Goal: Task Accomplishment & Management: Complete application form

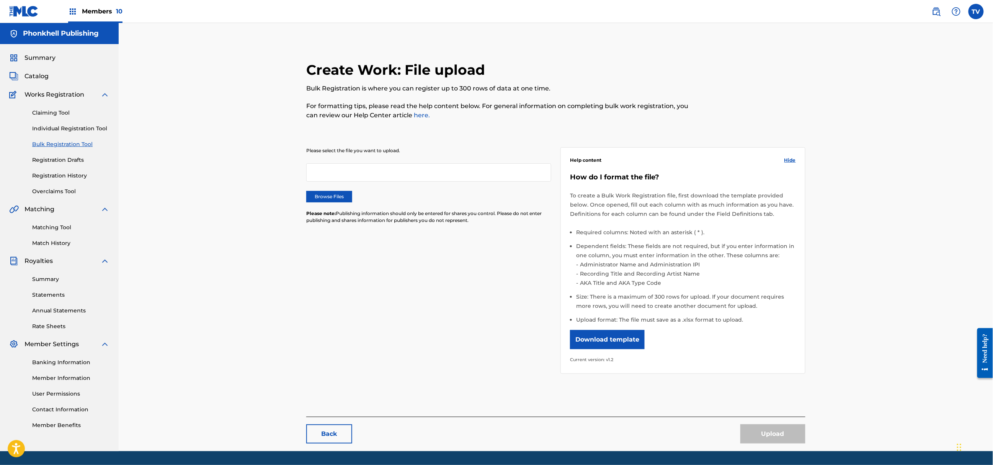
click at [339, 196] on label "Browse Files" at bounding box center [329, 196] width 46 height 11
click at [0, 0] on input "Browse Files" at bounding box center [0, 0] width 0 height 0
click at [768, 434] on button "Upload" at bounding box center [773, 433] width 65 height 19
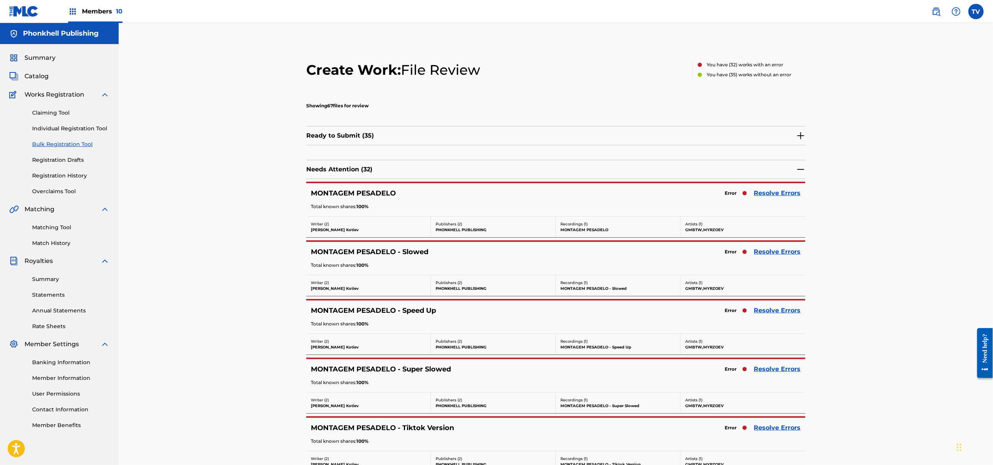
click at [797, 136] on img at bounding box center [801, 135] width 9 height 9
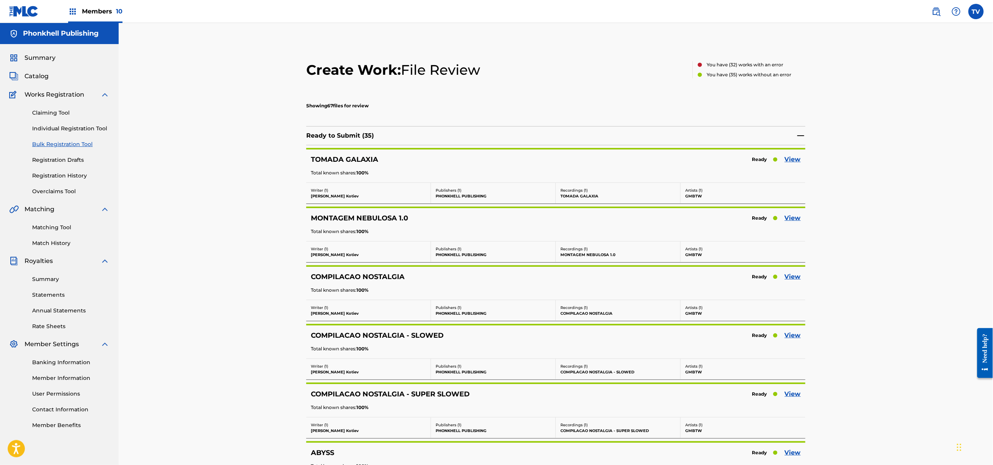
click at [798, 135] on img at bounding box center [801, 135] width 9 height 9
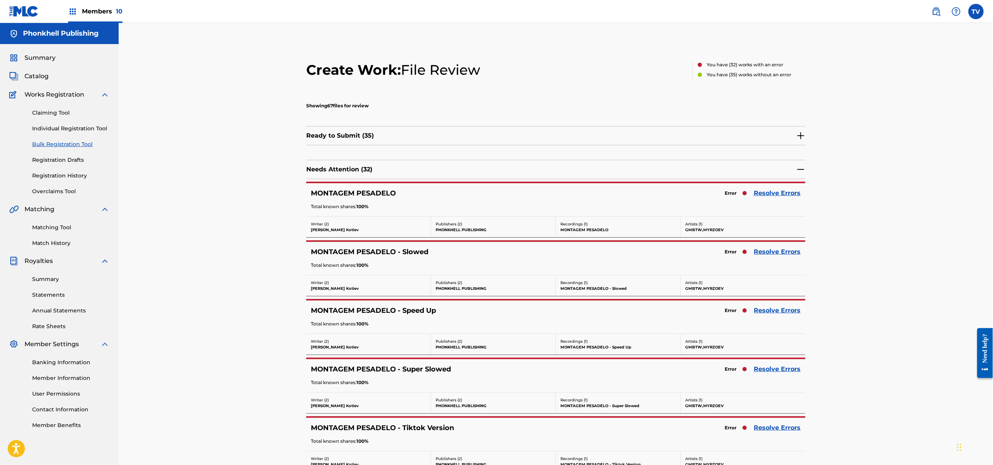
click at [803, 168] on img at bounding box center [801, 169] width 9 height 9
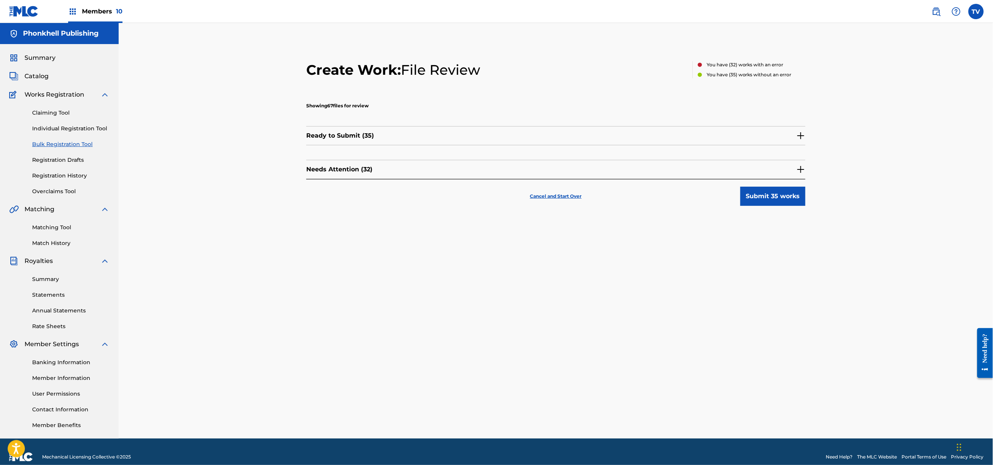
click at [801, 167] on img at bounding box center [801, 169] width 9 height 9
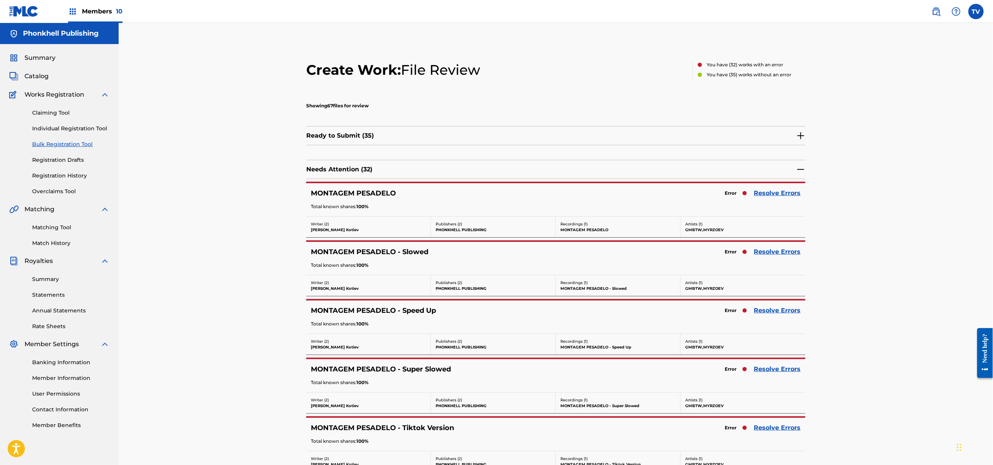
click at [770, 192] on link "Resolve Errors" at bounding box center [777, 192] width 47 height 9
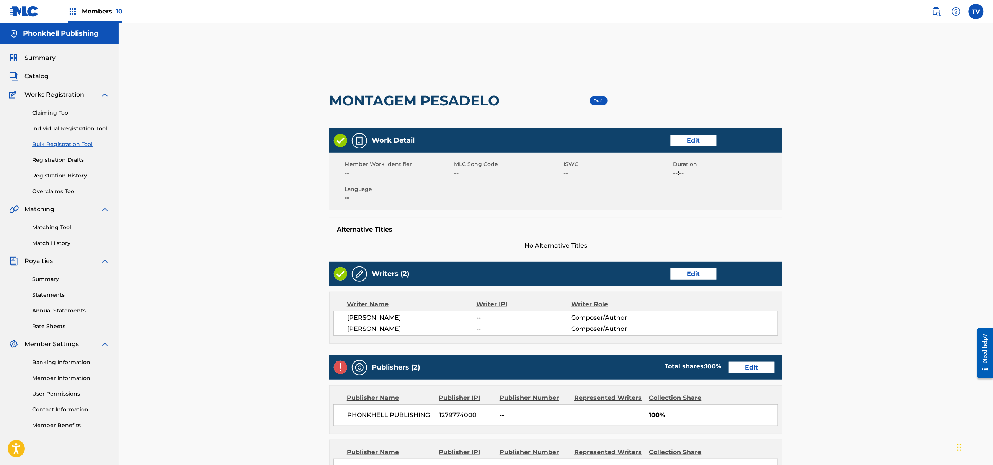
click at [775, 372] on div "Publishers (2) Total shares: 100 % Edit" at bounding box center [555, 367] width 453 height 24
click at [772, 371] on link "Edit" at bounding box center [752, 367] width 46 height 11
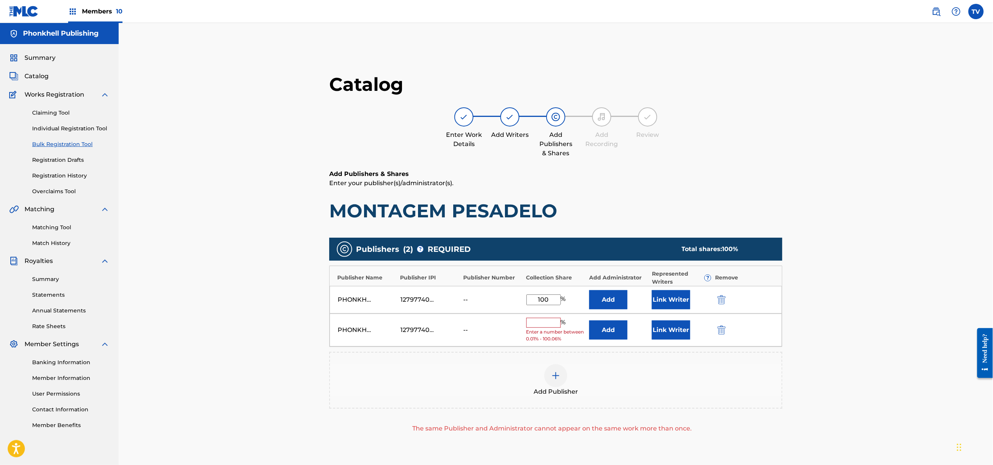
click at [715, 332] on div "PHONKHELL PUBLISHING 1279774000 -- % Enter a number between 0.01% - 100.06% Add…" at bounding box center [556, 329] width 453 height 33
click at [721, 329] on img "submit" at bounding box center [722, 329] width 8 height 9
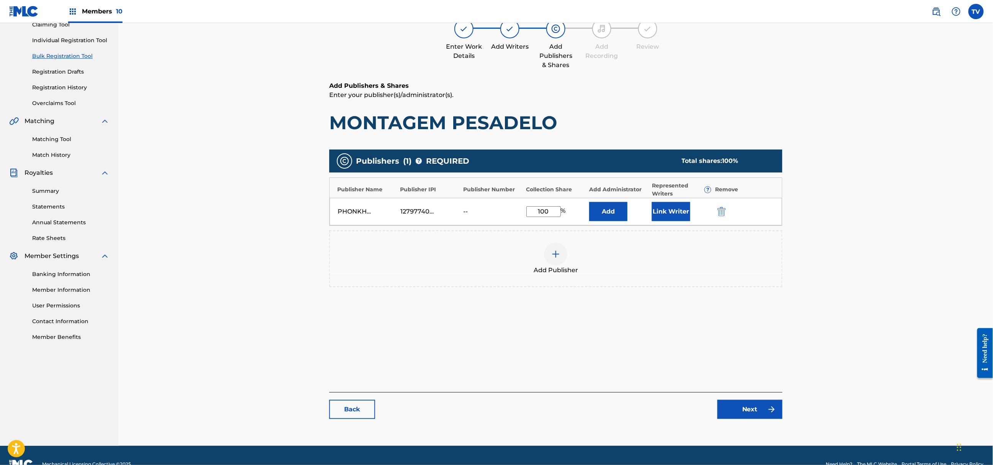
scroll to position [106, 0]
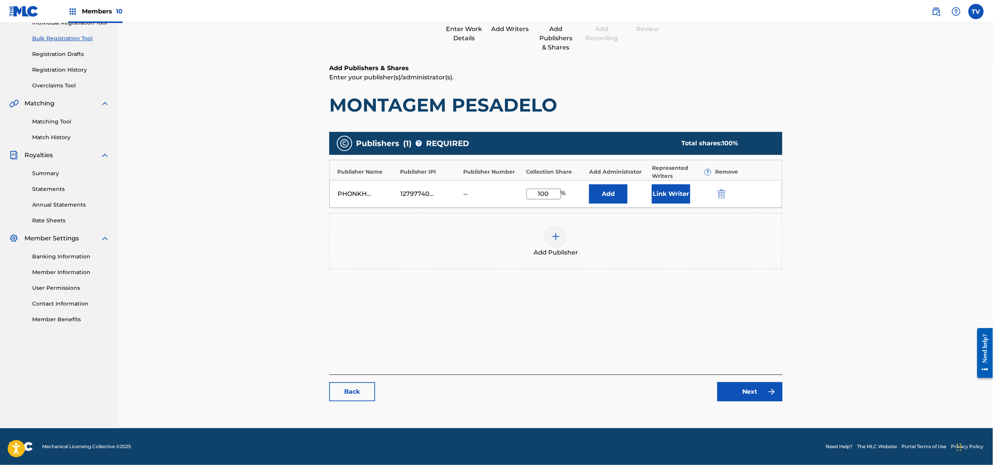
click at [734, 385] on link "Next" at bounding box center [750, 391] width 65 height 19
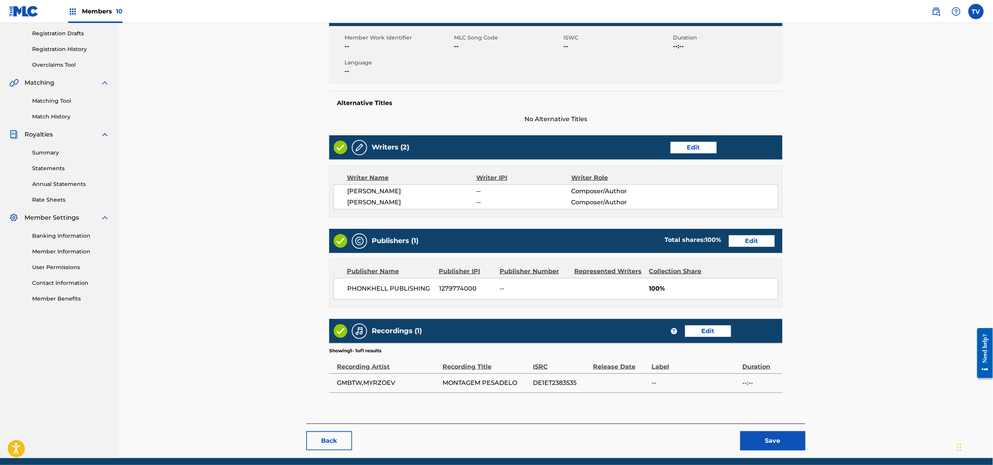
scroll to position [153, 0]
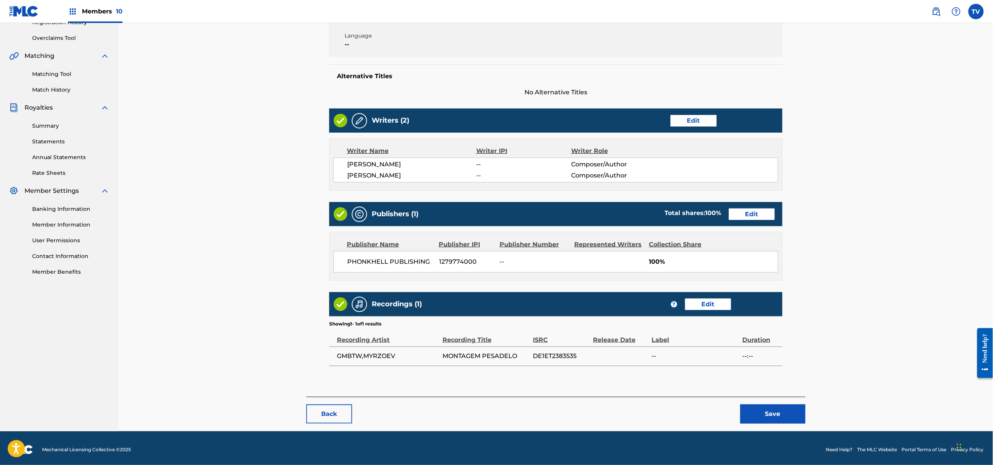
click at [795, 419] on button "Save" at bounding box center [773, 413] width 65 height 19
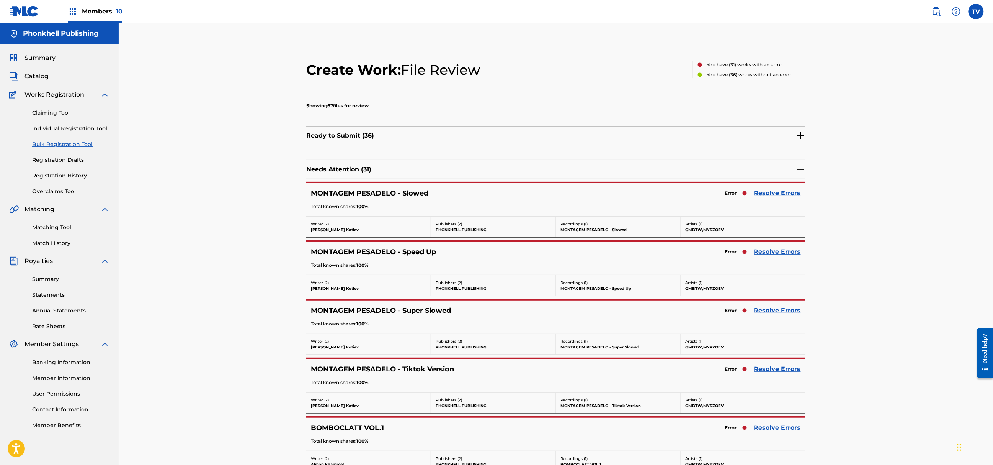
click at [782, 251] on link "Resolve Errors" at bounding box center [777, 251] width 47 height 9
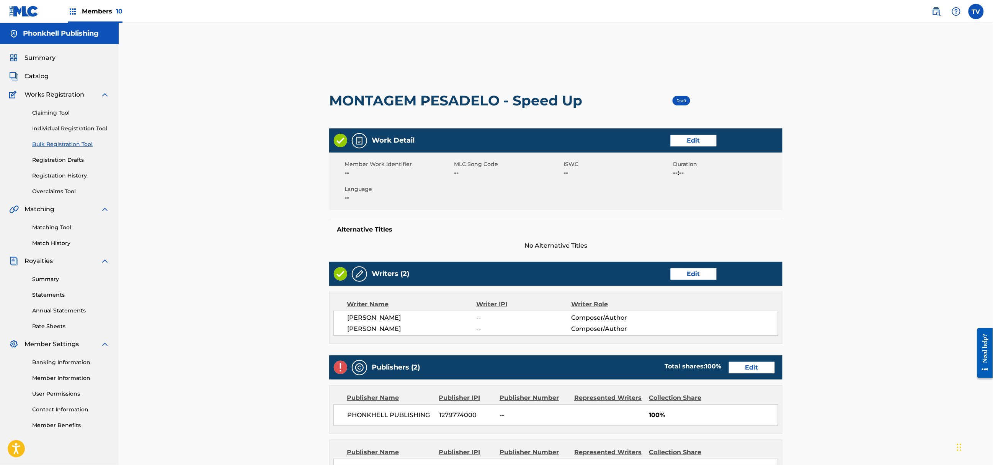
click at [755, 368] on link "Edit" at bounding box center [752, 367] width 46 height 11
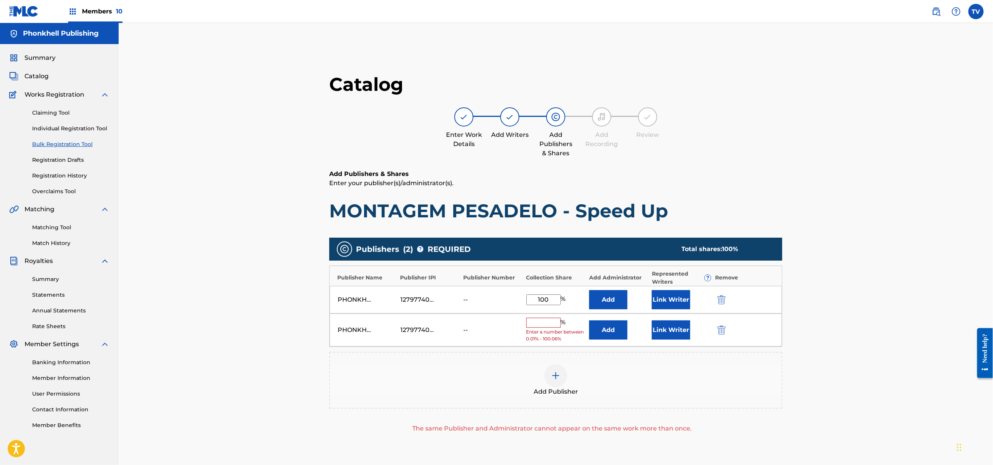
click at [716, 330] on button "submit" at bounding box center [720, 329] width 11 height 9
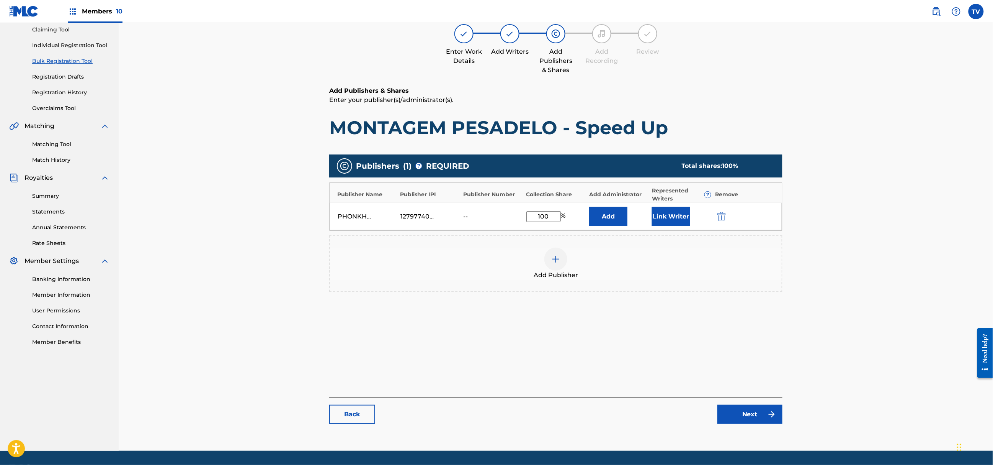
scroll to position [106, 0]
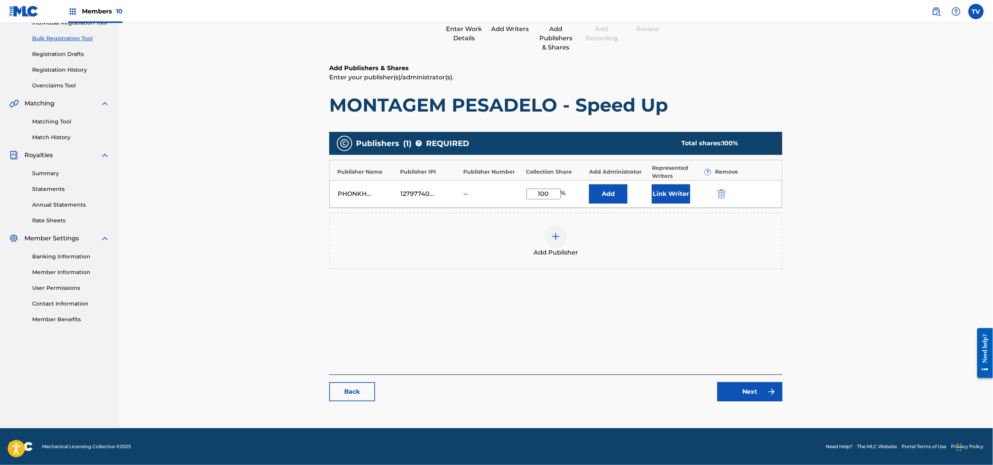
click at [745, 402] on div "Catalog Enter Work Details Add Writers Add Publishers & Shares Add Recording Re…" at bounding box center [555, 188] width 453 height 442
click at [747, 396] on link "Next" at bounding box center [750, 391] width 65 height 19
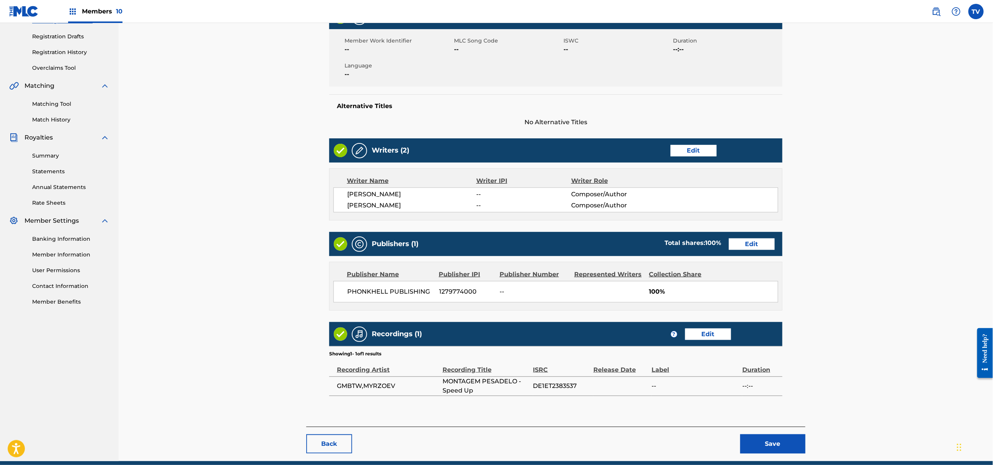
scroll to position [157, 0]
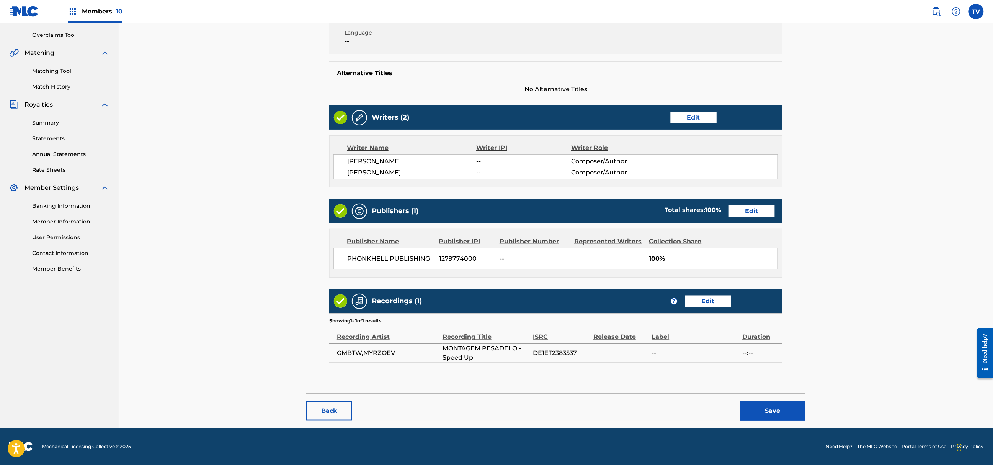
click at [775, 411] on button "Save" at bounding box center [773, 410] width 65 height 19
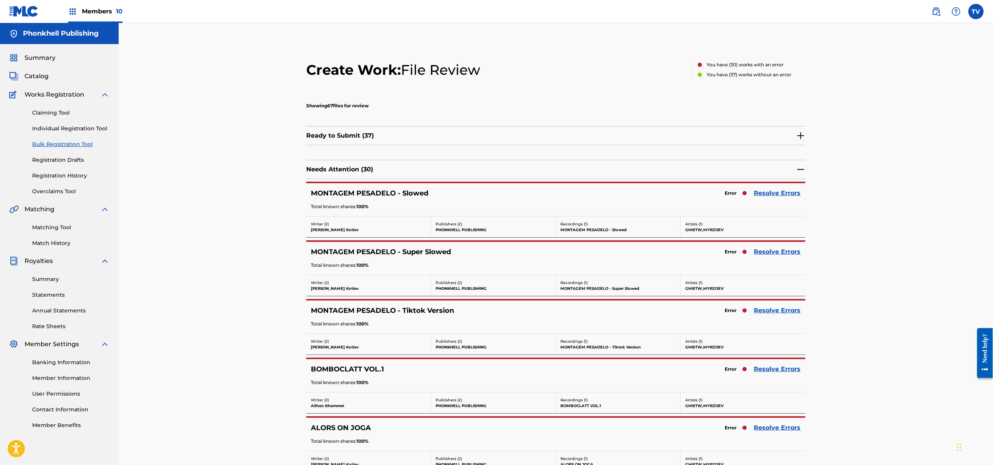
click at [777, 253] on link "Resolve Errors" at bounding box center [777, 251] width 47 height 9
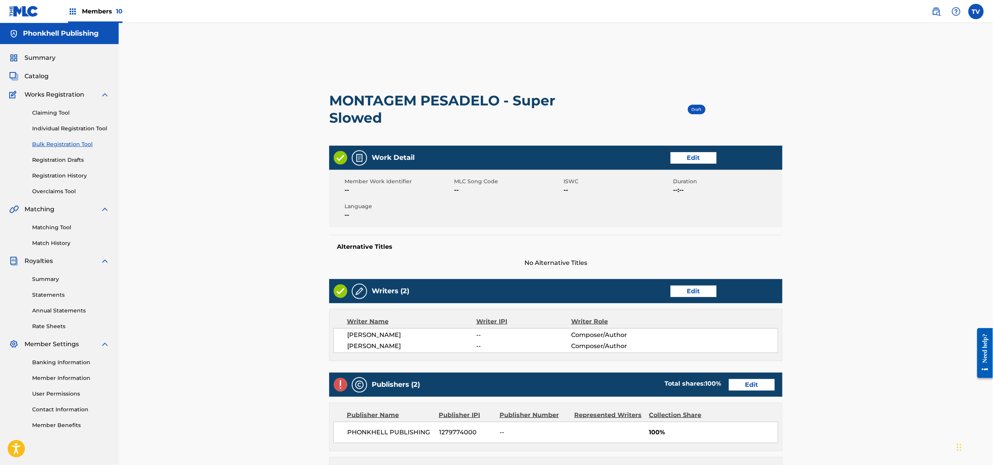
click at [763, 389] on link "Edit" at bounding box center [752, 384] width 46 height 11
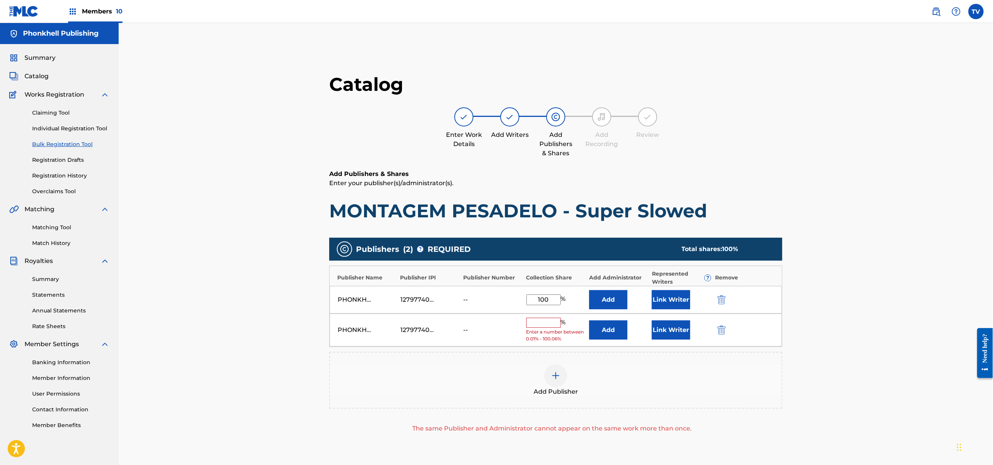
click at [721, 327] on img "submit" at bounding box center [722, 329] width 8 height 9
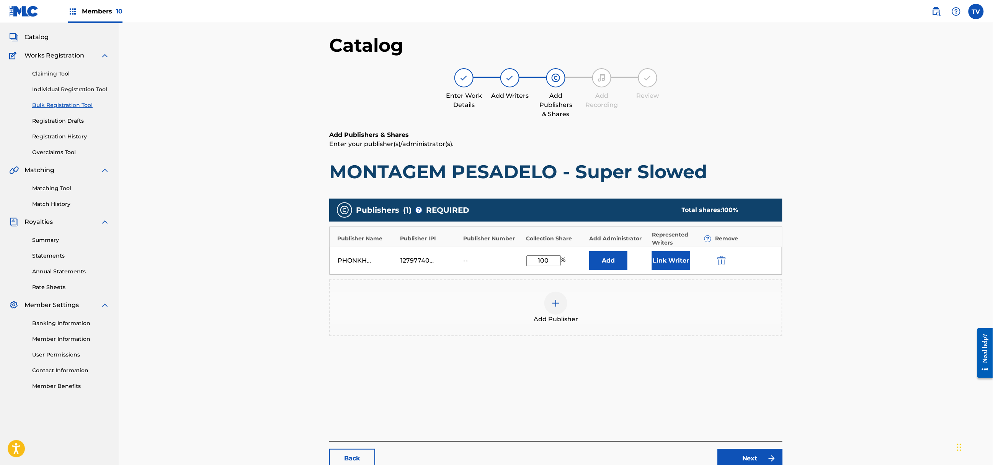
scroll to position [106, 0]
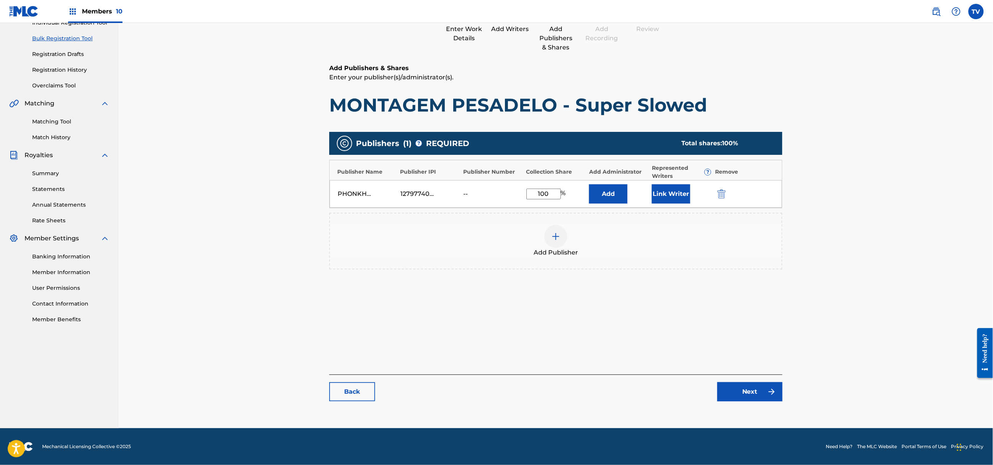
click at [754, 391] on link "Next" at bounding box center [750, 391] width 65 height 19
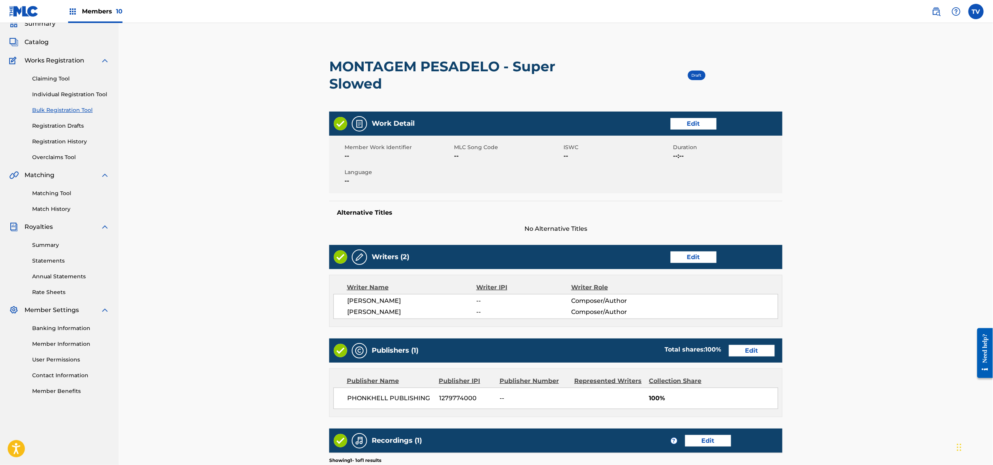
scroll to position [175, 0]
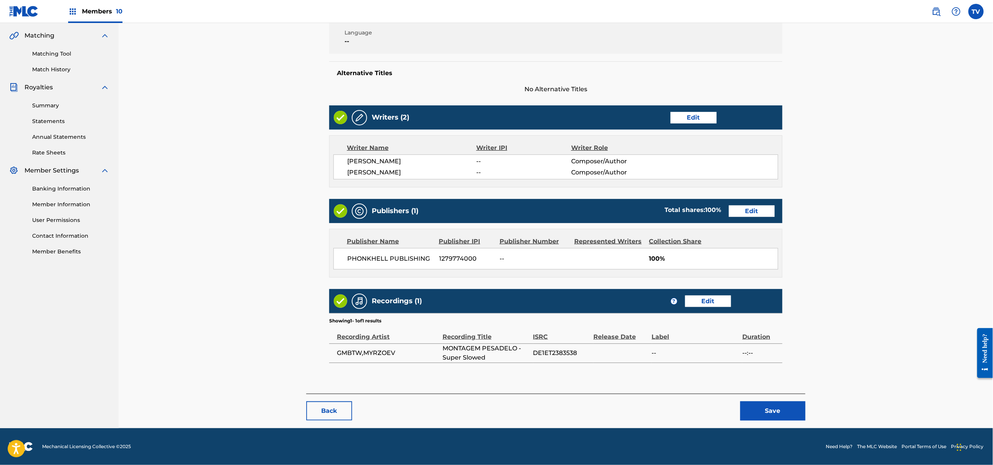
click at [783, 414] on button "Save" at bounding box center [773, 410] width 65 height 19
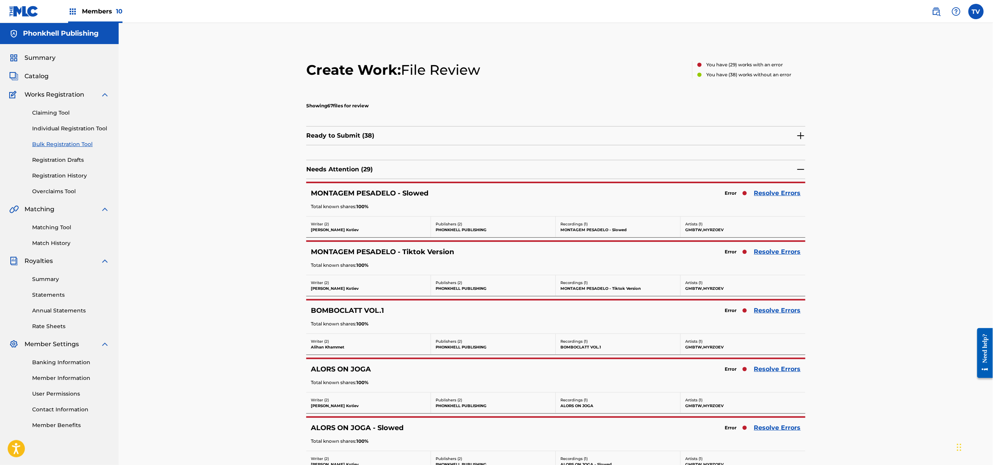
click at [777, 255] on link "Resolve Errors" at bounding box center [777, 251] width 47 height 9
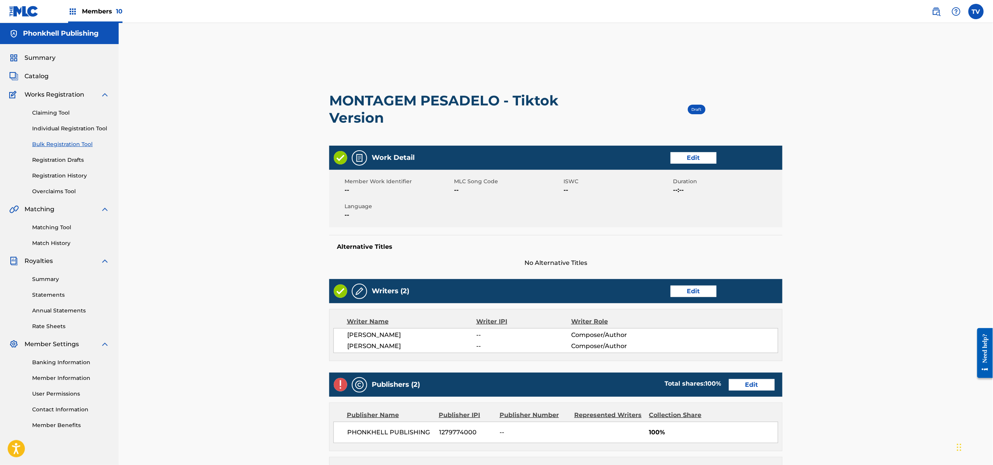
click at [744, 387] on link "Edit" at bounding box center [752, 384] width 46 height 11
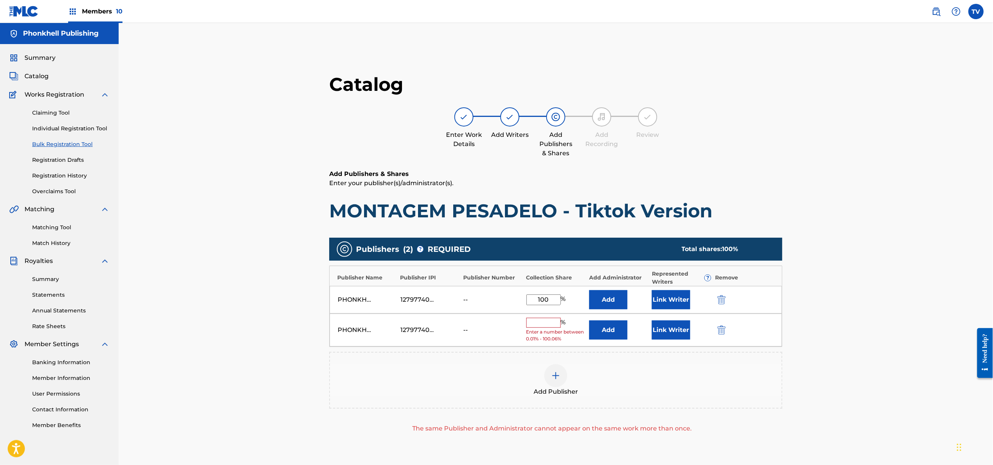
click at [721, 325] on img "submit" at bounding box center [722, 329] width 8 height 9
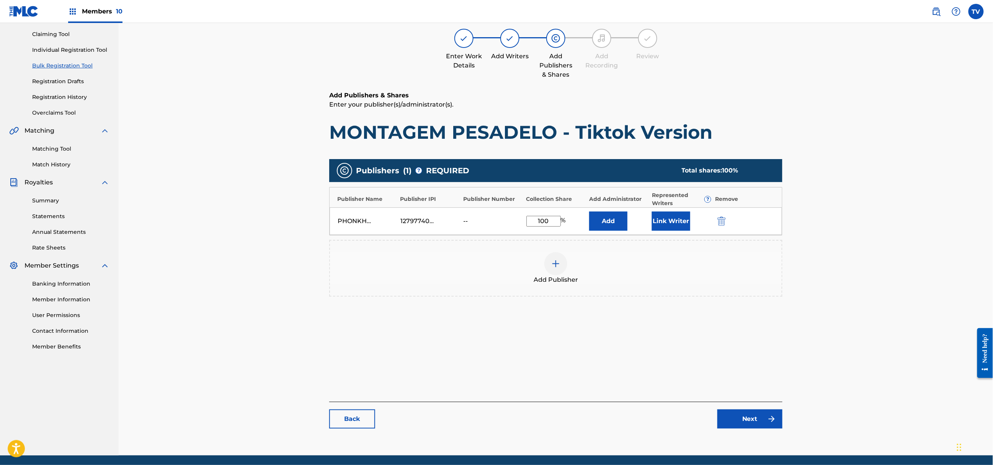
scroll to position [106, 0]
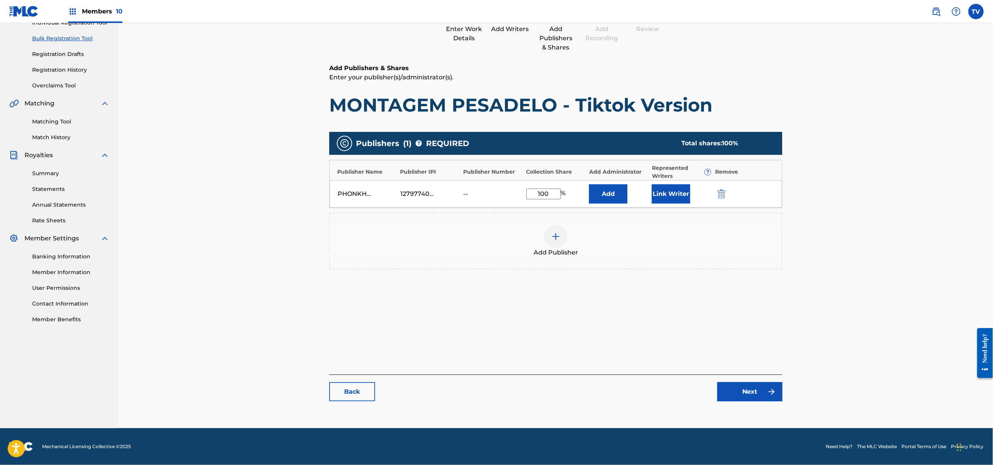
click at [745, 389] on link "Next" at bounding box center [750, 391] width 65 height 19
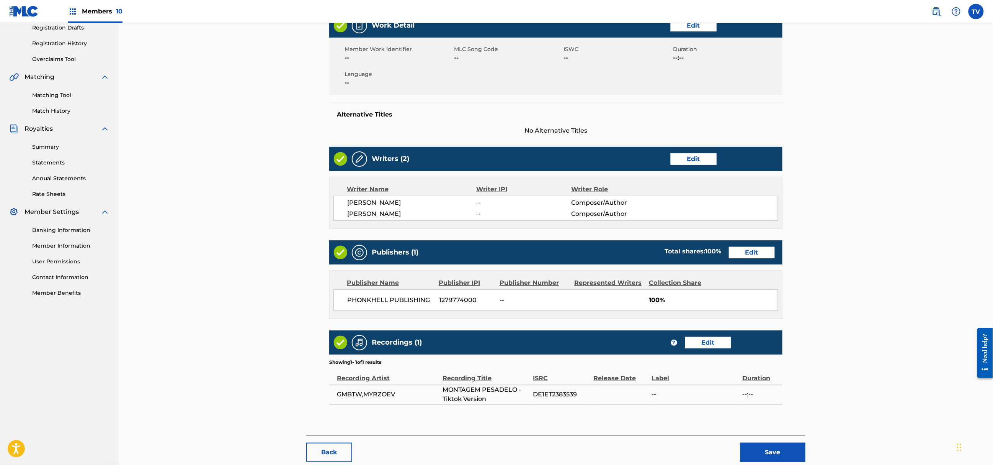
scroll to position [175, 0]
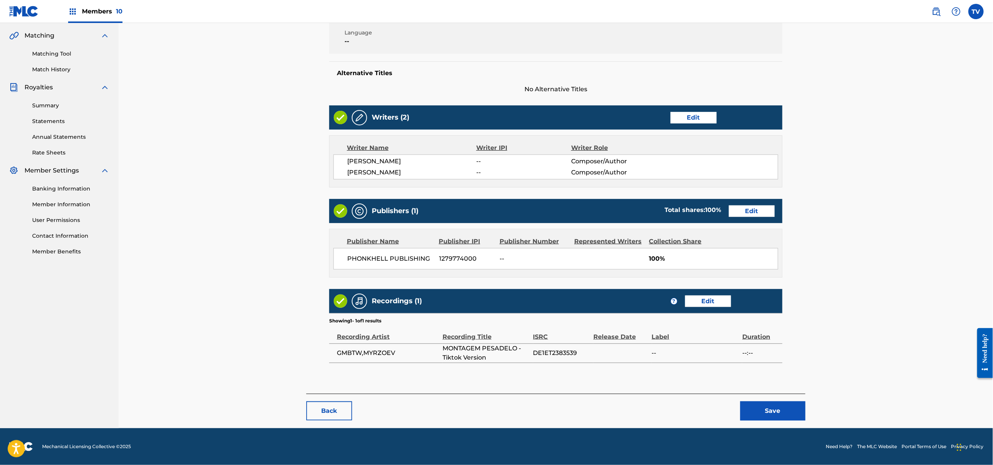
click at [775, 402] on button "Save" at bounding box center [773, 410] width 65 height 19
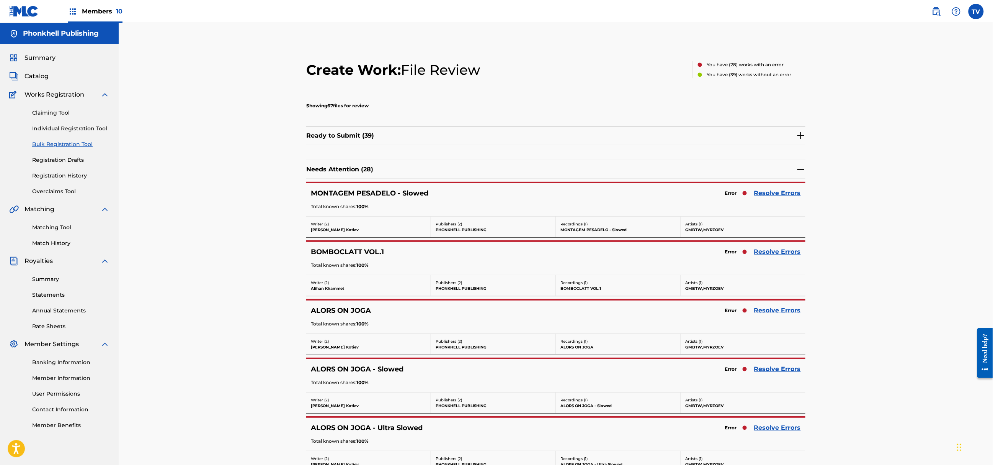
click at [780, 315] on link "Resolve Errors" at bounding box center [777, 310] width 47 height 9
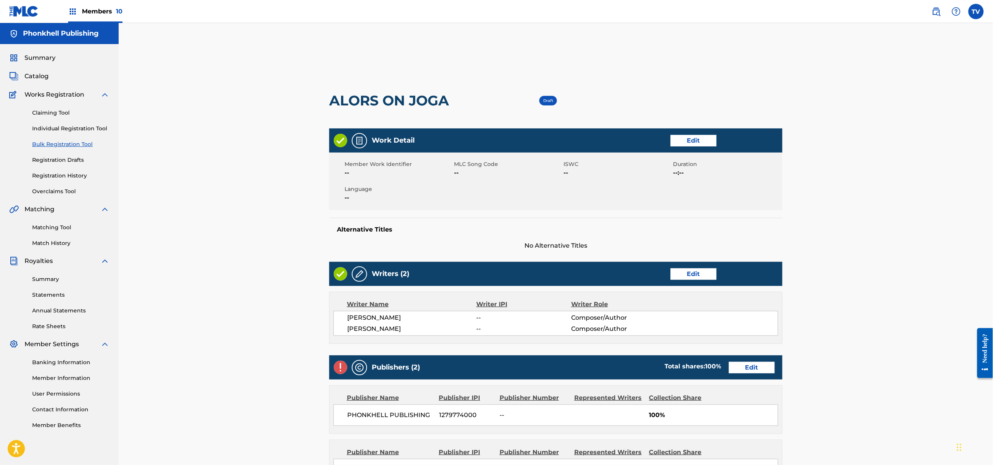
click at [760, 370] on link "Edit" at bounding box center [752, 367] width 46 height 11
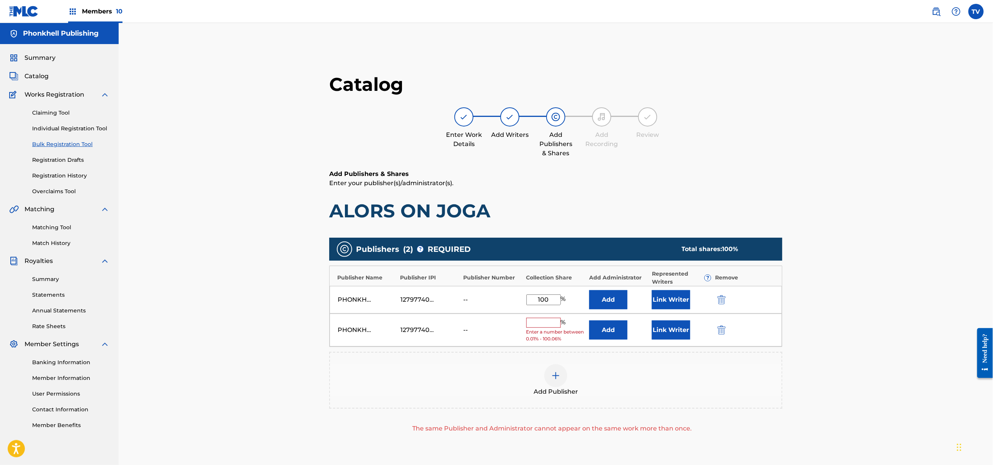
click at [722, 330] on img "submit" at bounding box center [722, 329] width 8 height 9
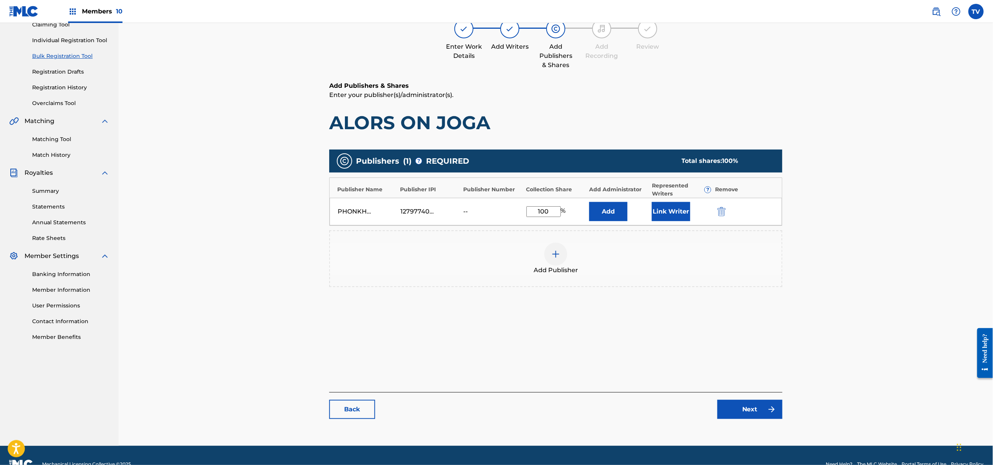
scroll to position [106, 0]
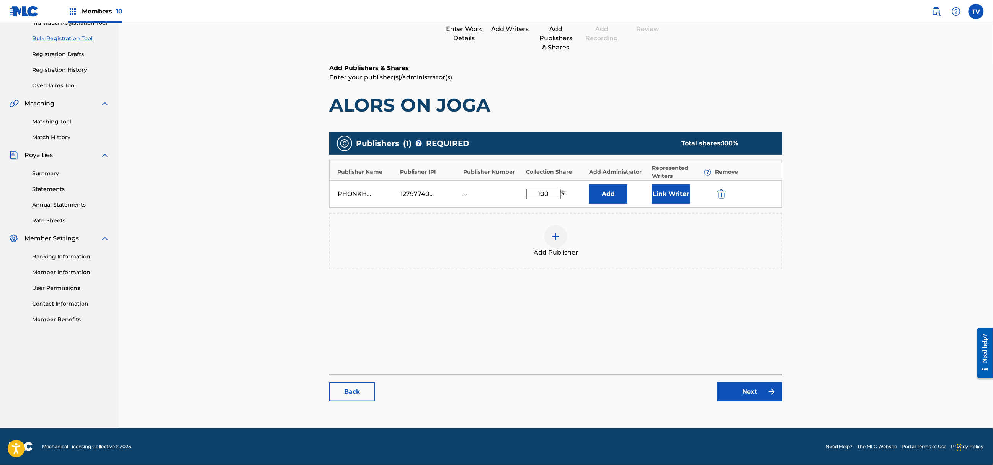
click at [744, 387] on link "Next" at bounding box center [750, 391] width 65 height 19
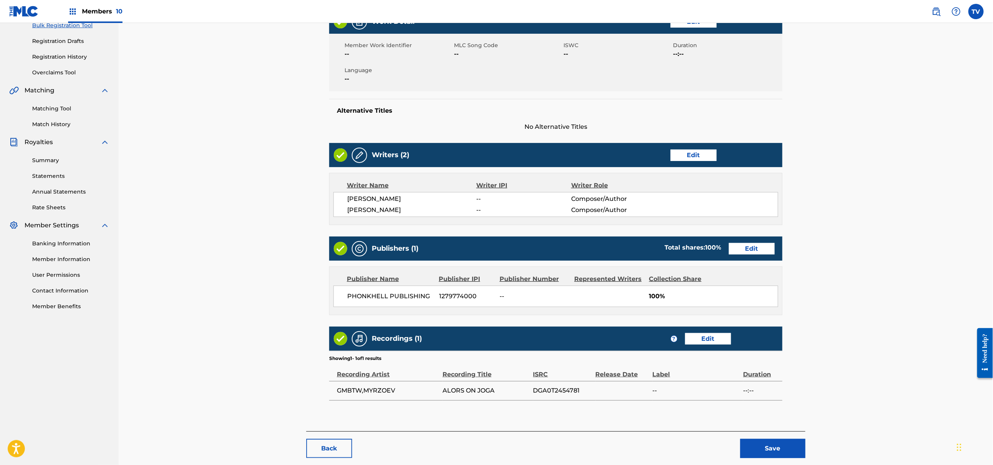
scroll to position [157, 0]
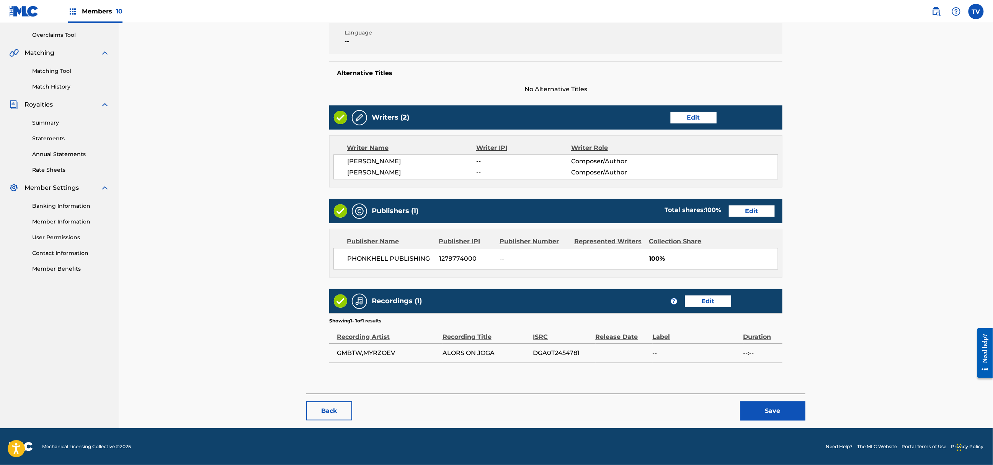
click at [786, 415] on button "Save" at bounding box center [773, 410] width 65 height 19
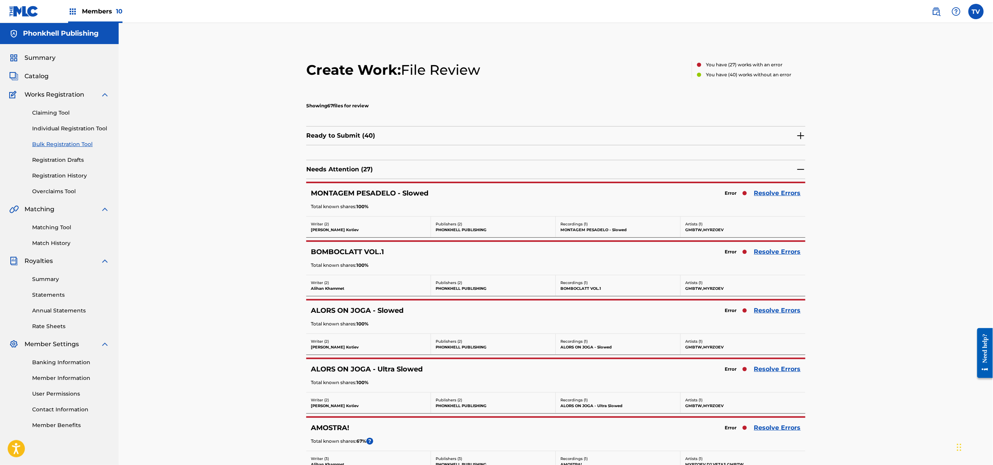
click at [763, 254] on link "Resolve Errors" at bounding box center [777, 251] width 47 height 9
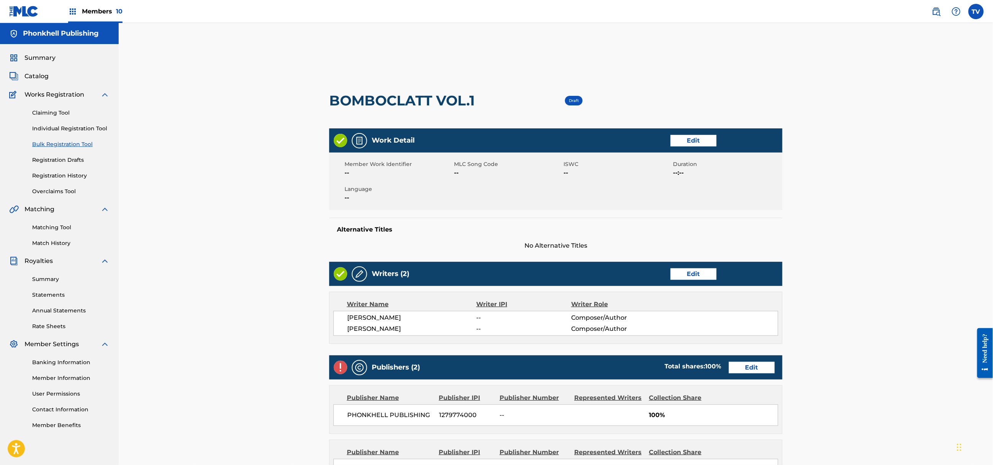
click at [743, 373] on link "Edit" at bounding box center [752, 367] width 46 height 11
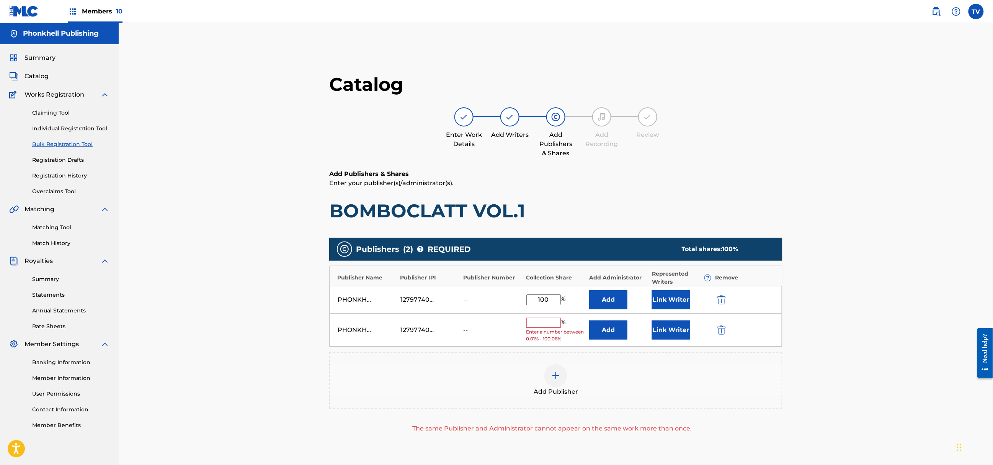
drag, startPoint x: 717, startPoint y: 325, endPoint x: 723, endPoint y: 336, distance: 12.7
click at [718, 325] on div "PHONKHELL PUBLISHING 1279774000 -- % Enter a number between 0.01% - 100.06% Add…" at bounding box center [556, 329] width 453 height 33
click at [722, 328] on img "submit" at bounding box center [722, 329] width 8 height 9
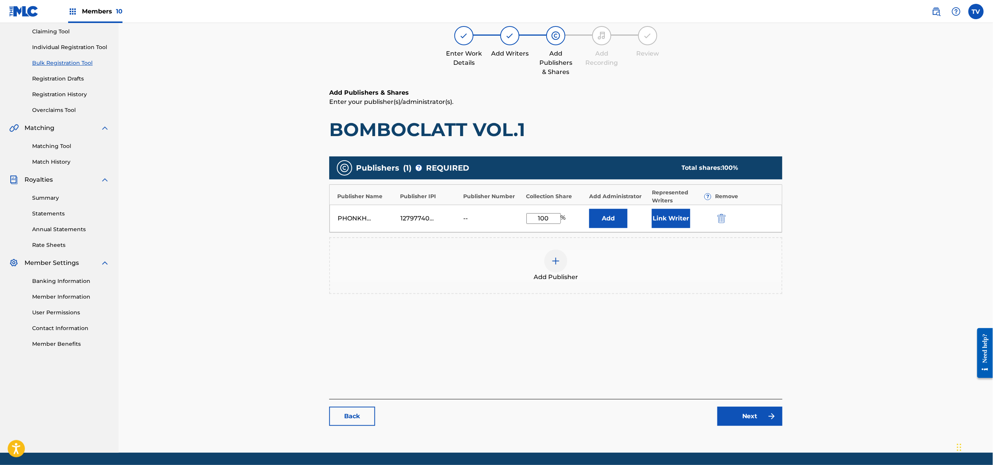
scroll to position [106, 0]
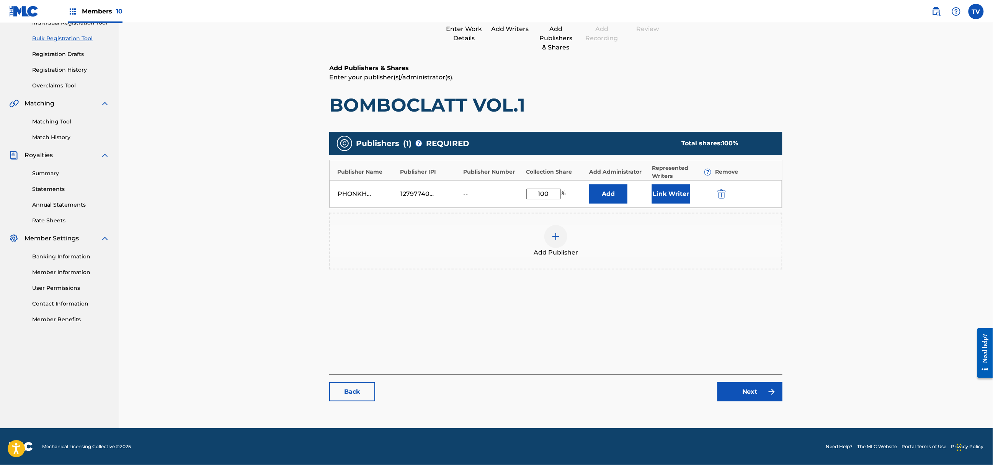
click at [747, 409] on main "Catalog Enter Work Details Add Writers Add Publishers & Shares Add Recording Re…" at bounding box center [555, 188] width 499 height 465
click at [753, 394] on link "Next" at bounding box center [750, 391] width 65 height 19
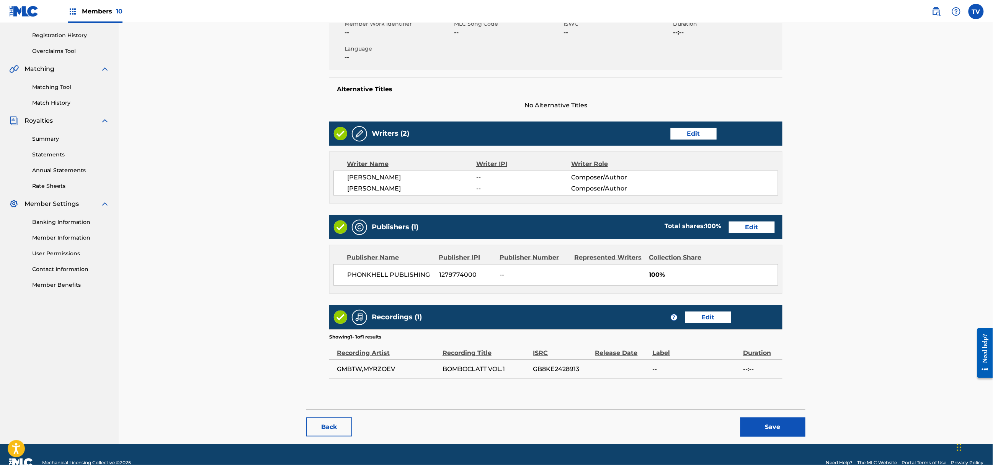
scroll to position [153, 0]
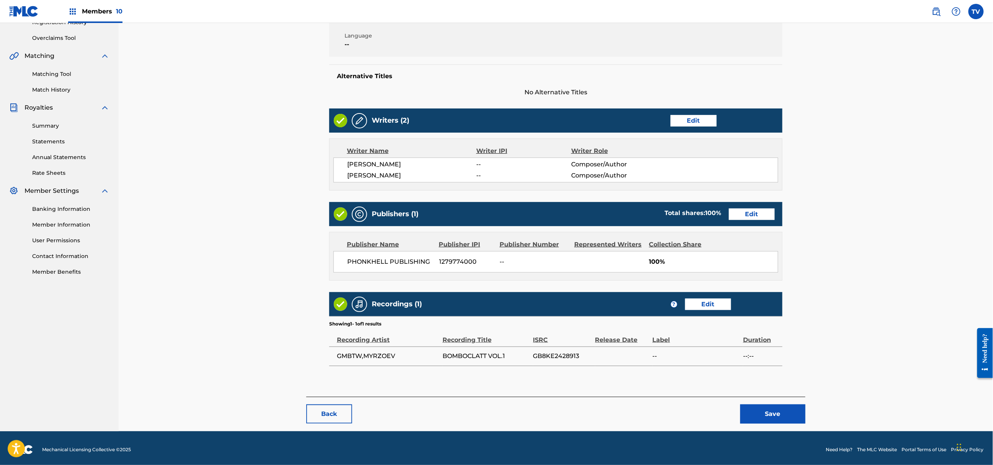
click at [770, 411] on button "Save" at bounding box center [773, 413] width 65 height 19
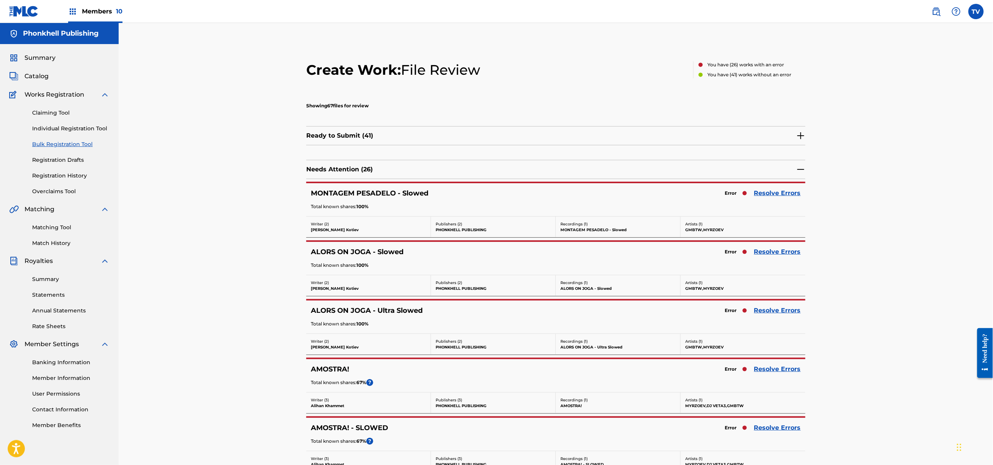
click at [781, 195] on link "Resolve Errors" at bounding box center [777, 192] width 47 height 9
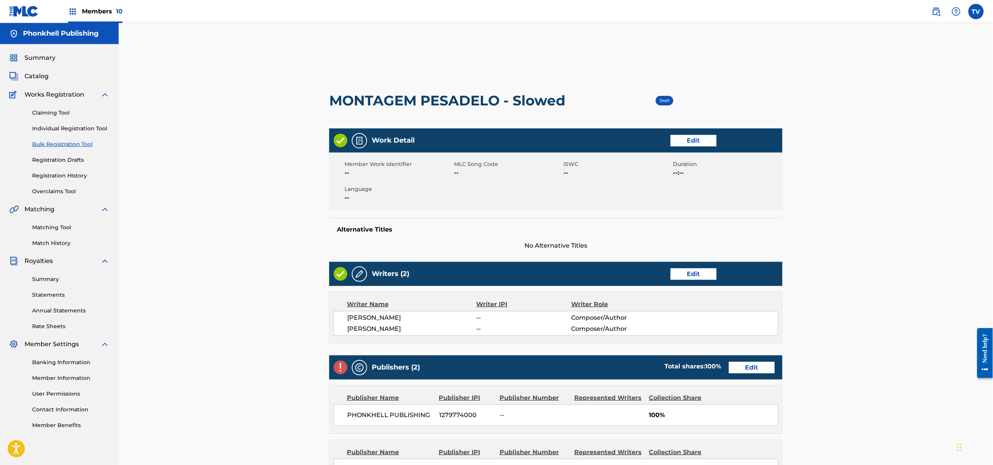
click at [748, 368] on link "Edit" at bounding box center [752, 367] width 46 height 11
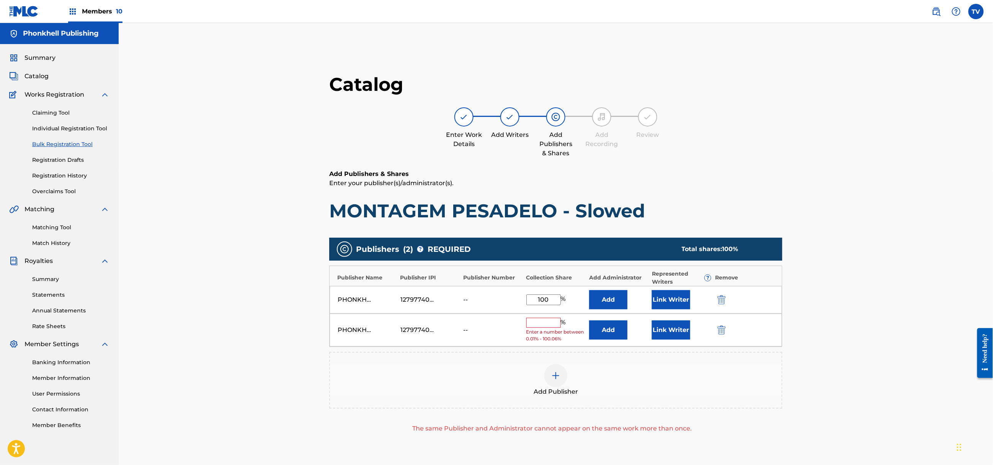
click at [728, 325] on div "PHONKHELL PUBLISHING 1279774000 -- % Enter a number between 0.01% - 100.06% Add…" at bounding box center [556, 329] width 453 height 33
click at [725, 329] on img "submit" at bounding box center [722, 329] width 8 height 9
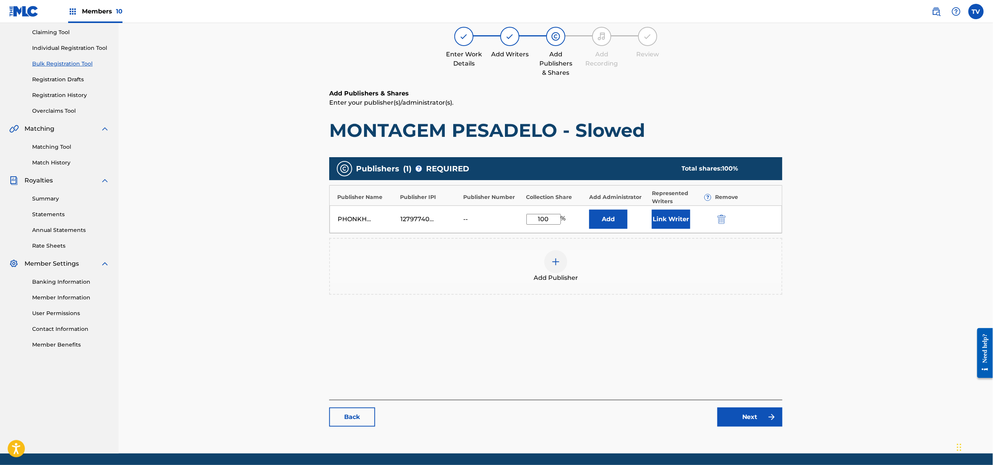
scroll to position [102, 0]
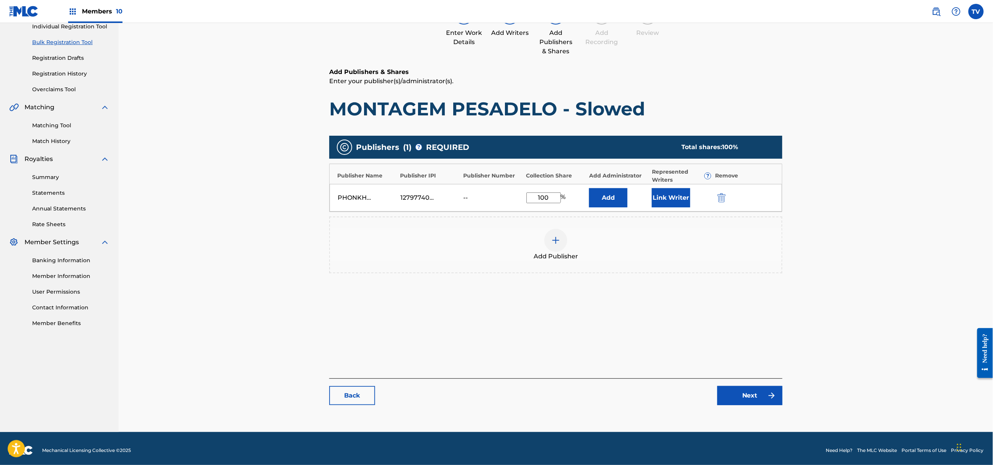
drag, startPoint x: 763, startPoint y: 405, endPoint x: 759, endPoint y: 394, distance: 11.2
click at [762, 403] on div "Catalog Enter Work Details Add Writers Add Publishers & Shares Add Recording Re…" at bounding box center [555, 192] width 453 height 442
click at [758, 394] on link "Next" at bounding box center [750, 395] width 65 height 19
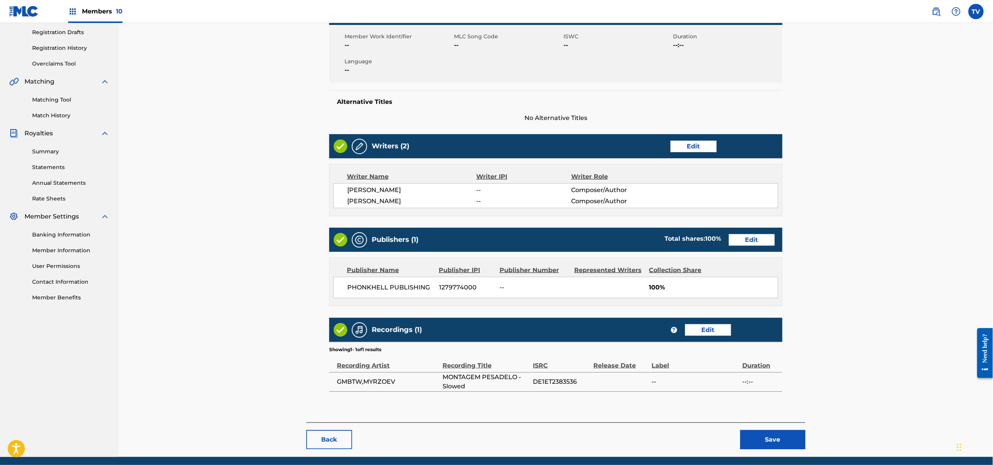
scroll to position [153, 0]
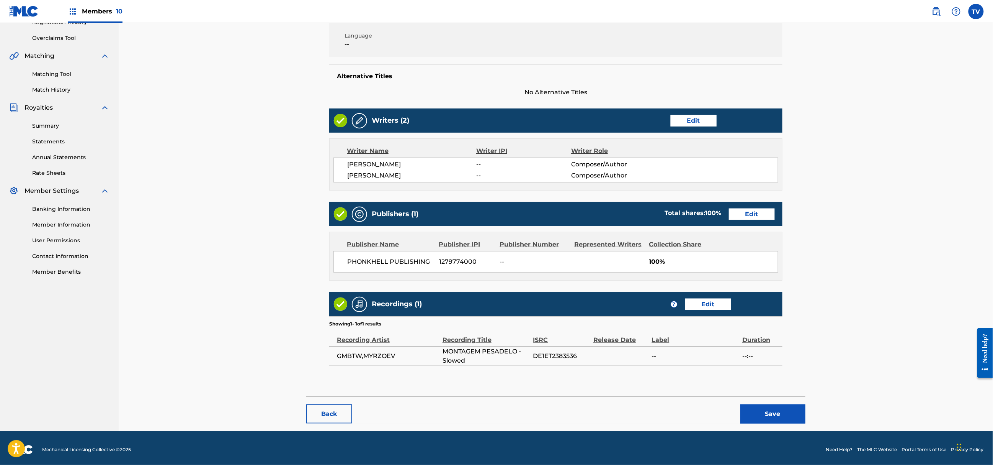
click at [760, 407] on button "Save" at bounding box center [773, 413] width 65 height 19
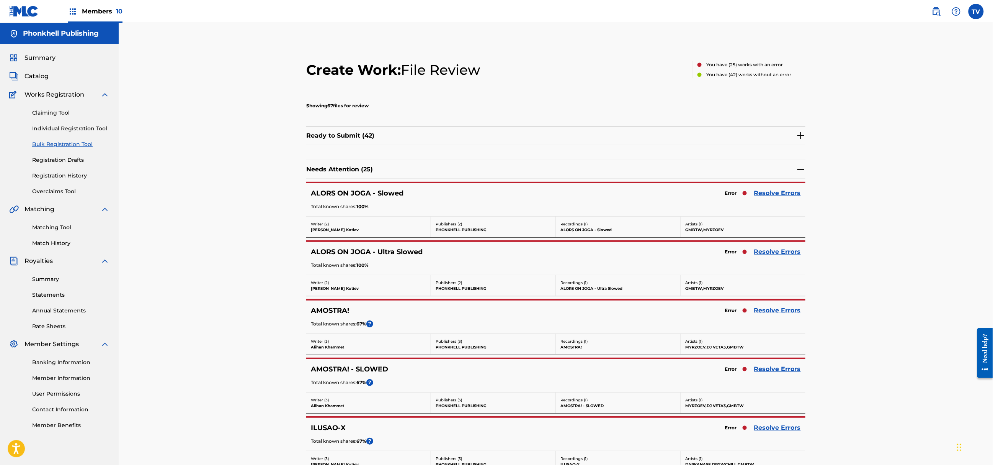
click at [779, 307] on link "Resolve Errors" at bounding box center [777, 310] width 47 height 9
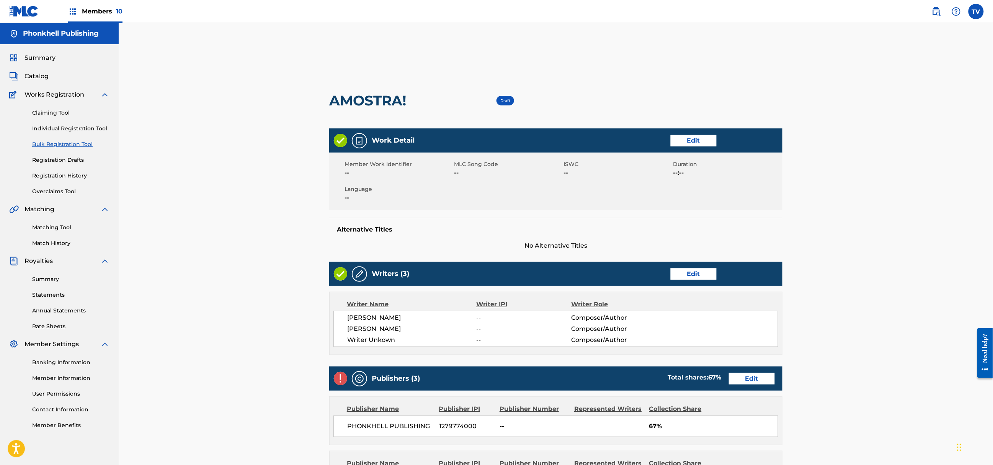
click at [694, 270] on link "Edit" at bounding box center [694, 273] width 46 height 11
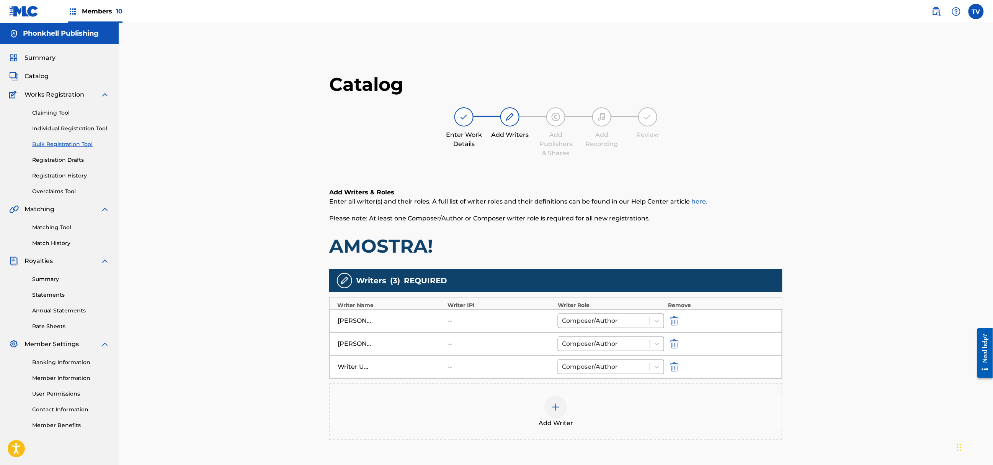
click at [672, 368] on img "submit" at bounding box center [675, 366] width 8 height 9
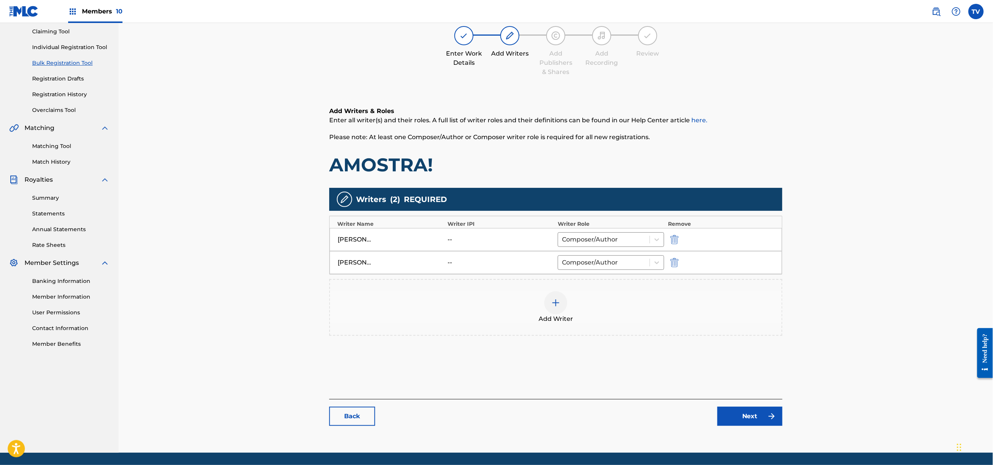
scroll to position [106, 0]
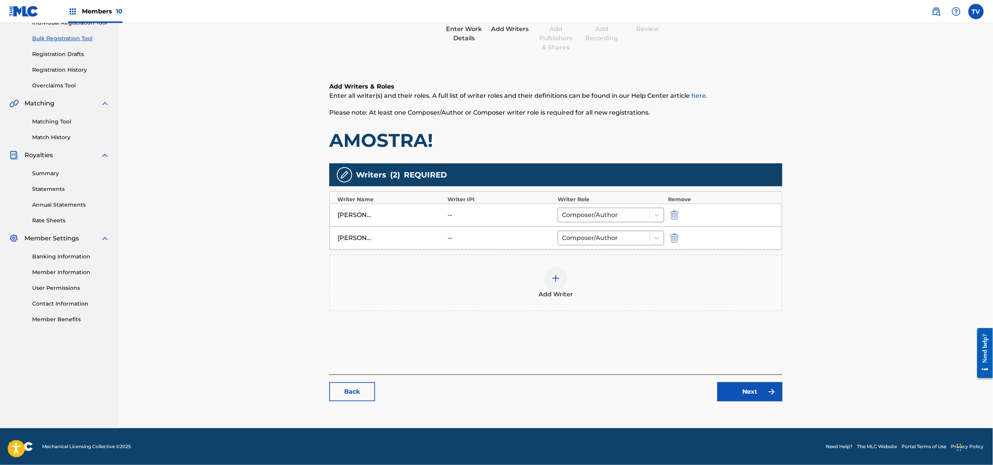
click at [766, 397] on link "Next" at bounding box center [750, 391] width 65 height 19
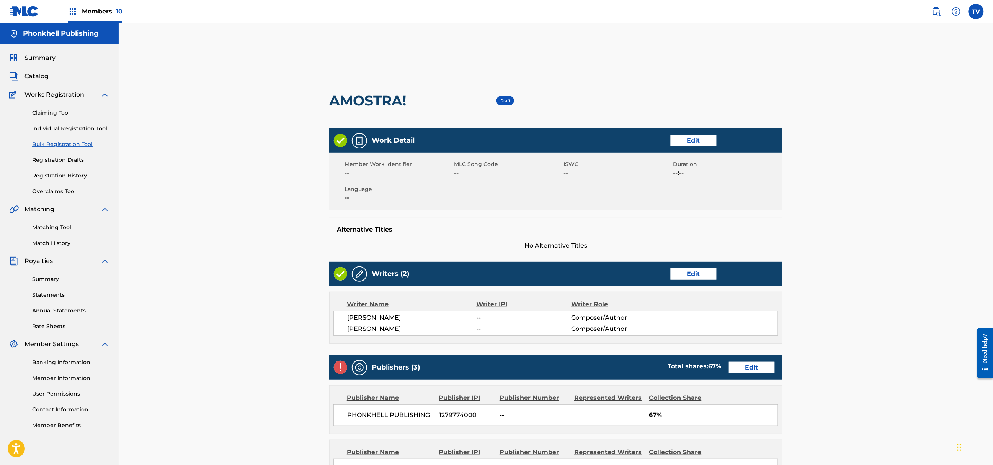
click at [753, 371] on link "Edit" at bounding box center [752, 367] width 46 height 11
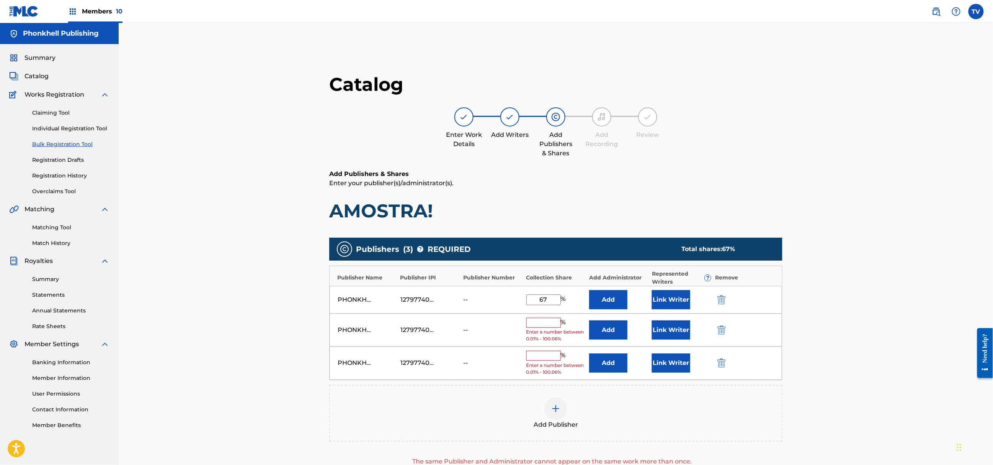
click at [716, 364] on button "submit" at bounding box center [720, 362] width 11 height 9
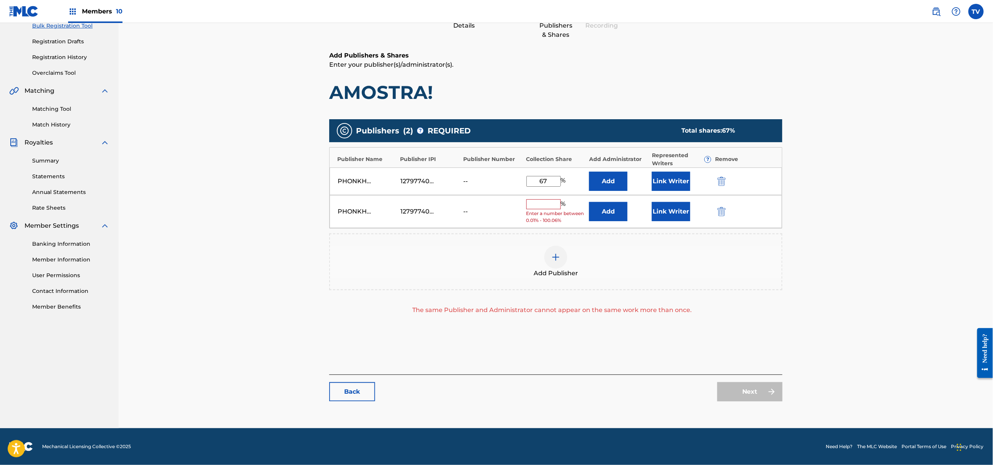
click at [719, 210] on img "submit" at bounding box center [722, 211] width 8 height 9
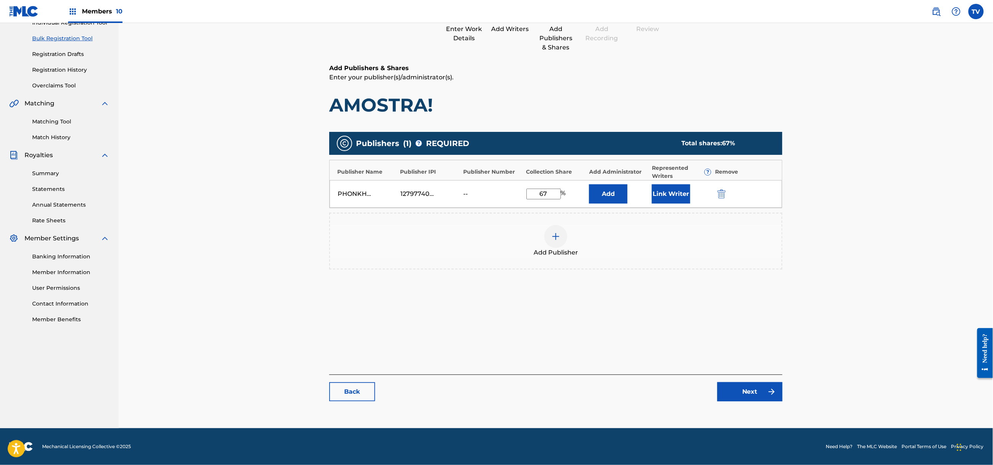
click at [766, 391] on link "Next" at bounding box center [750, 391] width 65 height 19
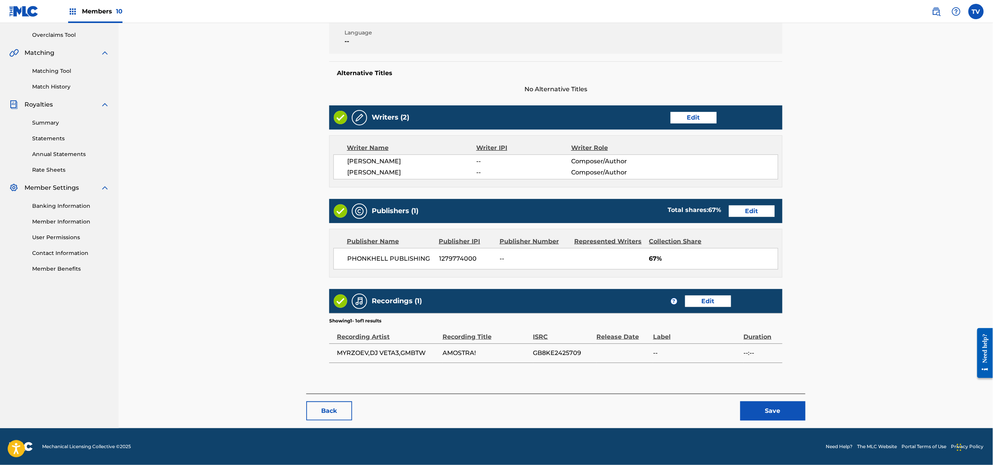
click at [780, 411] on button "Save" at bounding box center [773, 410] width 65 height 19
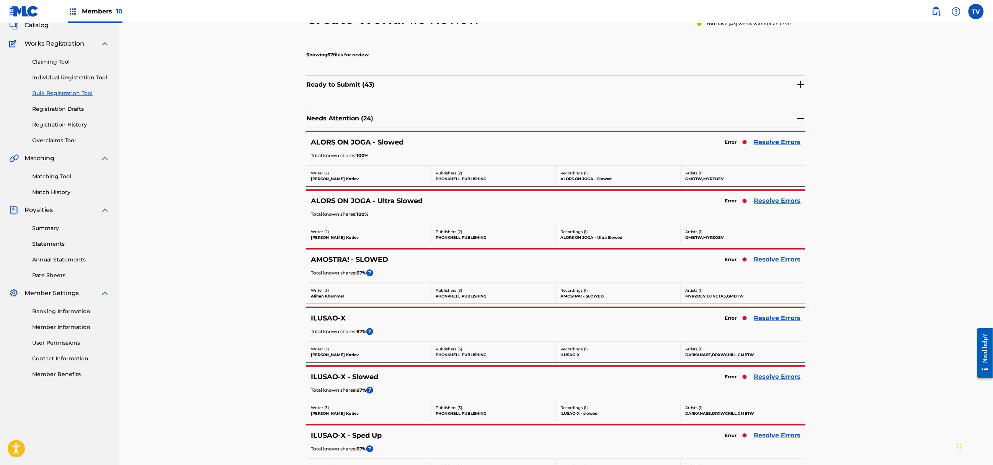
click at [777, 259] on link "Resolve Errors" at bounding box center [777, 259] width 47 height 9
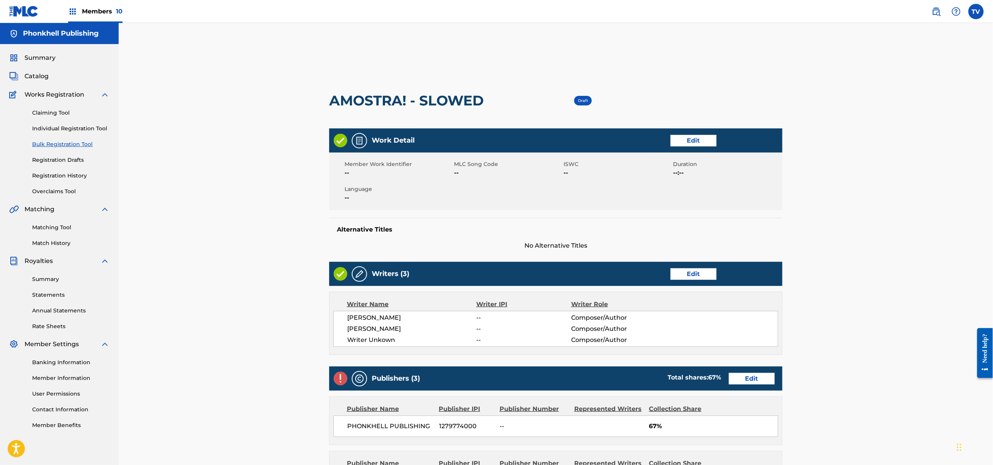
click at [705, 277] on link "Edit" at bounding box center [694, 273] width 46 height 11
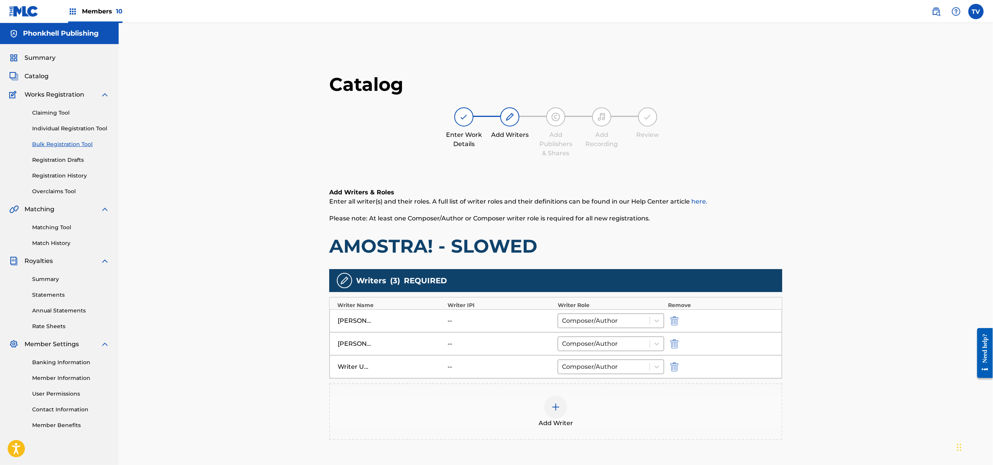
click at [674, 365] on img "submit" at bounding box center [675, 366] width 8 height 9
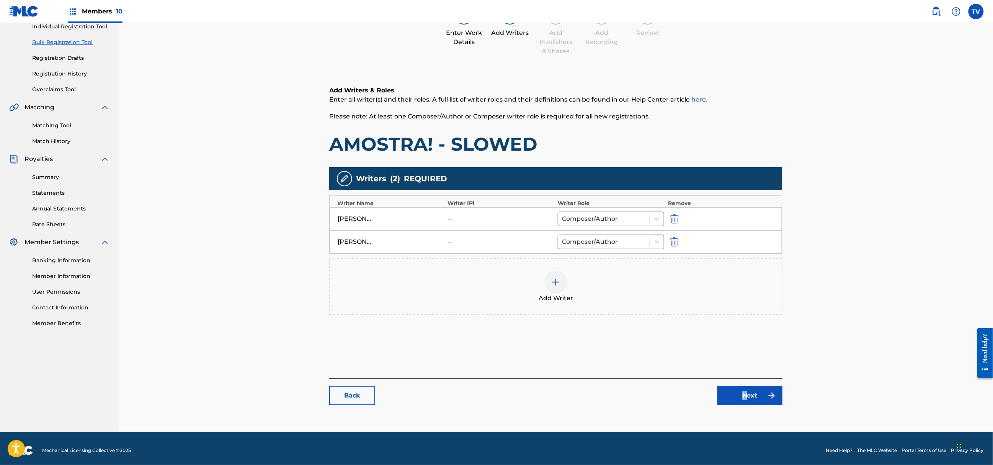
click at [747, 385] on div "Back Next" at bounding box center [555, 391] width 453 height 27
click at [752, 397] on link "Next" at bounding box center [750, 395] width 65 height 19
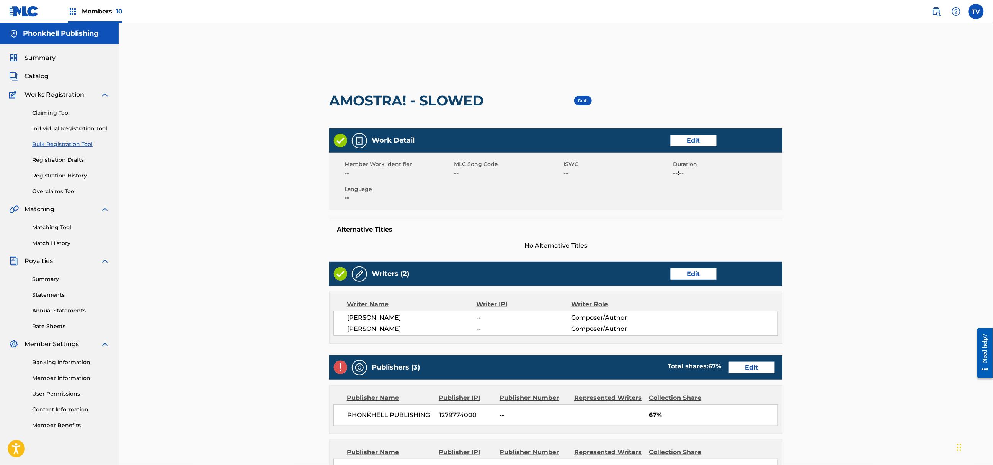
click at [744, 368] on link "Edit" at bounding box center [752, 367] width 46 height 11
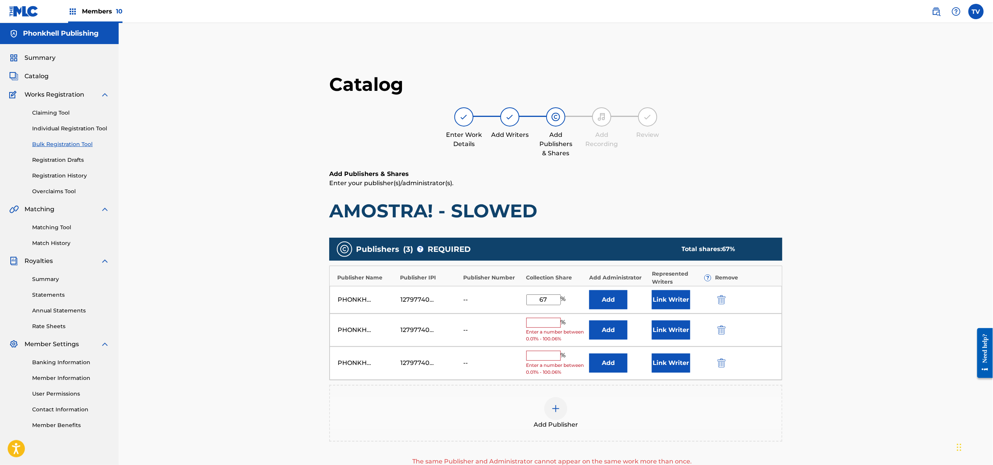
click at [718, 331] on img "submit" at bounding box center [722, 329] width 8 height 9
click at [718, 330] on img "submit" at bounding box center [722, 329] width 8 height 9
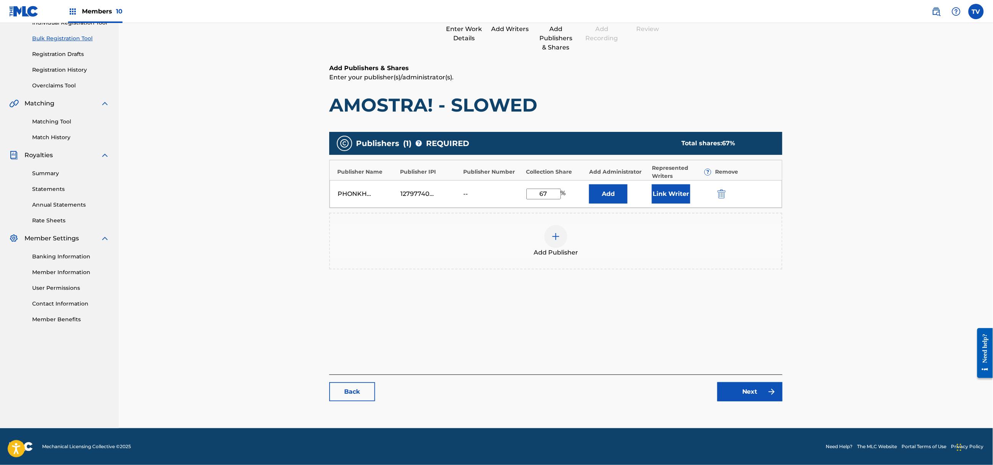
click at [756, 394] on link "Next" at bounding box center [750, 391] width 65 height 19
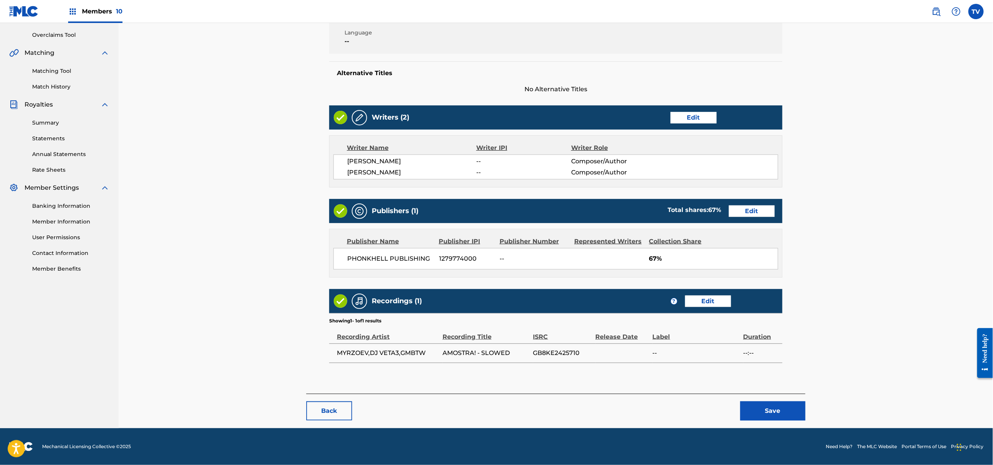
click at [789, 409] on button "Save" at bounding box center [773, 410] width 65 height 19
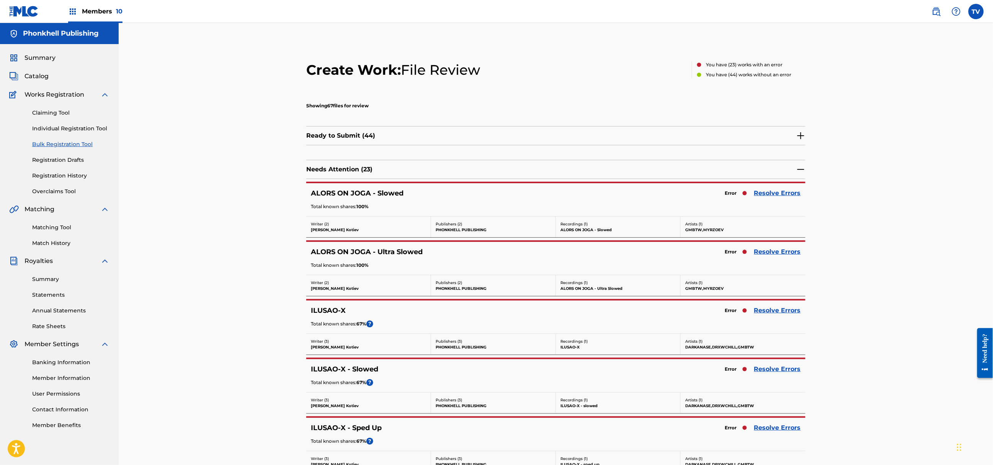
click at [780, 191] on link "Resolve Errors" at bounding box center [777, 192] width 47 height 9
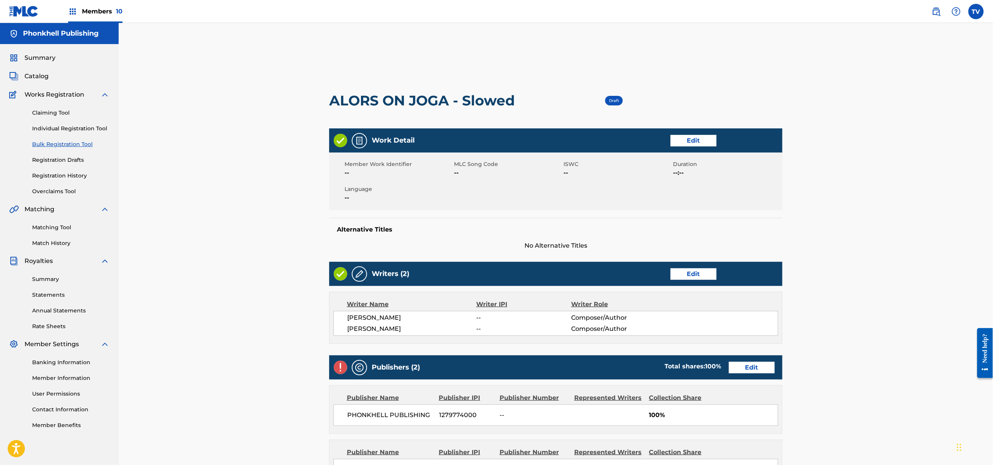
click at [744, 369] on link "Edit" at bounding box center [752, 367] width 46 height 11
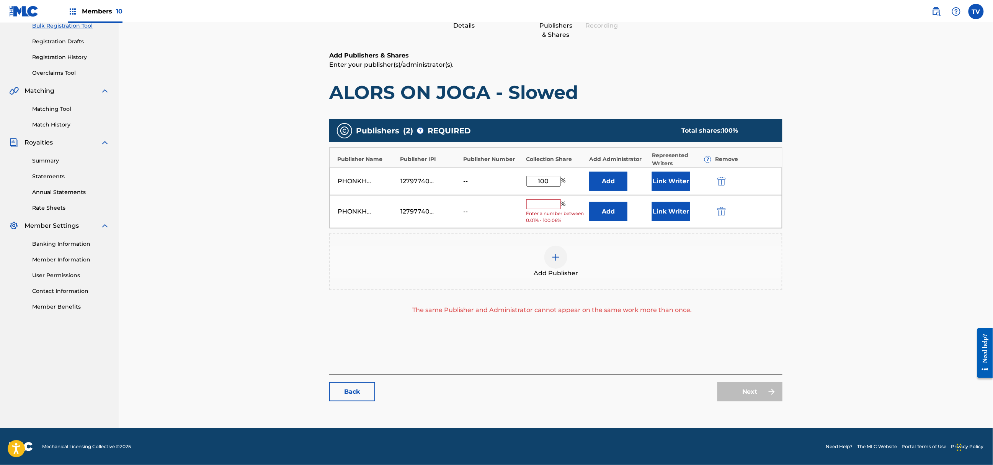
click at [721, 216] on img "submit" at bounding box center [722, 211] width 8 height 9
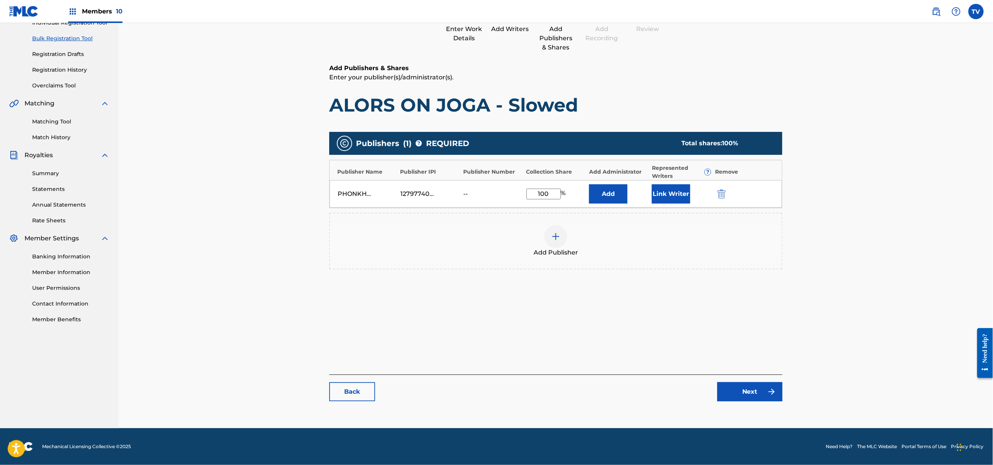
drag, startPoint x: 744, startPoint y: 405, endPoint x: 746, endPoint y: 398, distance: 7.1
click at [744, 404] on div "Catalog Enter Work Details Add Writers Add Publishers & Shares Add Recording Re…" at bounding box center [555, 188] width 453 height 442
click at [746, 396] on link "Next" at bounding box center [750, 391] width 65 height 19
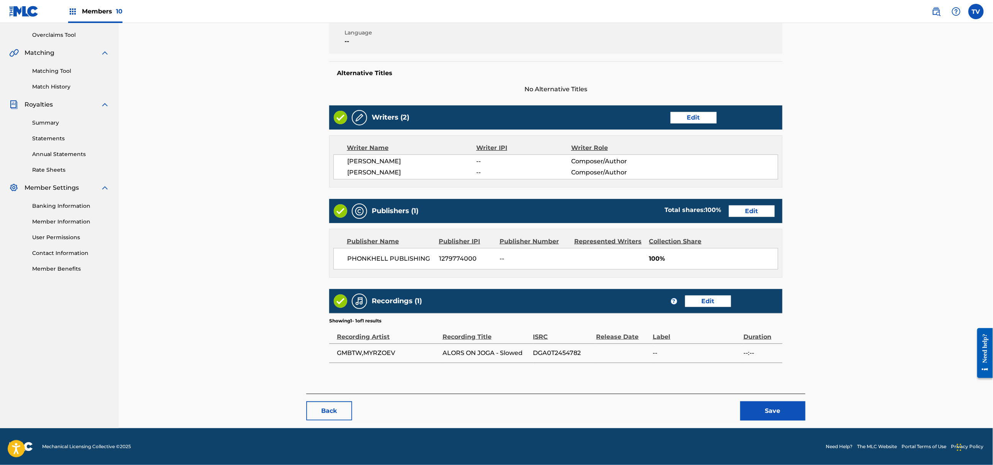
click at [770, 404] on button "Save" at bounding box center [773, 410] width 65 height 19
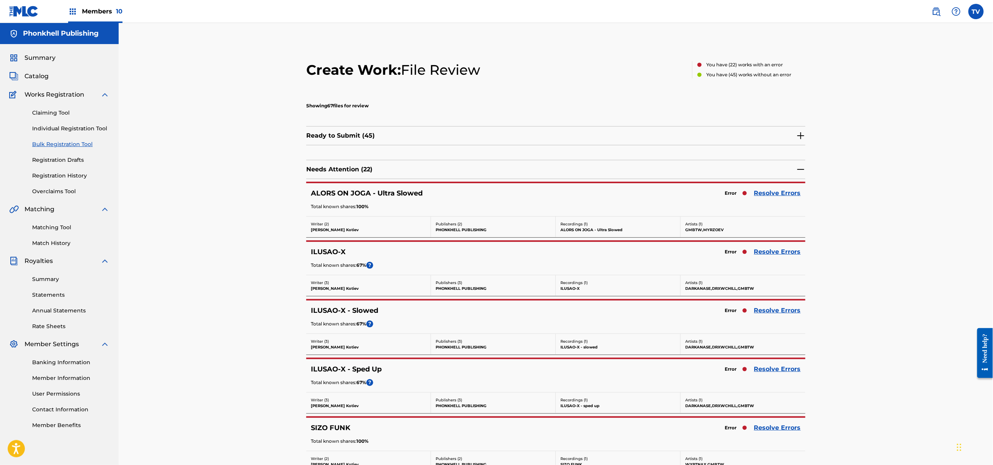
click at [770, 193] on link "Resolve Errors" at bounding box center [777, 192] width 47 height 9
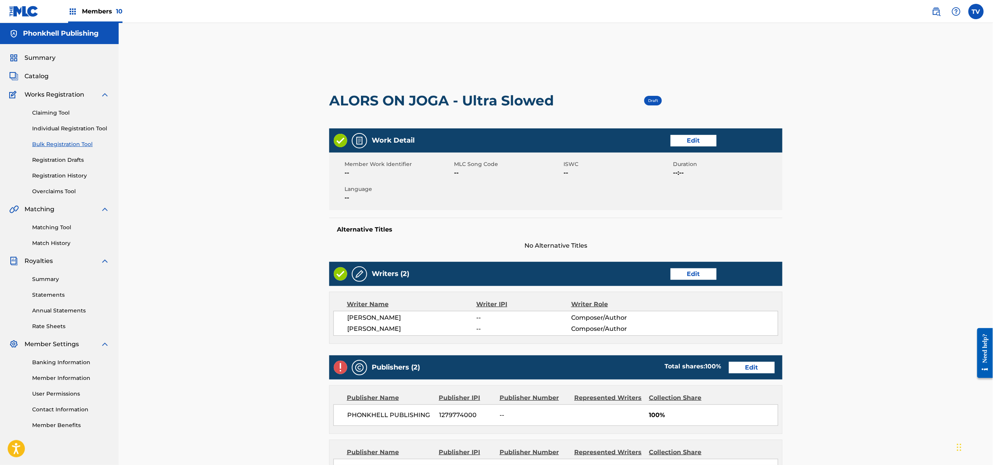
click at [751, 361] on div "Publishers (2) Total shares: 100 % Edit" at bounding box center [555, 367] width 453 height 24
click at [751, 365] on link "Edit" at bounding box center [752, 367] width 46 height 11
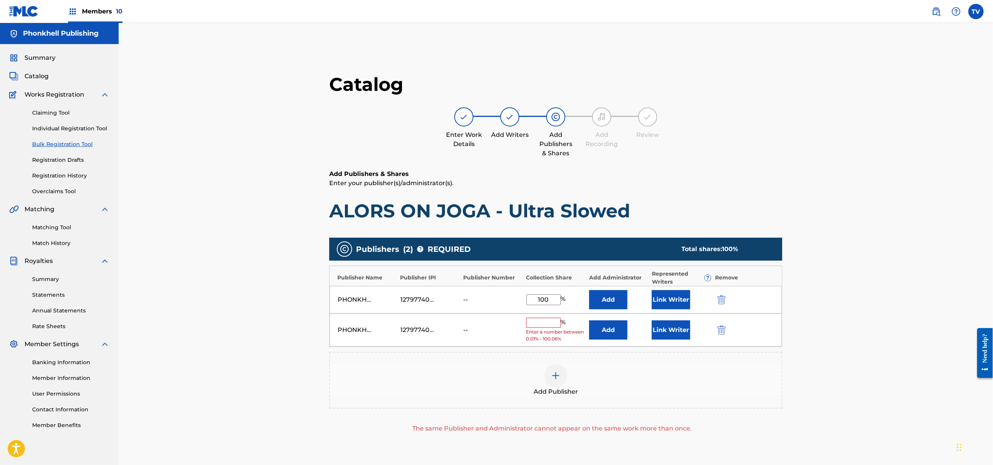
click at [716, 330] on button "submit" at bounding box center [720, 329] width 11 height 9
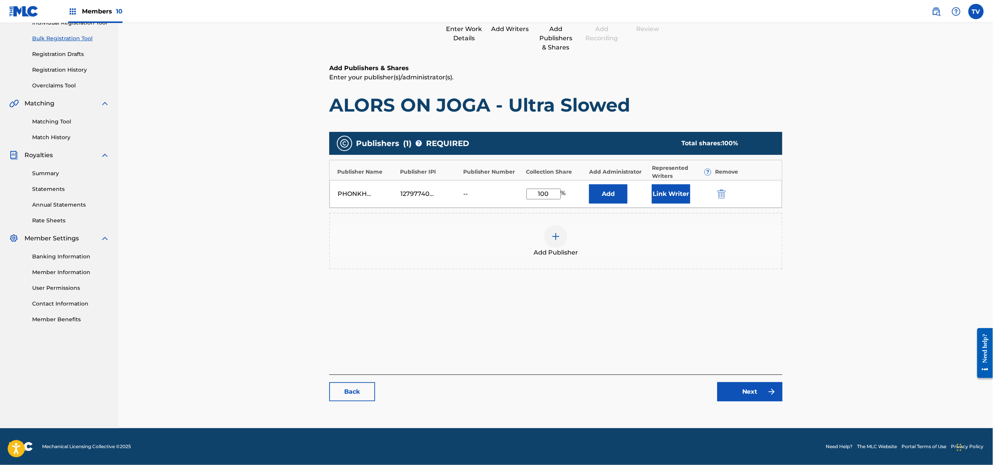
click at [739, 393] on link "Next" at bounding box center [750, 391] width 65 height 19
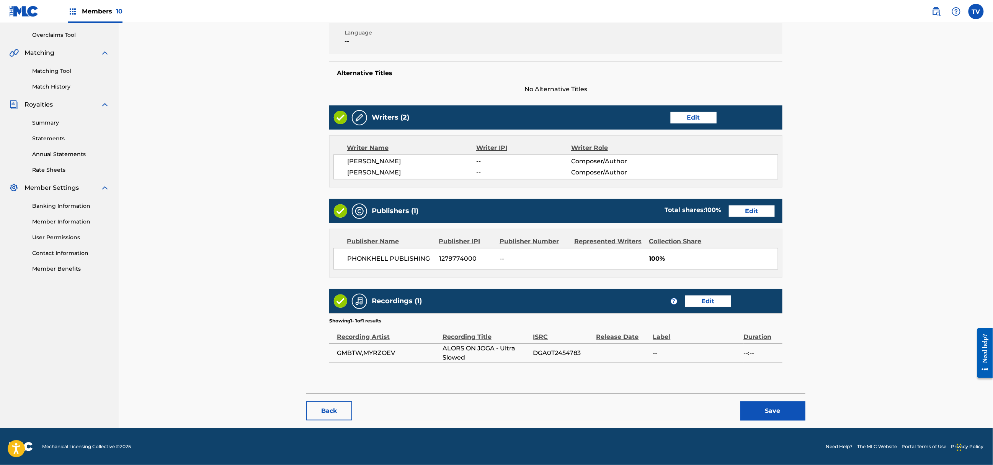
click at [779, 415] on button "Save" at bounding box center [773, 410] width 65 height 19
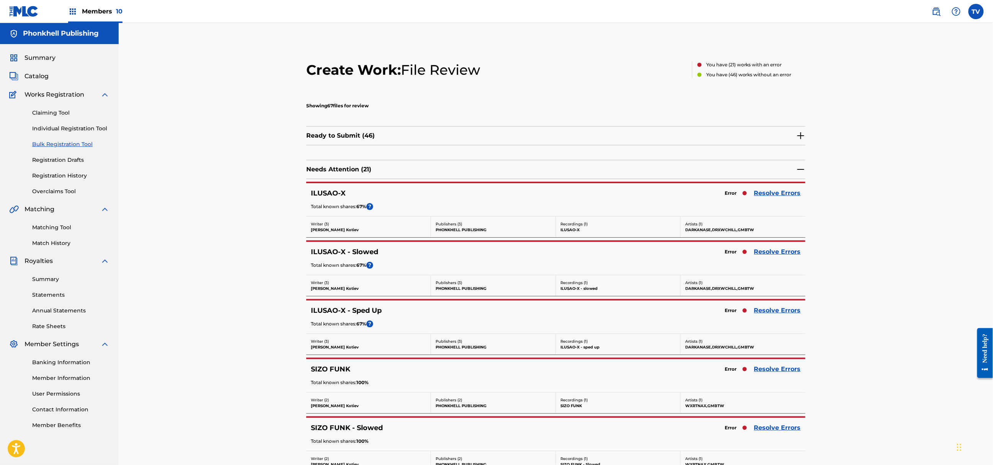
click at [777, 315] on link "Resolve Errors" at bounding box center [777, 310] width 47 height 9
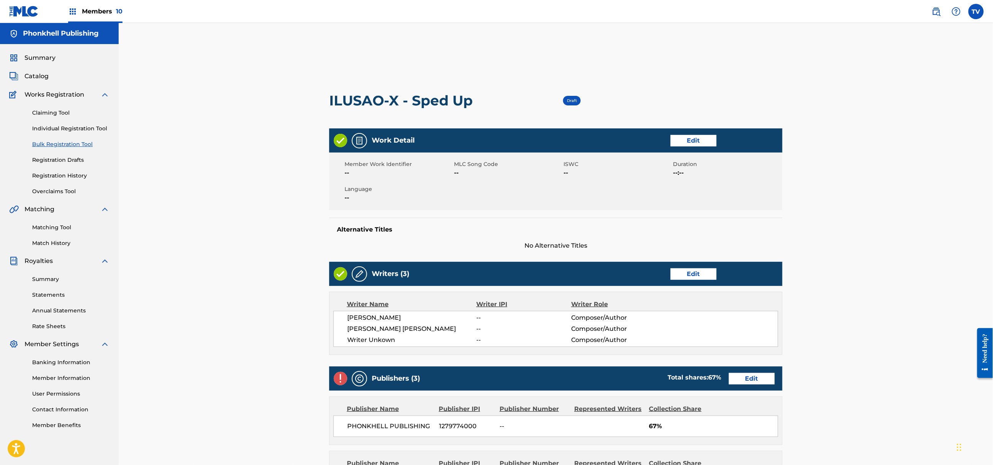
click at [702, 273] on link "Edit" at bounding box center [694, 273] width 46 height 11
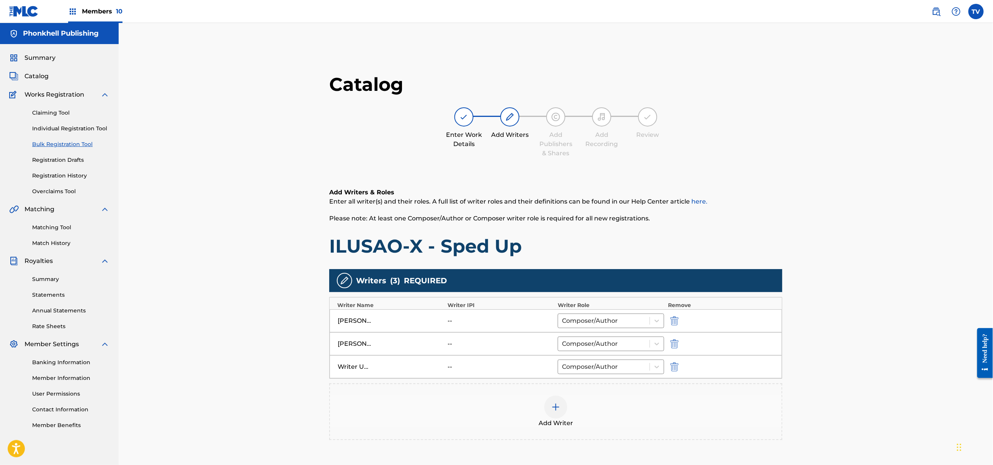
click at [671, 368] on img "submit" at bounding box center [675, 366] width 8 height 9
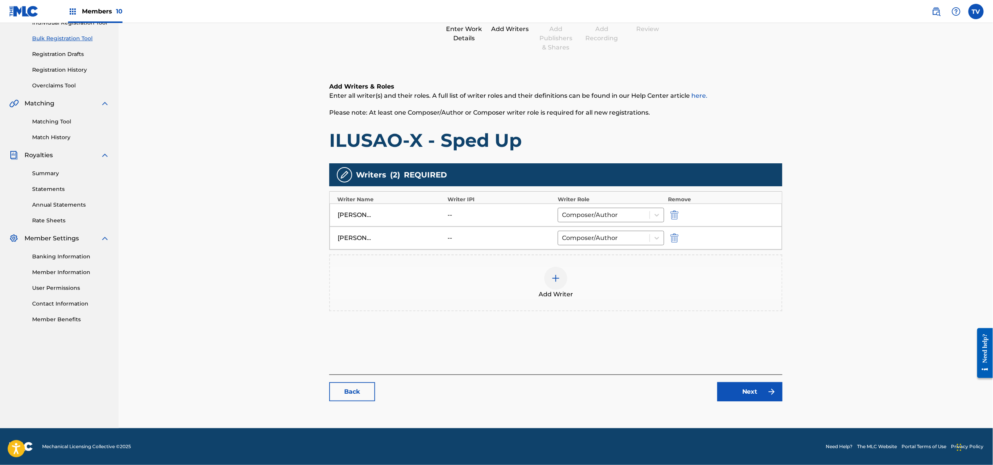
click at [752, 397] on link "Next" at bounding box center [750, 391] width 65 height 19
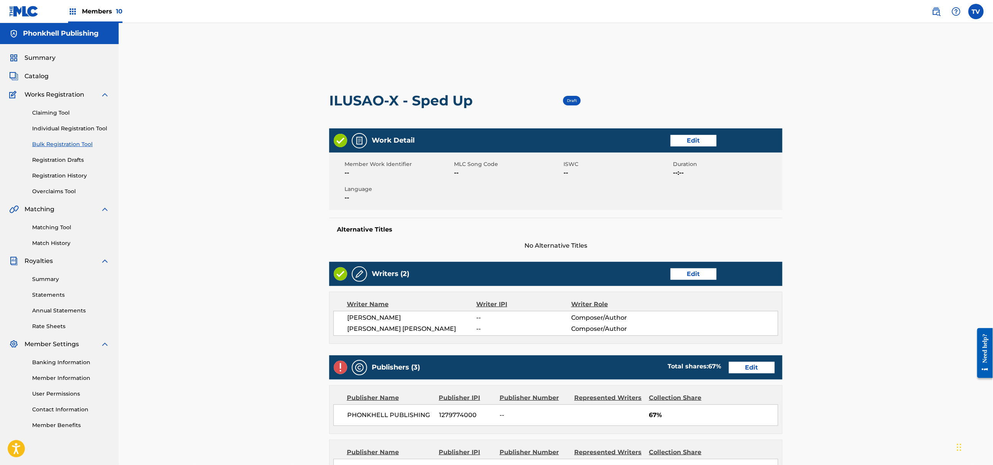
drag, startPoint x: 751, startPoint y: 359, endPoint x: 751, endPoint y: 364, distance: 5.0
click at [751, 359] on div "Publishers (3) Total shares: 67 % Edit" at bounding box center [555, 367] width 453 height 24
click at [751, 368] on link "Edit" at bounding box center [752, 367] width 46 height 11
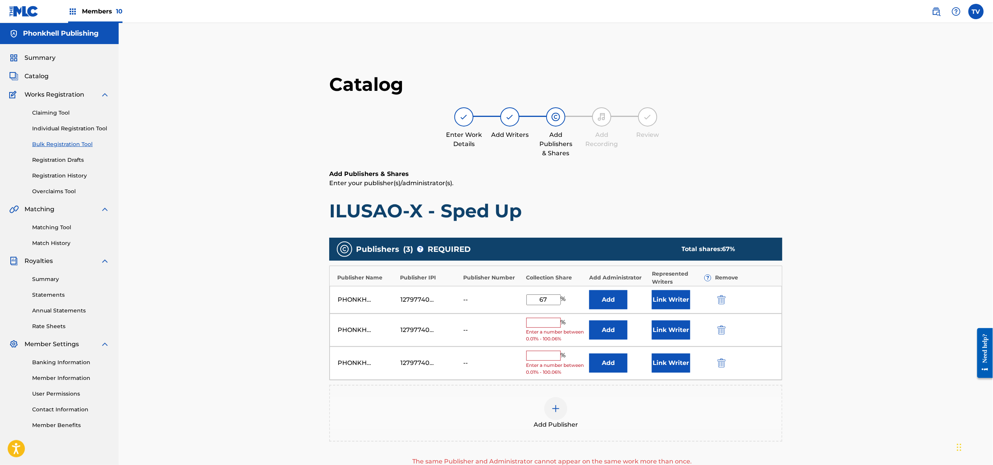
click at [720, 330] on img "submit" at bounding box center [722, 329] width 8 height 9
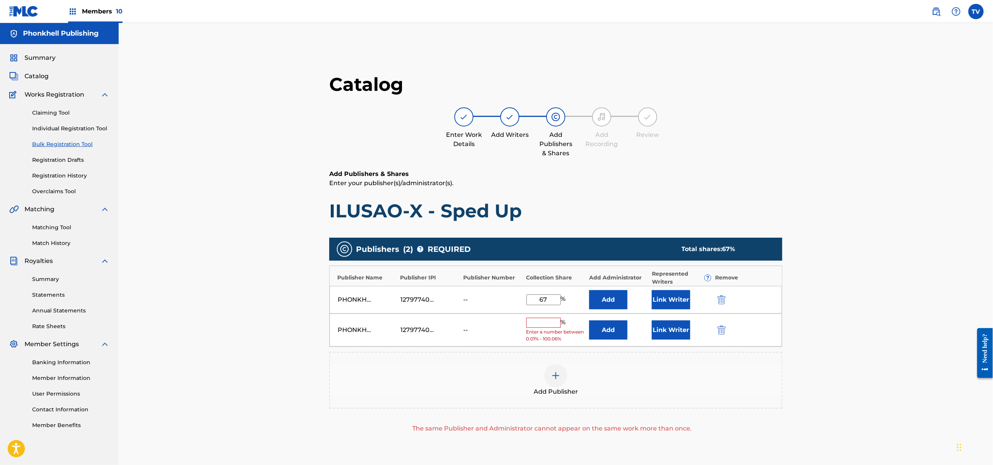
click at [720, 330] on img "submit" at bounding box center [722, 329] width 8 height 9
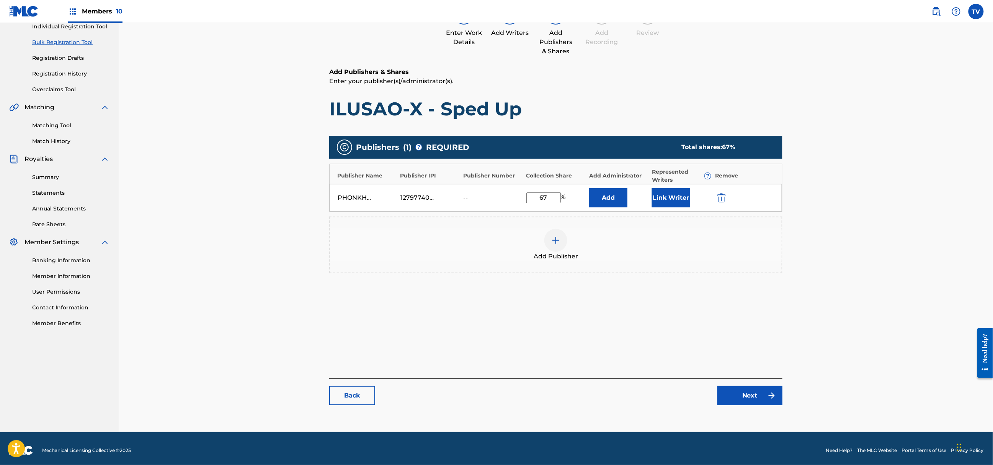
click at [745, 389] on link "Next" at bounding box center [750, 395] width 65 height 19
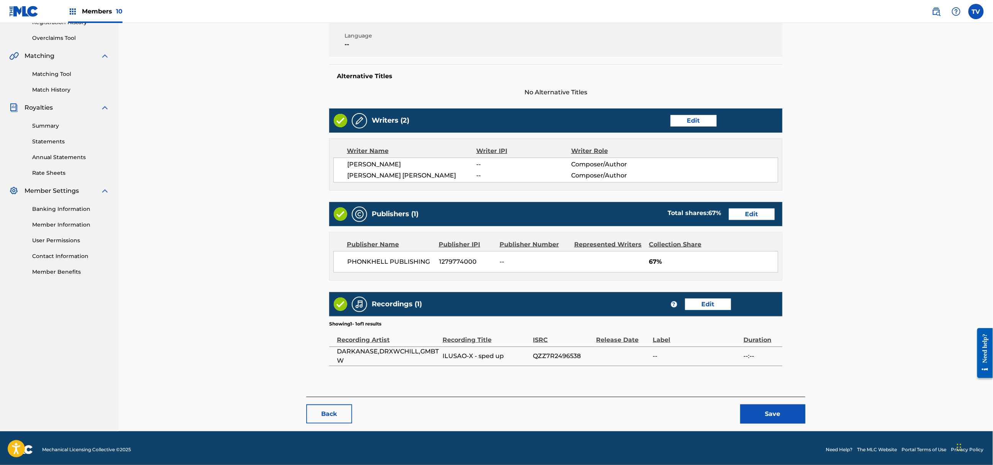
click at [776, 414] on button "Save" at bounding box center [773, 413] width 65 height 19
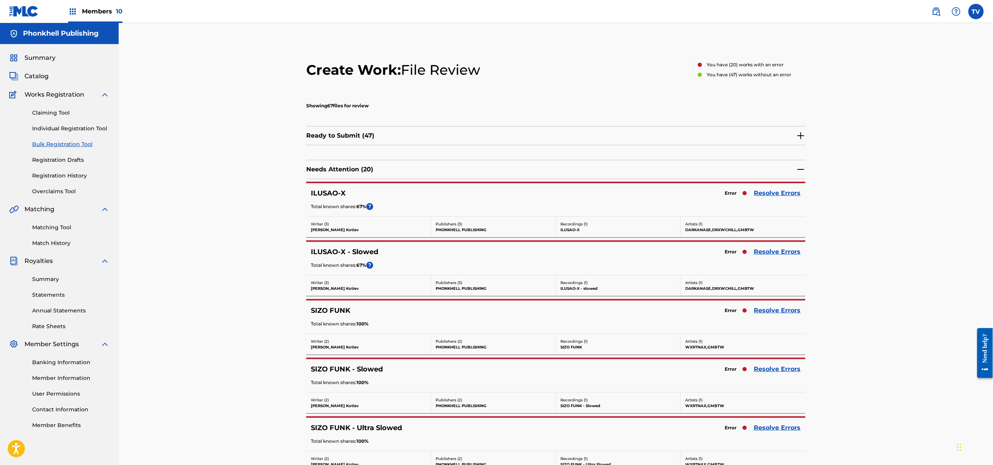
click at [777, 306] on div "Error Resolve Errors" at bounding box center [761, 310] width 80 height 11
click at [774, 311] on link "Resolve Errors" at bounding box center [777, 310] width 47 height 9
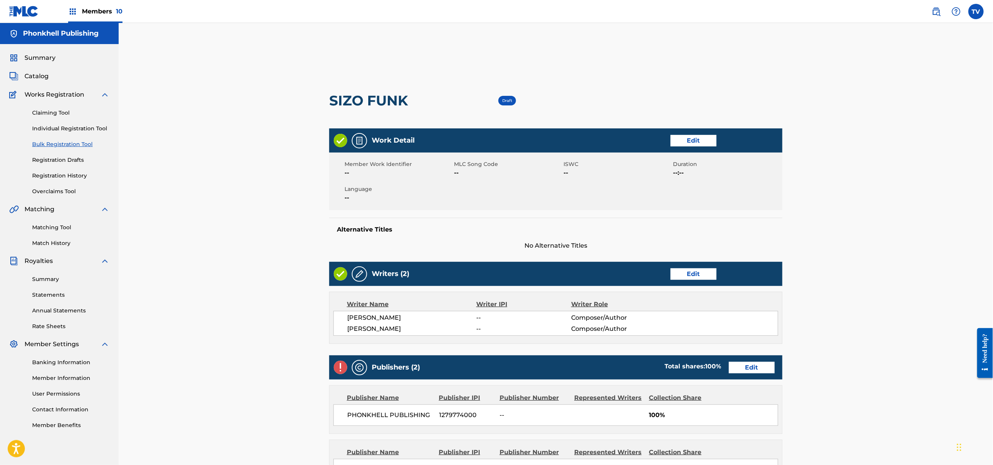
click at [754, 368] on link "Edit" at bounding box center [752, 367] width 46 height 11
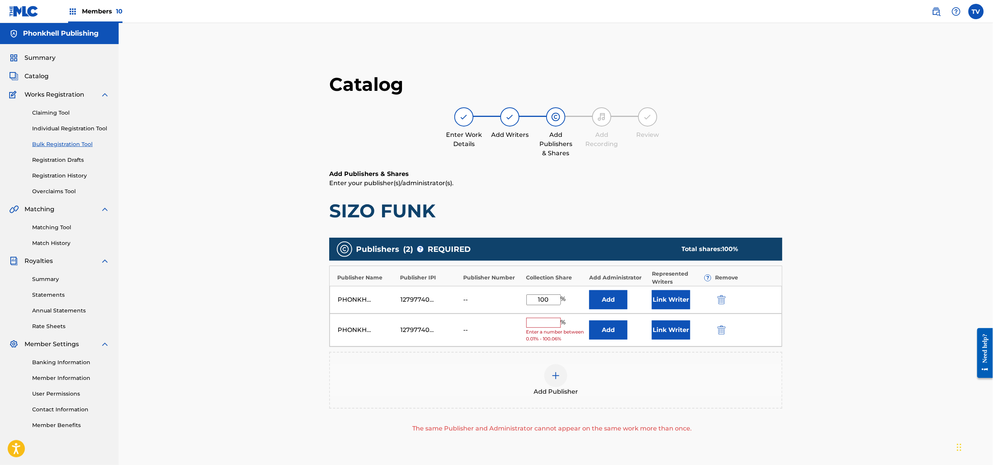
click at [718, 331] on img "submit" at bounding box center [722, 329] width 8 height 9
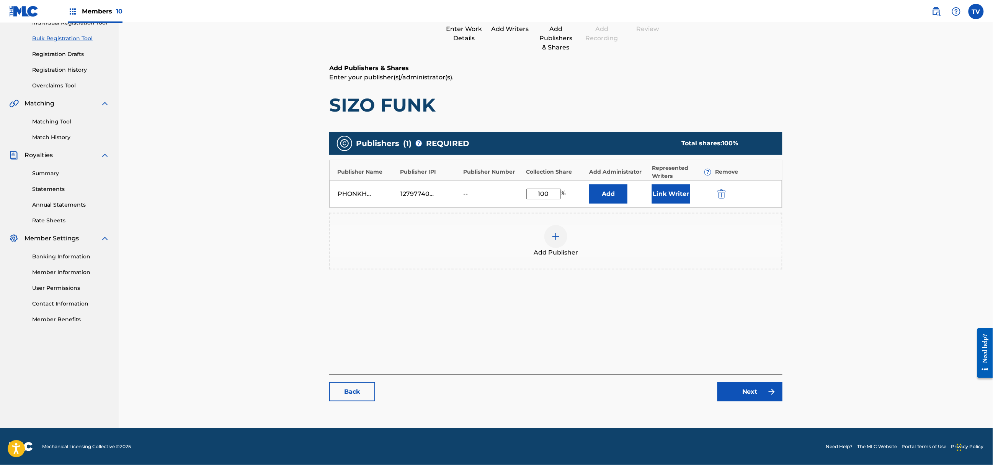
click at [743, 388] on link "Next" at bounding box center [750, 391] width 65 height 19
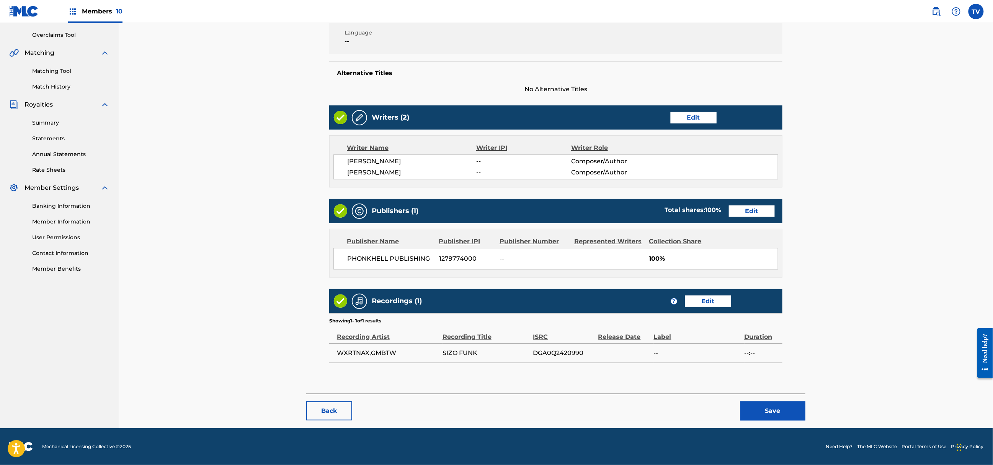
click at [772, 406] on button "Save" at bounding box center [773, 410] width 65 height 19
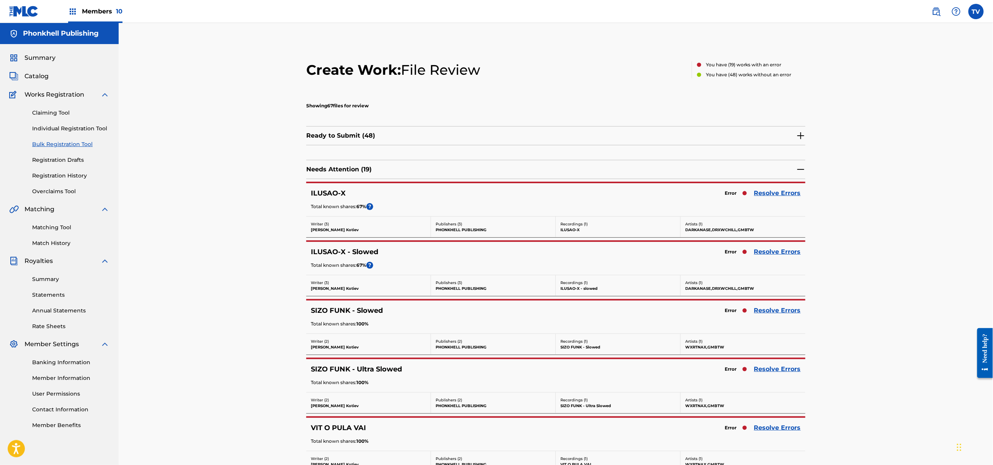
click at [769, 304] on div "SIZO FUNK - Slowed Error Resolve Errors Total known shares: 100 %" at bounding box center [555, 316] width 499 height 33
click at [771, 309] on link "Resolve Errors" at bounding box center [777, 310] width 47 height 9
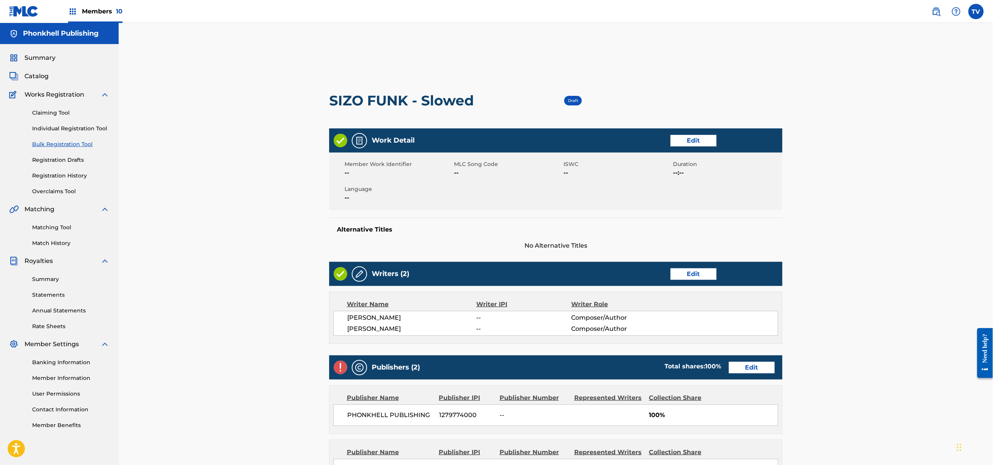
click at [774, 375] on div "Publishers (2) Total shares: 100 % Edit" at bounding box center [555, 367] width 453 height 24
click at [770, 373] on link "Edit" at bounding box center [752, 367] width 46 height 11
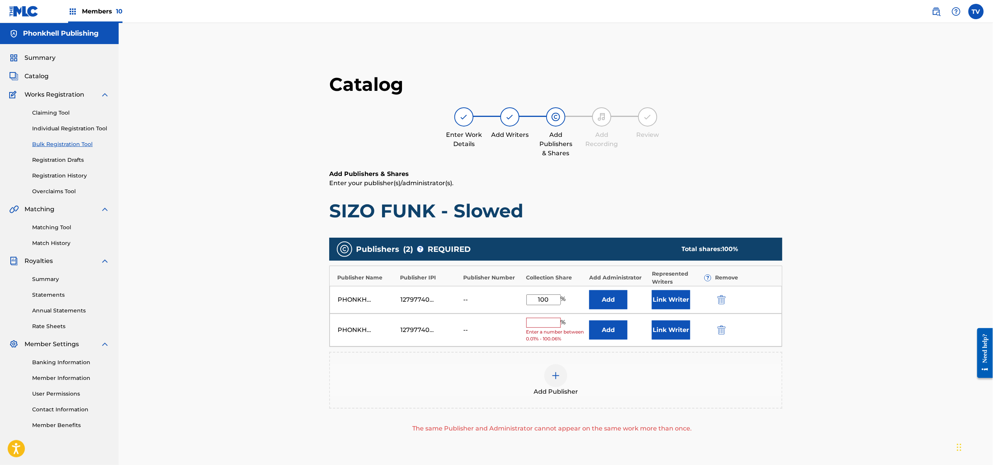
click at [725, 329] on img "submit" at bounding box center [722, 329] width 8 height 9
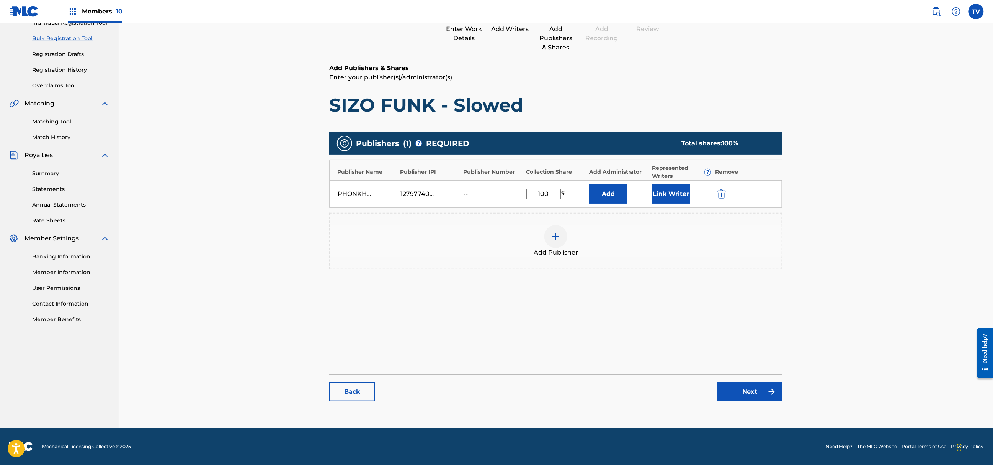
click at [754, 399] on link "Next" at bounding box center [750, 391] width 65 height 19
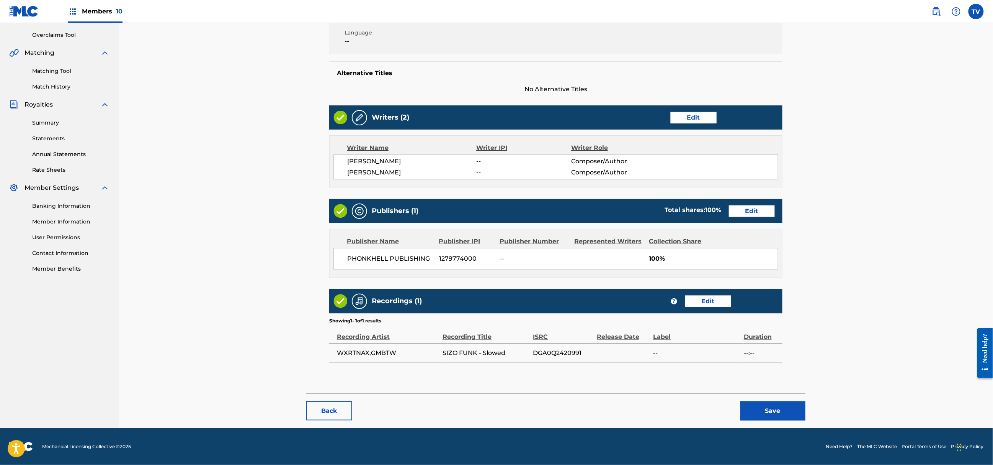
click at [769, 414] on button "Save" at bounding box center [773, 410] width 65 height 19
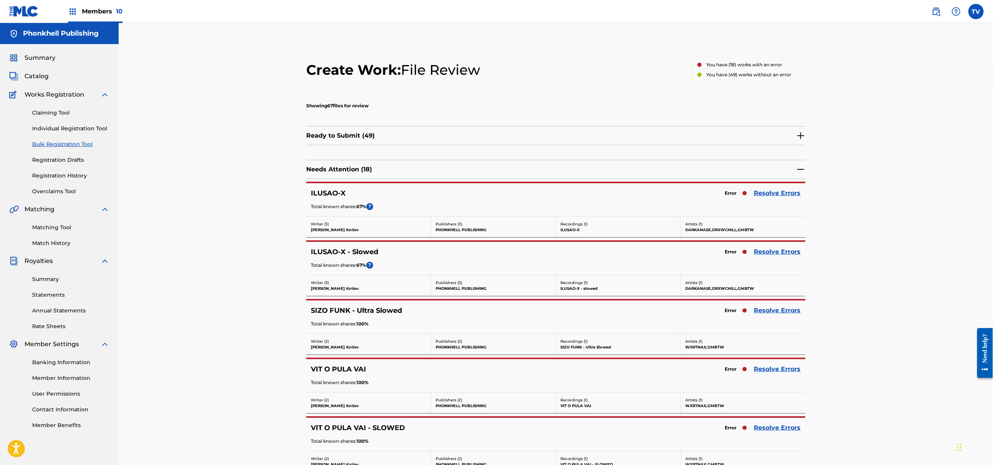
click at [771, 193] on link "Resolve Errors" at bounding box center [777, 192] width 47 height 9
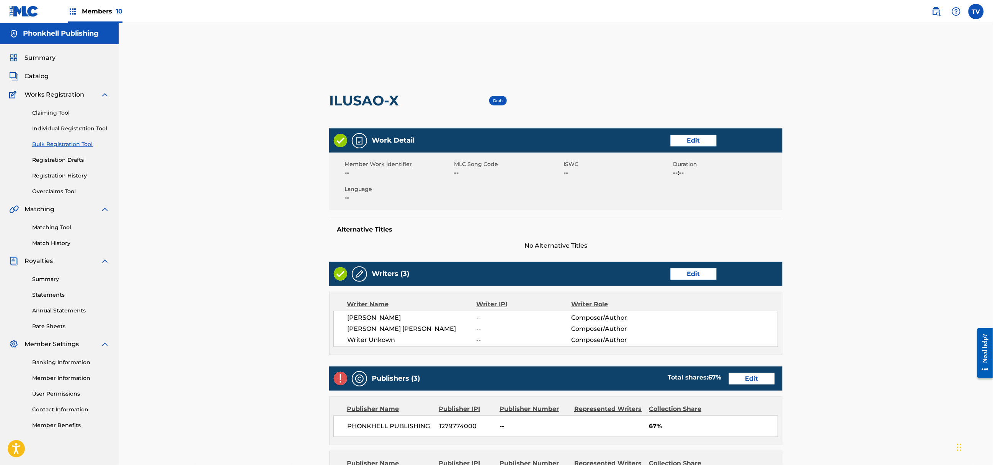
click at [704, 275] on link "Edit" at bounding box center [694, 273] width 46 height 11
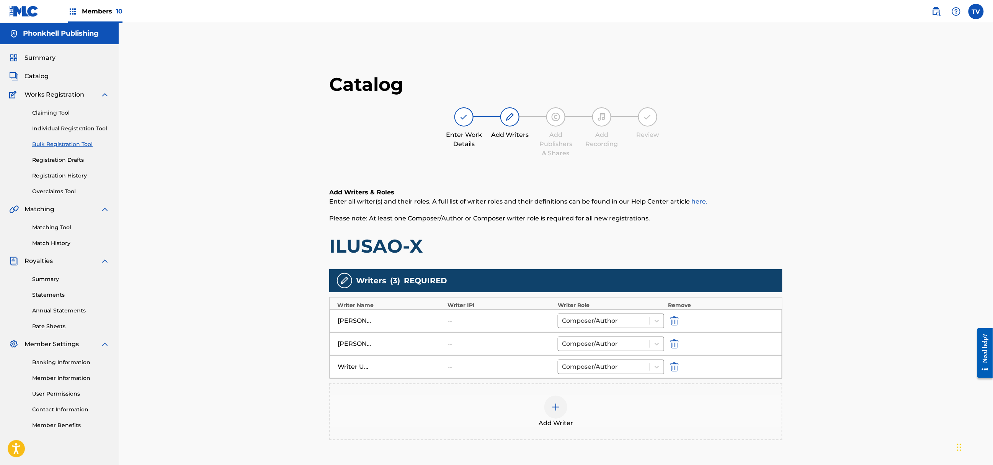
click at [677, 365] on img "submit" at bounding box center [675, 366] width 8 height 9
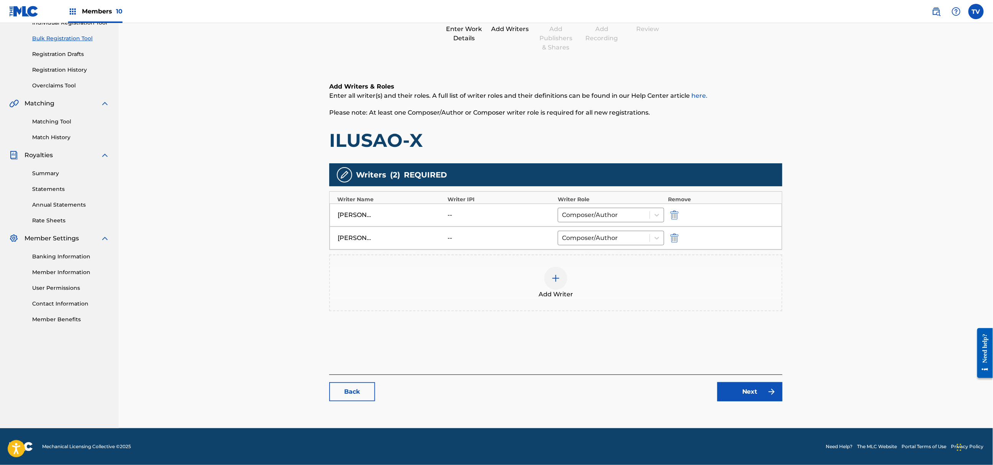
click at [735, 383] on div "Back Next" at bounding box center [555, 387] width 453 height 27
click at [753, 388] on link "Next" at bounding box center [750, 391] width 65 height 19
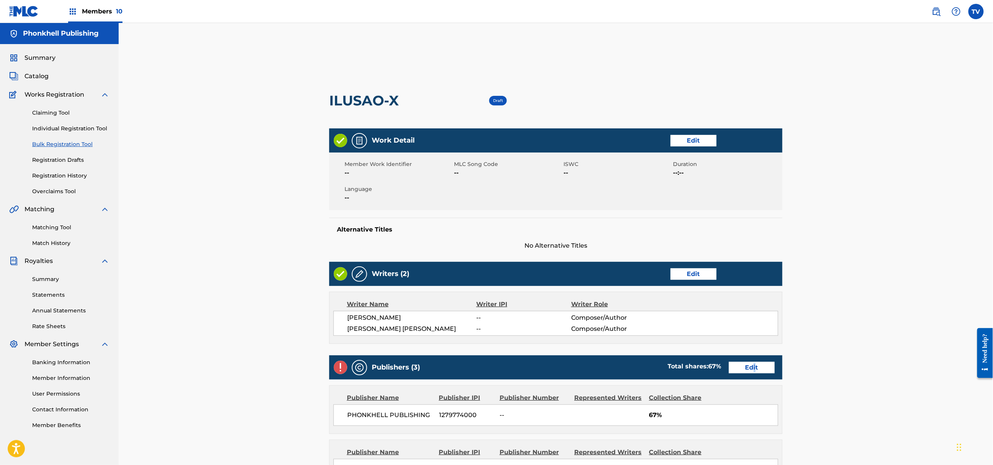
click at [755, 361] on div "Publishers (3) Total shares: 67 % Edit" at bounding box center [555, 367] width 453 height 24
click at [757, 365] on link "Edit" at bounding box center [752, 367] width 46 height 11
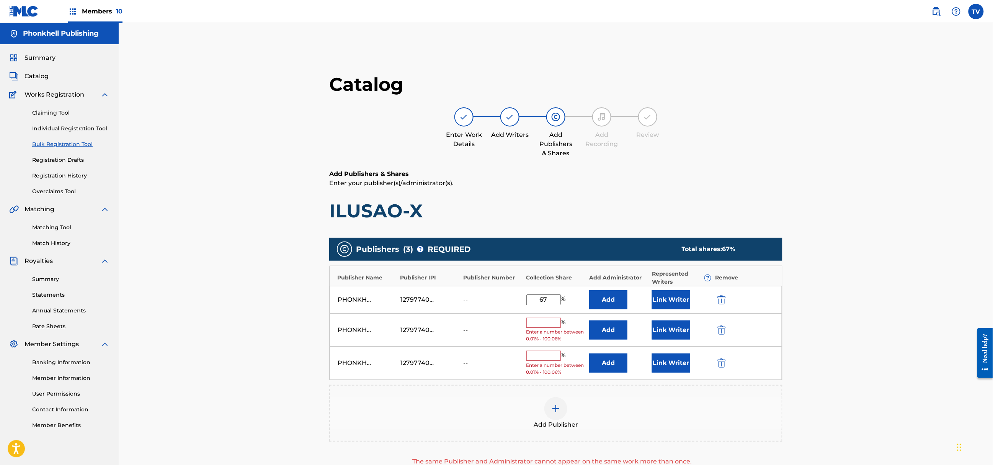
click at [723, 328] on img "submit" at bounding box center [722, 329] width 8 height 9
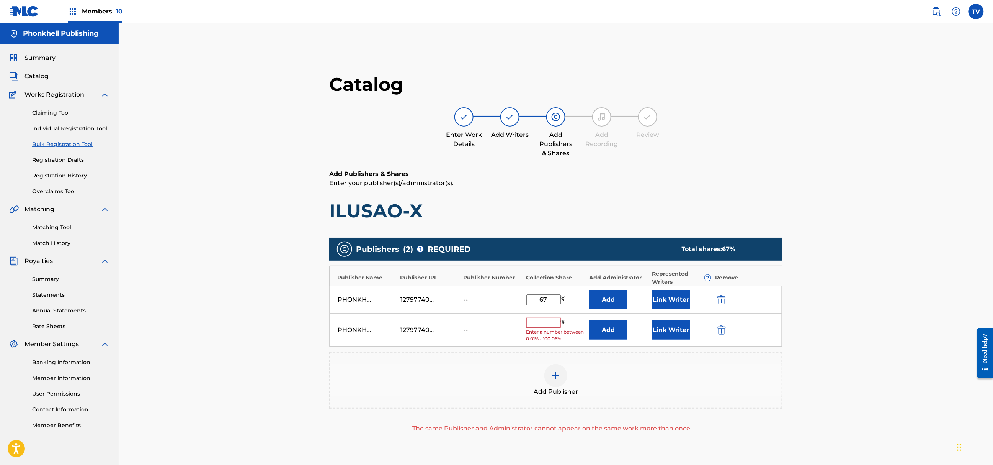
click at [723, 328] on img "submit" at bounding box center [722, 329] width 8 height 9
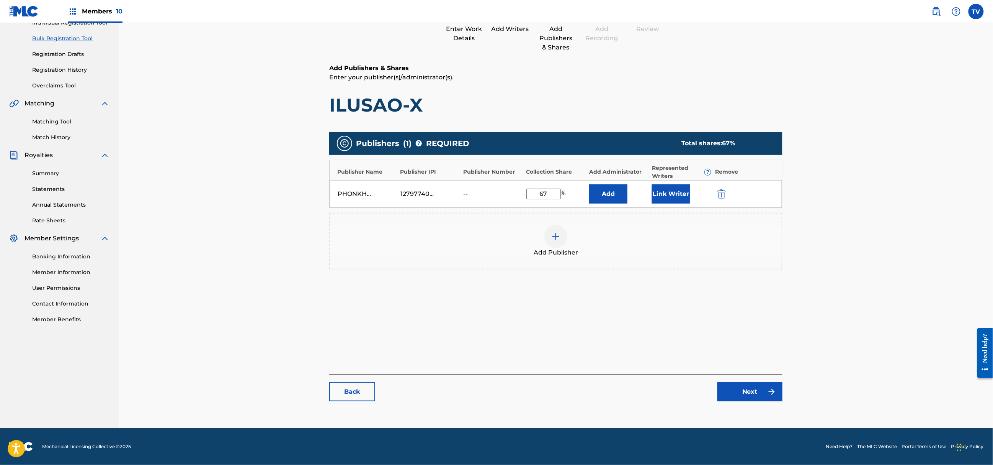
click at [749, 401] on div "Catalog Enter Work Details Add Writers Add Publishers & Shares Add Recording Re…" at bounding box center [555, 188] width 453 height 442
click at [751, 395] on link "Next" at bounding box center [750, 391] width 65 height 19
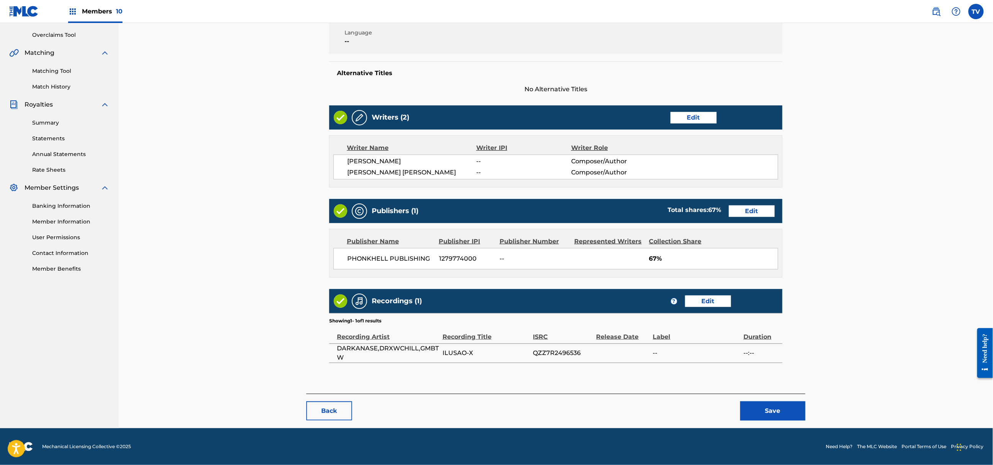
click at [768, 403] on button "Save" at bounding box center [773, 410] width 65 height 19
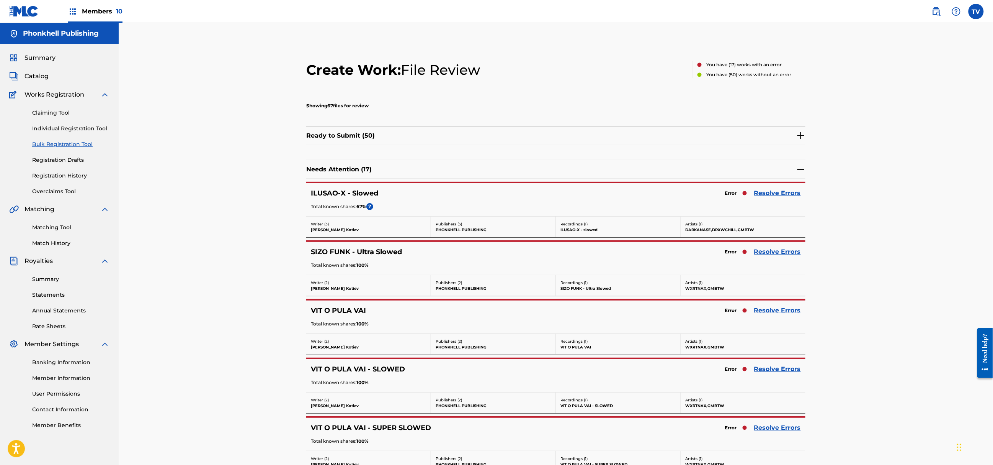
click at [784, 314] on link "Resolve Errors" at bounding box center [777, 310] width 47 height 9
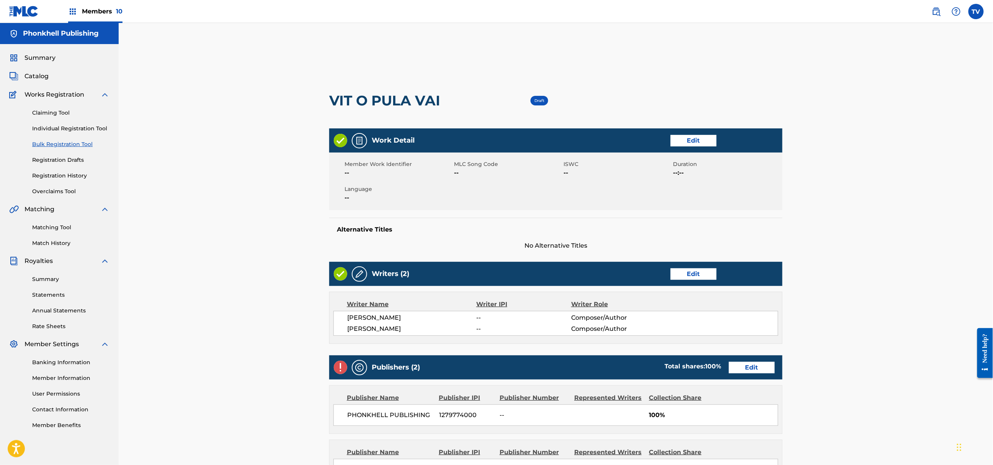
click at [742, 370] on link "Edit" at bounding box center [752, 367] width 46 height 11
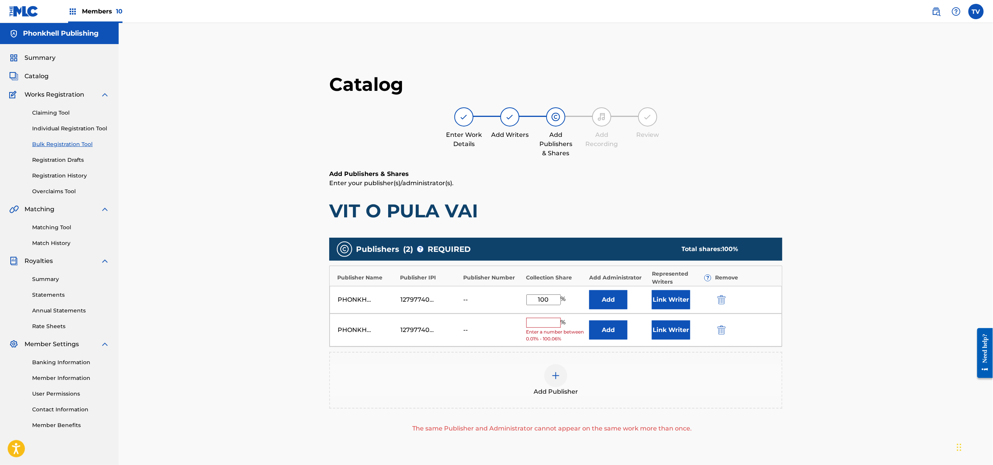
click at [716, 325] on div "PHONKHELL PUBLISHING 1279774000 -- % Enter a number between 0.01% - 100.06% Add…" at bounding box center [556, 329] width 453 height 33
click at [721, 330] on img "submit" at bounding box center [722, 329] width 8 height 9
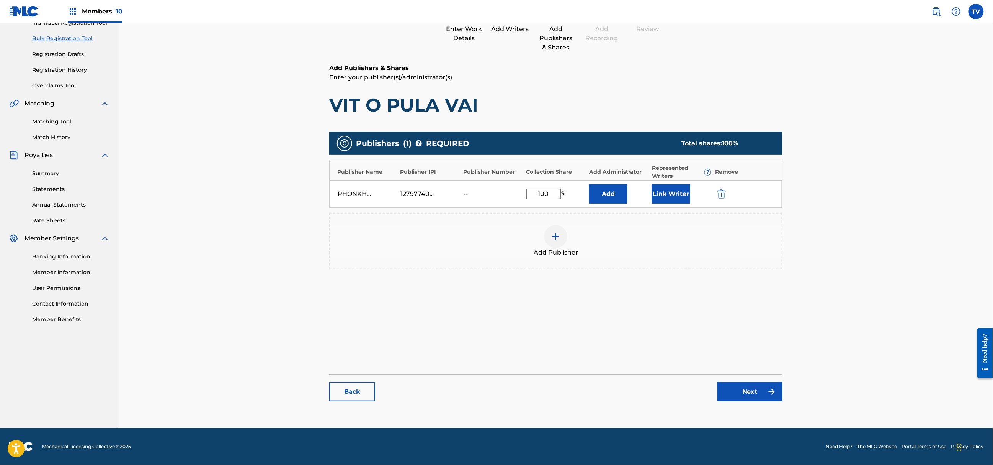
click at [759, 397] on link "Next" at bounding box center [750, 391] width 65 height 19
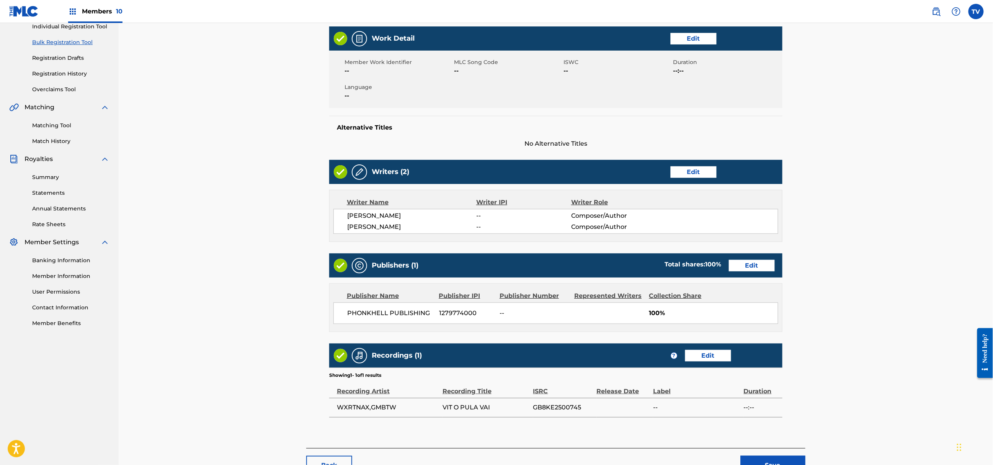
click at [783, 455] on div "Back Save" at bounding box center [555, 461] width 499 height 27
click at [784, 457] on button "Save" at bounding box center [773, 464] width 65 height 19
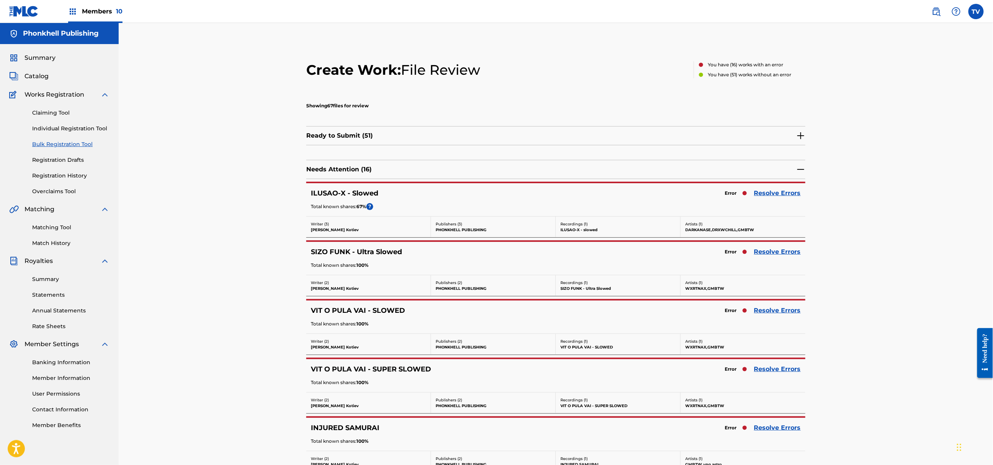
click at [772, 256] on link "Resolve Errors" at bounding box center [777, 251] width 47 height 9
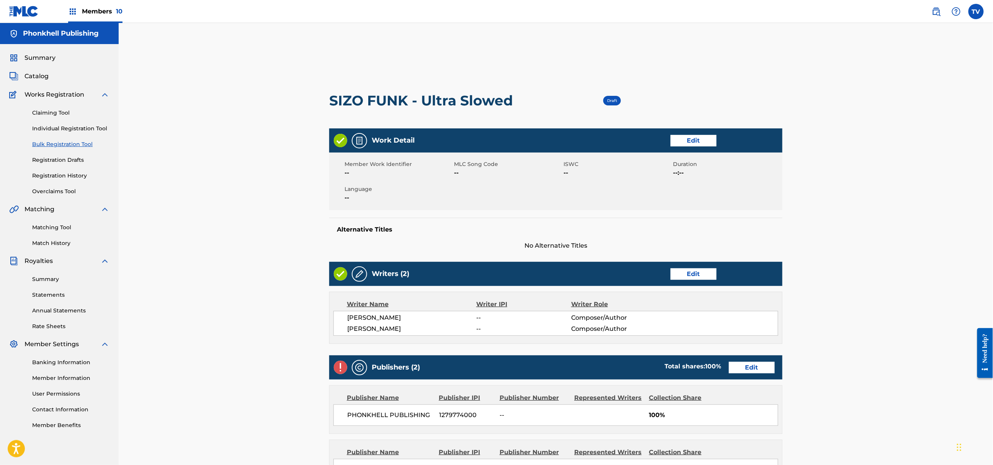
click at [774, 253] on div "Work Detail Edit Member Work Identifier -- MLC Song Code -- ISWC -- Duration --…" at bounding box center [555, 360] width 453 height 465
click at [750, 375] on div "Publishers (2) Total shares: 100 % Edit" at bounding box center [555, 367] width 453 height 24
click at [750, 371] on link "Edit" at bounding box center [752, 367] width 46 height 11
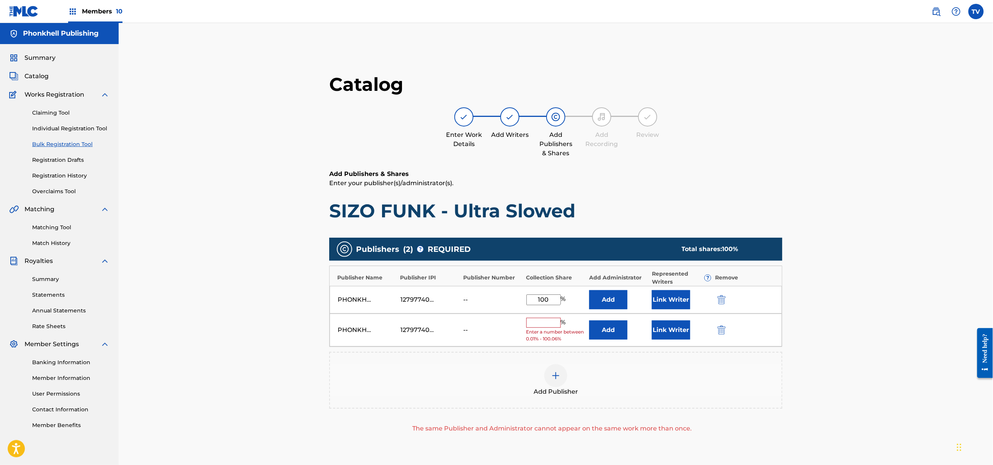
click at [723, 331] on img "submit" at bounding box center [722, 329] width 8 height 9
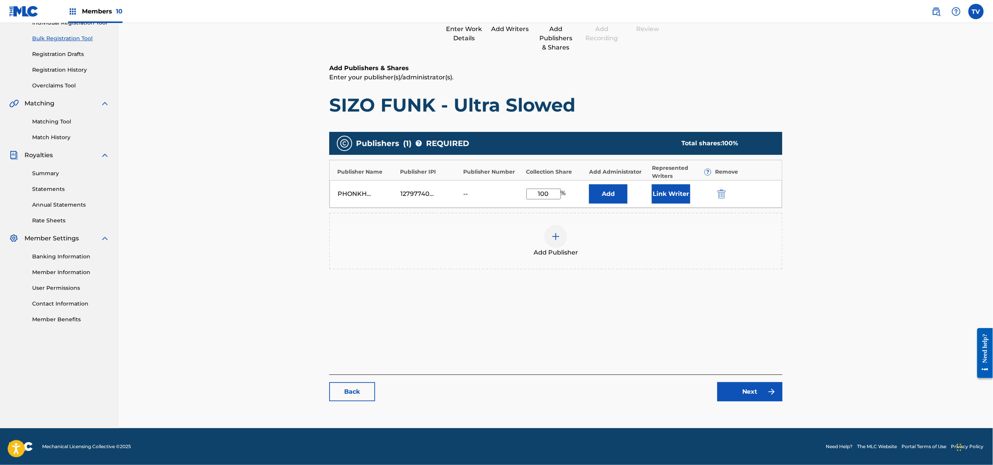
drag, startPoint x: 754, startPoint y: 408, endPoint x: 748, endPoint y: 396, distance: 13.7
click at [754, 407] on div "Catalog Enter Work Details Add Writers Add Publishers & Shares Add Recording Re…" at bounding box center [555, 188] width 453 height 442
click at [748, 393] on link "Next" at bounding box center [750, 391] width 65 height 19
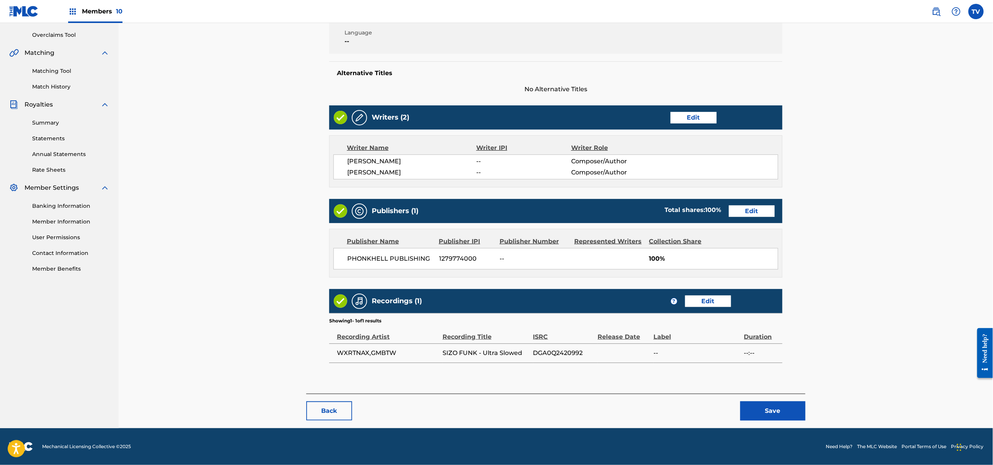
click at [784, 404] on button "Save" at bounding box center [773, 410] width 65 height 19
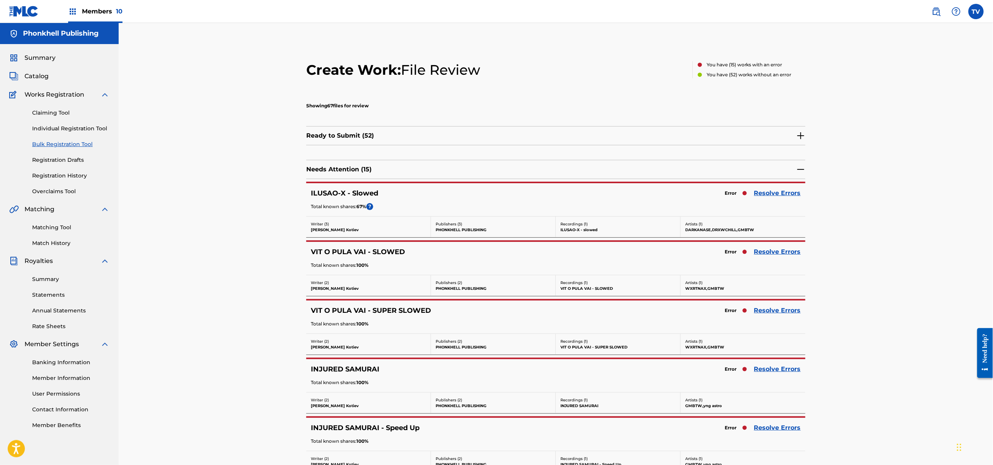
click at [777, 191] on link "Resolve Errors" at bounding box center [777, 192] width 47 height 9
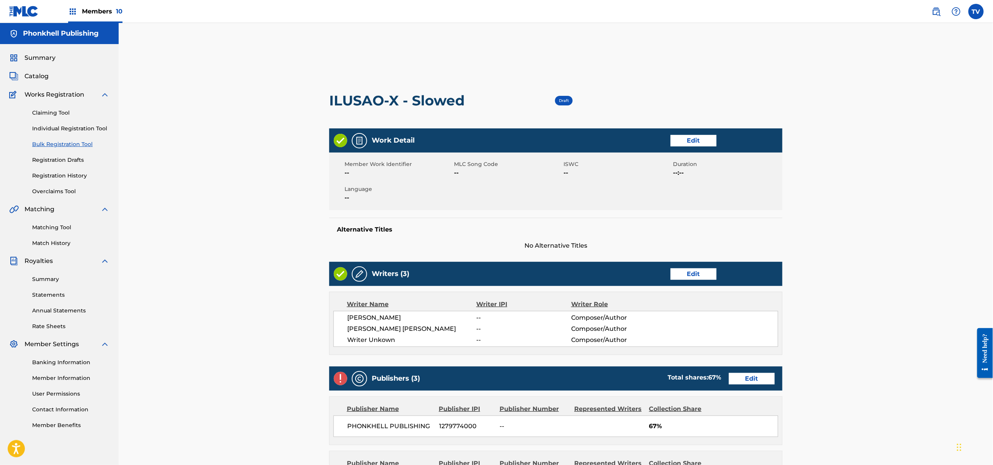
click at [685, 267] on div "Writers (3) Edit" at bounding box center [555, 274] width 453 height 24
click at [694, 273] on link "Edit" at bounding box center [694, 273] width 46 height 11
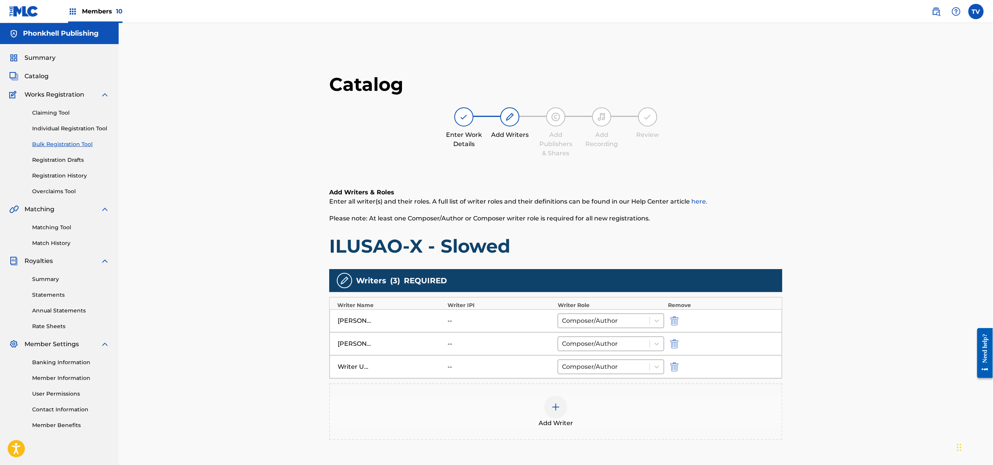
click at [675, 365] on img "submit" at bounding box center [675, 366] width 8 height 9
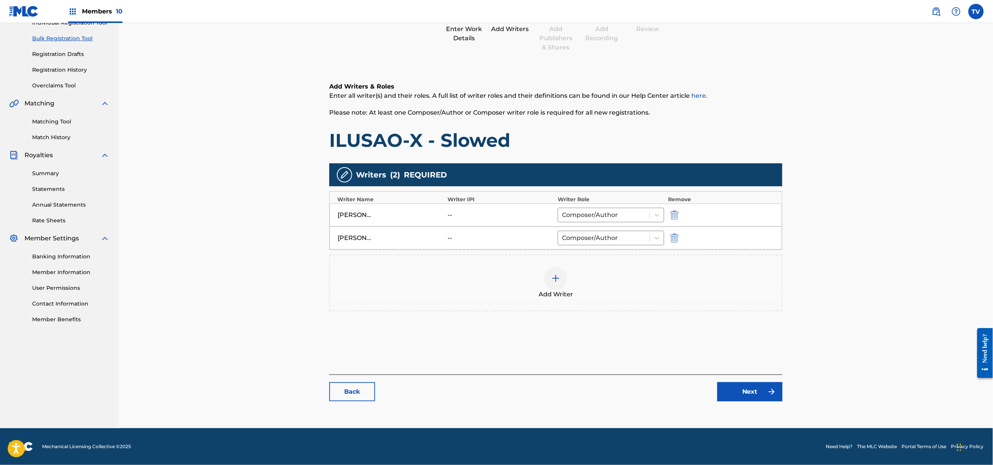
click at [756, 399] on link "Next" at bounding box center [750, 391] width 65 height 19
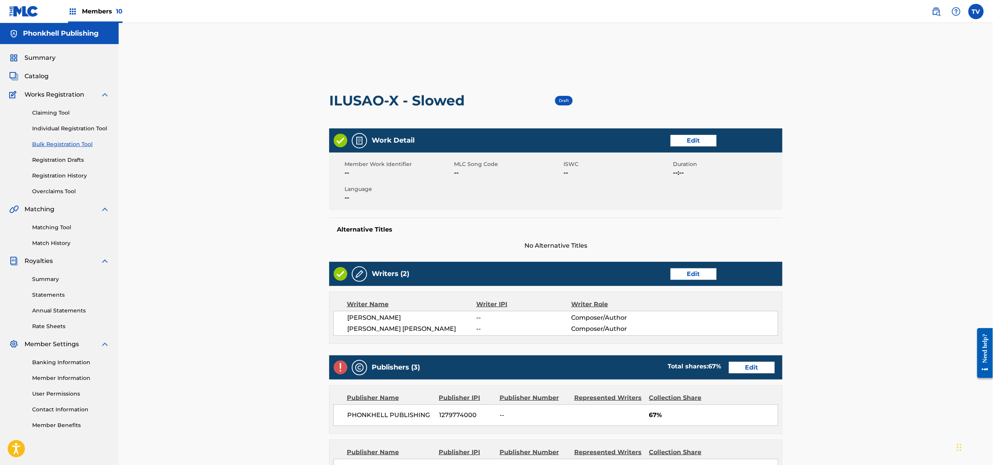
click at [754, 363] on link "Edit" at bounding box center [752, 367] width 46 height 11
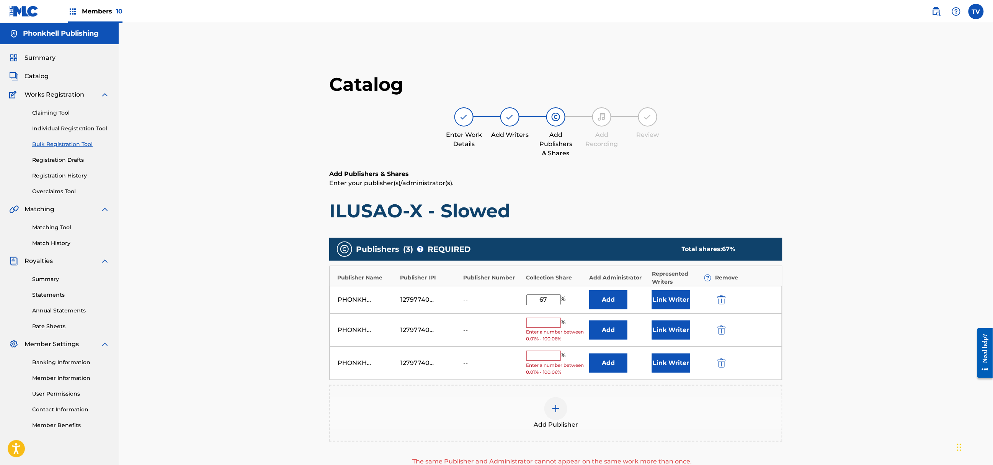
click at [721, 325] on div "PHONKHELL PUBLISHING 1279774000 -- % Enter a number between 0.01% - 100.06% Add…" at bounding box center [556, 329] width 453 height 33
click at [721, 326] on div "PHONKHELL PUBLISHING 1279774000 -- % Enter a number between 0.01% - 100.06% Add…" at bounding box center [556, 329] width 453 height 33
click at [721, 326] on img "submit" at bounding box center [722, 329] width 8 height 9
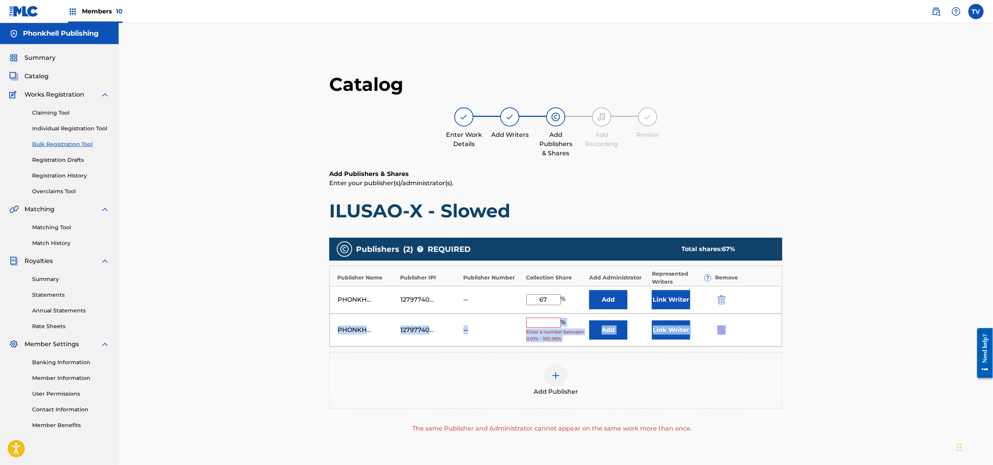
click at [721, 326] on img "submit" at bounding box center [722, 329] width 8 height 9
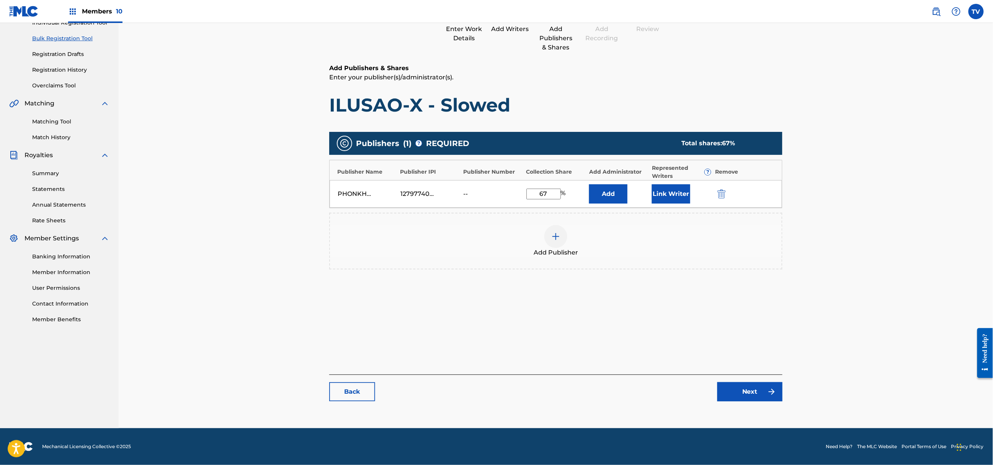
click at [745, 396] on link "Next" at bounding box center [750, 391] width 65 height 19
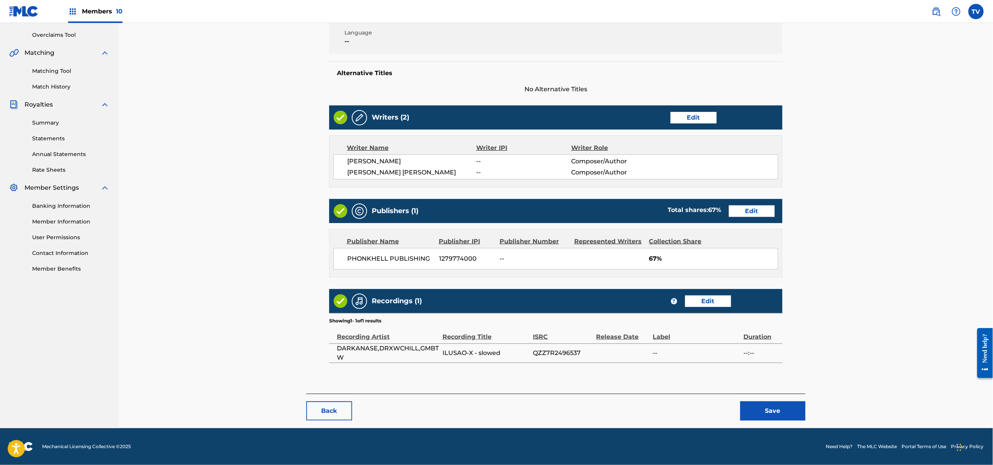
click at [795, 417] on button "Save" at bounding box center [773, 410] width 65 height 19
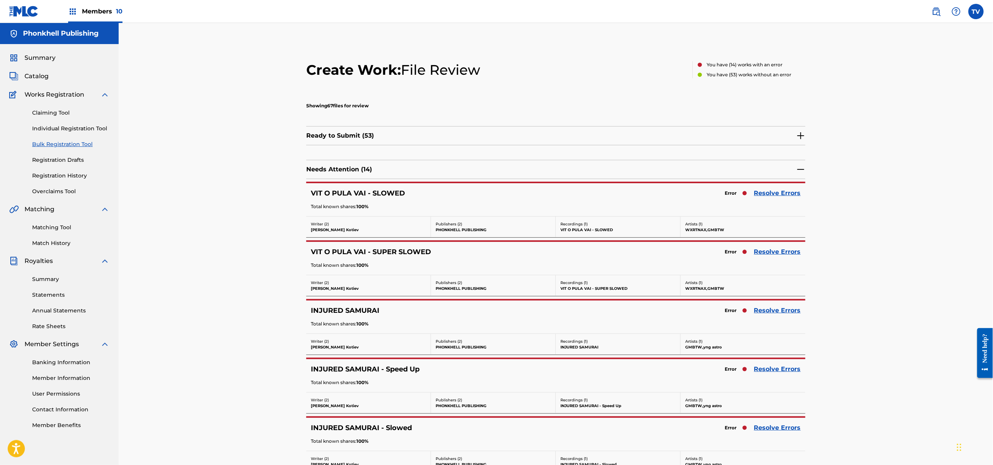
click at [786, 308] on link "Resolve Errors" at bounding box center [777, 310] width 47 height 9
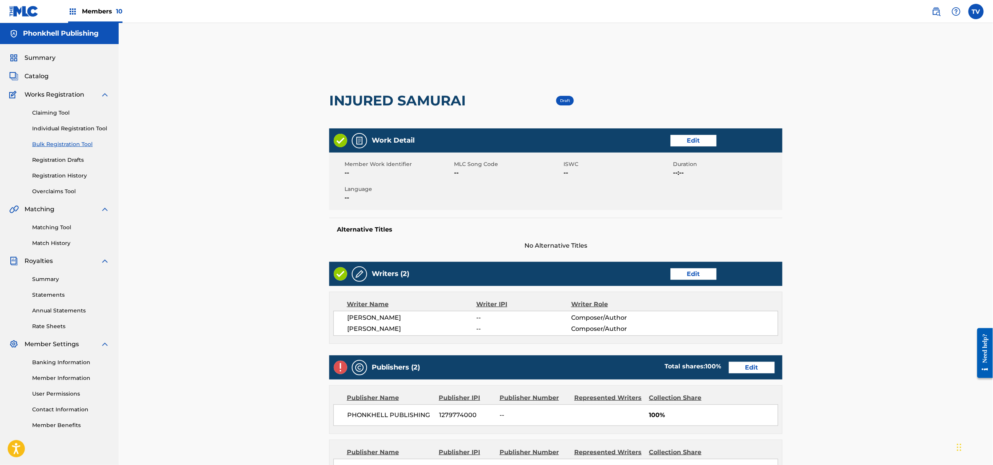
click at [743, 367] on link "Edit" at bounding box center [752, 367] width 46 height 11
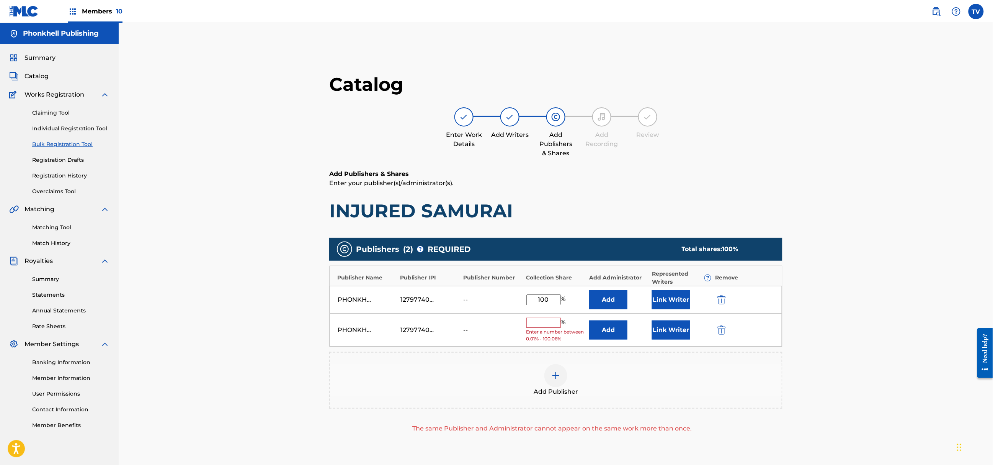
click at [717, 326] on button "submit" at bounding box center [720, 329] width 11 height 9
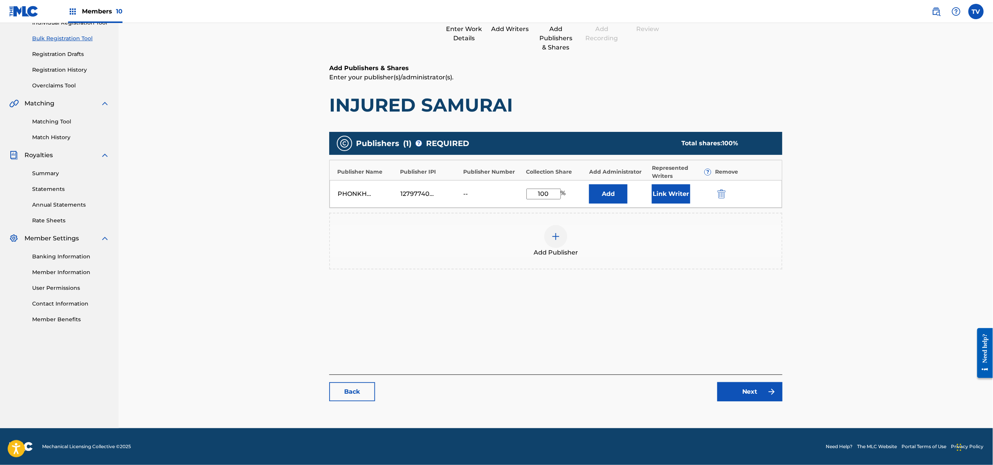
click at [746, 388] on link "Next" at bounding box center [750, 391] width 65 height 19
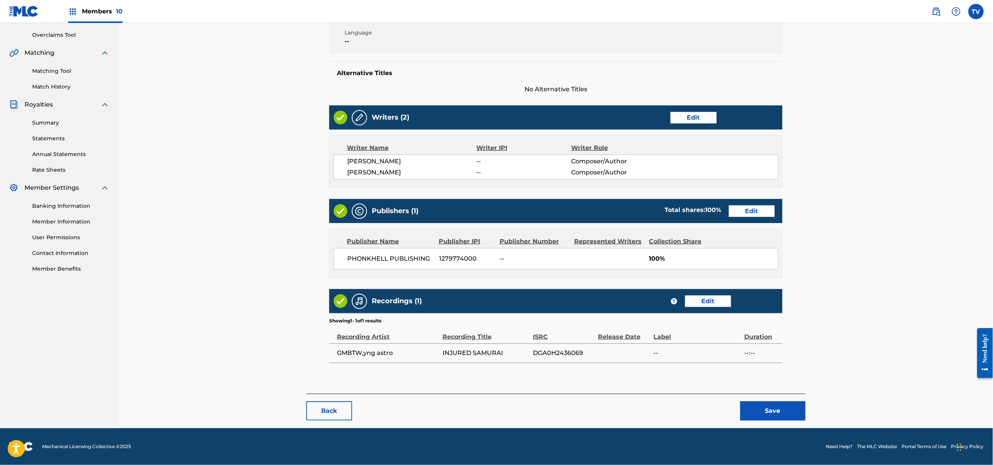
click at [765, 403] on button "Save" at bounding box center [773, 410] width 65 height 19
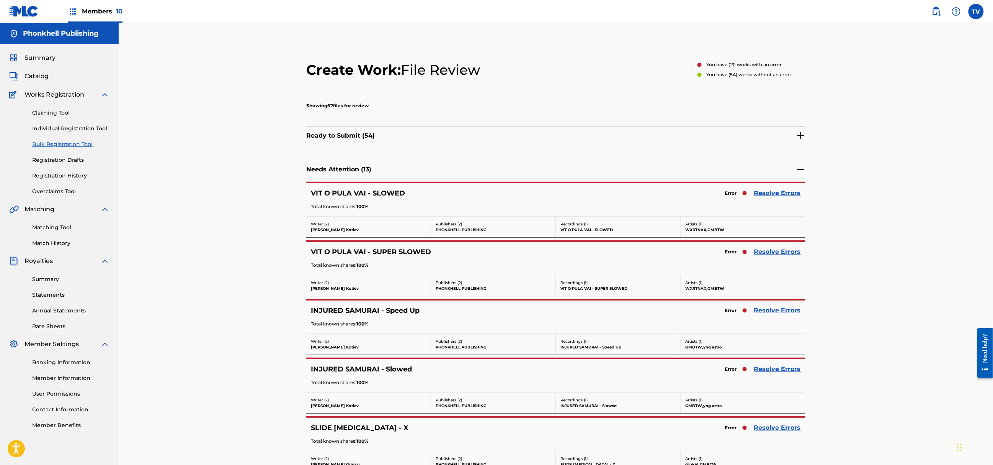
click at [773, 255] on link "Resolve Errors" at bounding box center [777, 251] width 47 height 9
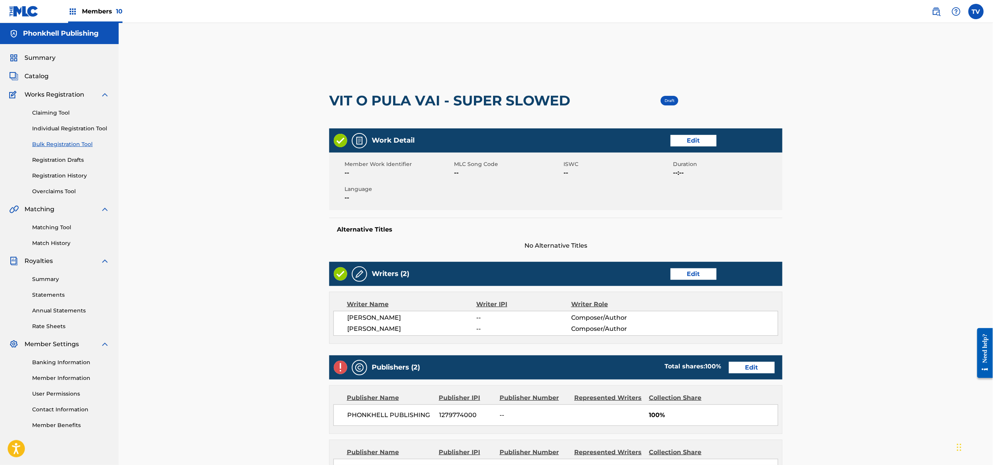
click at [748, 365] on link "Edit" at bounding box center [752, 367] width 46 height 11
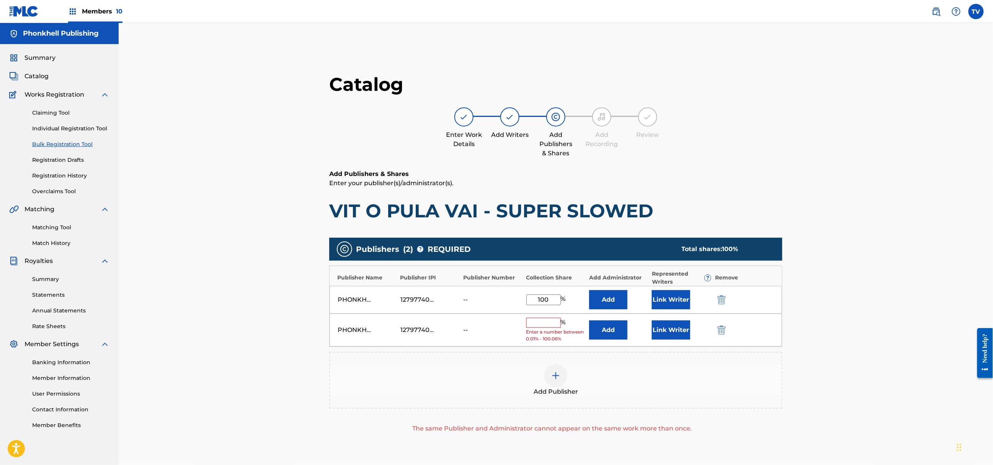
click at [718, 327] on img "submit" at bounding box center [722, 329] width 8 height 9
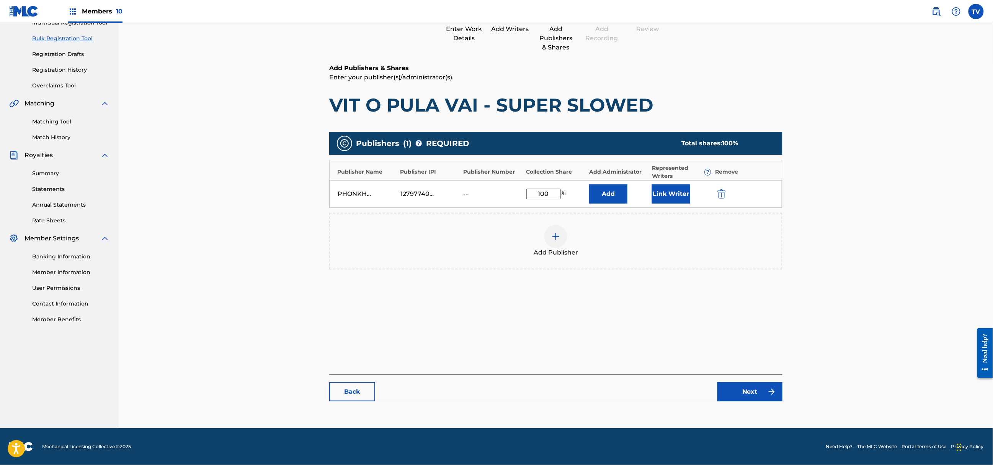
click at [763, 385] on link "Next" at bounding box center [750, 391] width 65 height 19
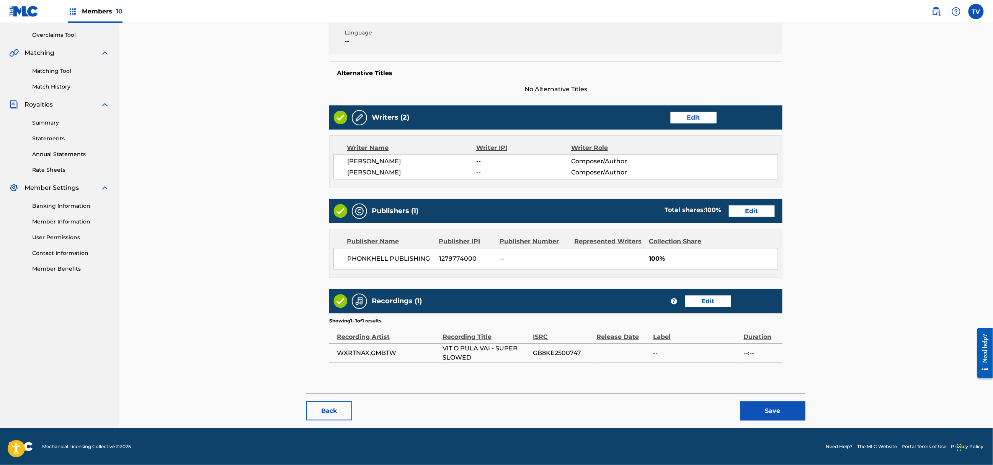
click at [772, 404] on button "Save" at bounding box center [773, 410] width 65 height 19
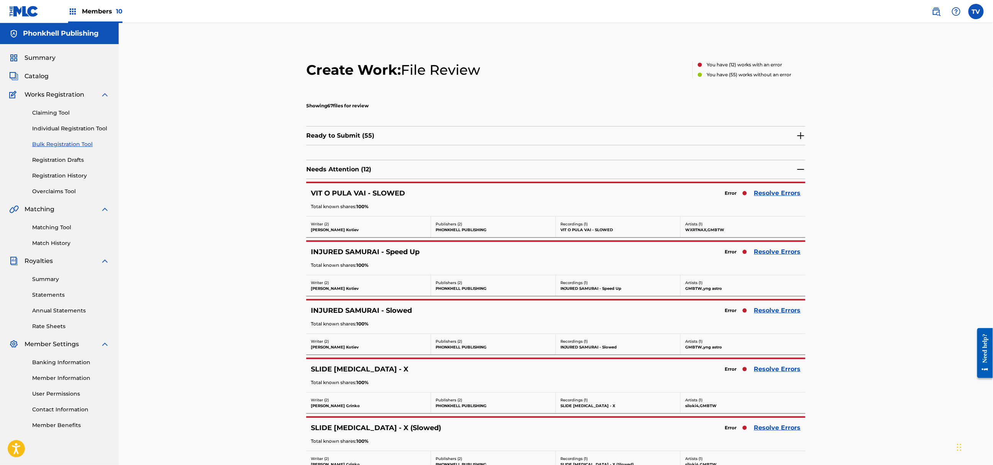
click at [772, 198] on link "Resolve Errors" at bounding box center [777, 192] width 47 height 9
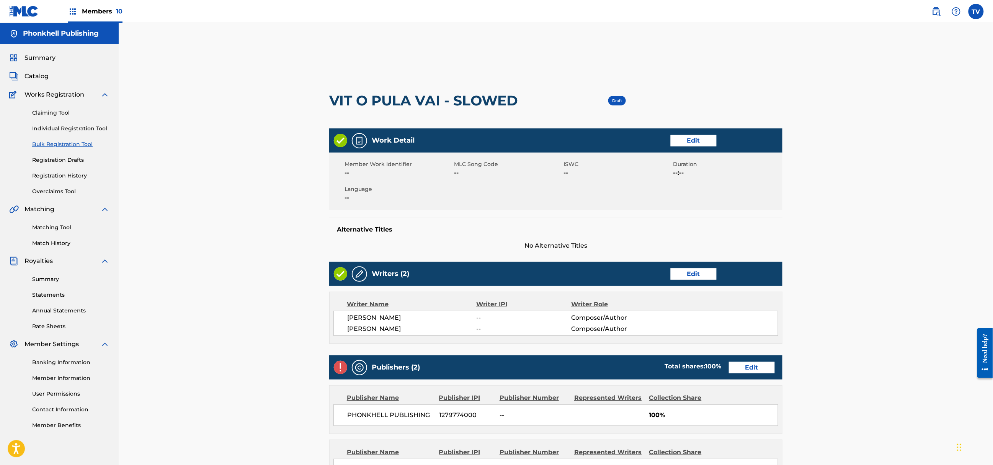
drag, startPoint x: 760, startPoint y: 354, endPoint x: 762, endPoint y: 362, distance: 7.9
click at [760, 354] on div "Work Detail Edit Member Work Identifier -- MLC Song Code -- ISWC -- Duration --…" at bounding box center [555, 360] width 453 height 465
click at [762, 362] on link "Edit" at bounding box center [752, 367] width 46 height 11
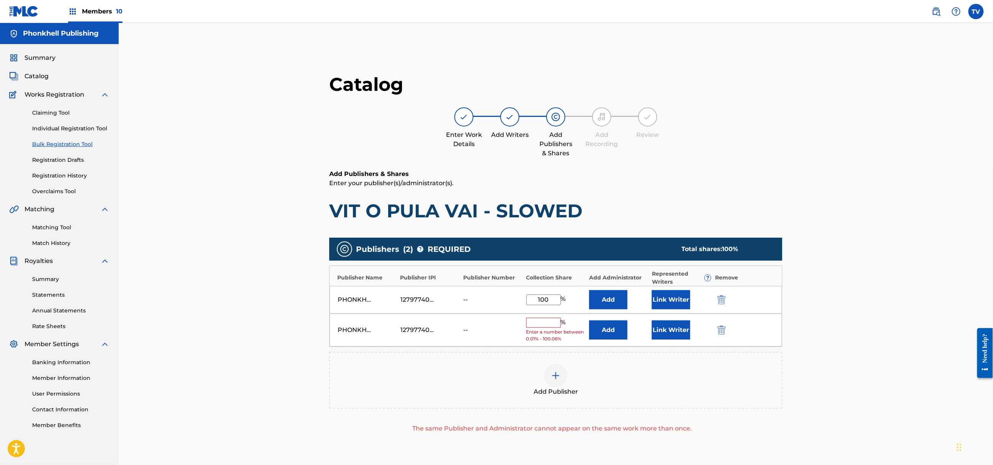
click at [720, 329] on img "submit" at bounding box center [722, 329] width 8 height 9
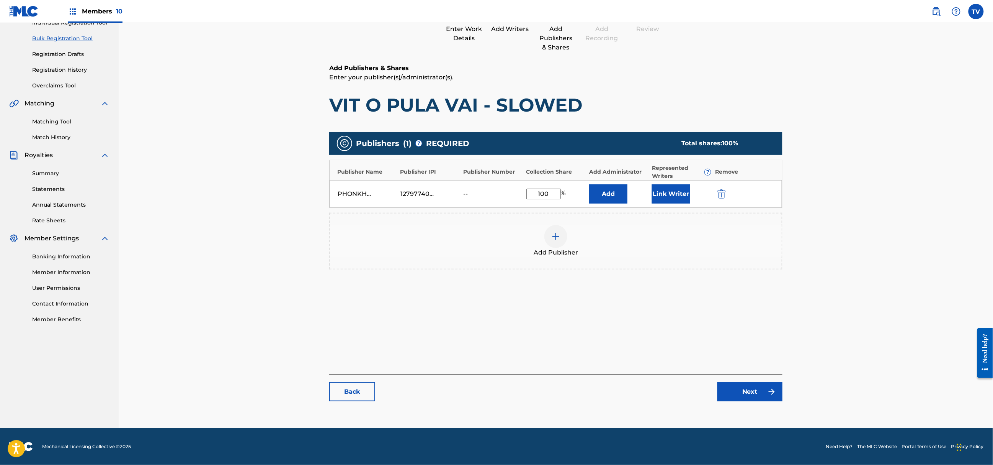
click at [761, 395] on link "Next" at bounding box center [750, 391] width 65 height 19
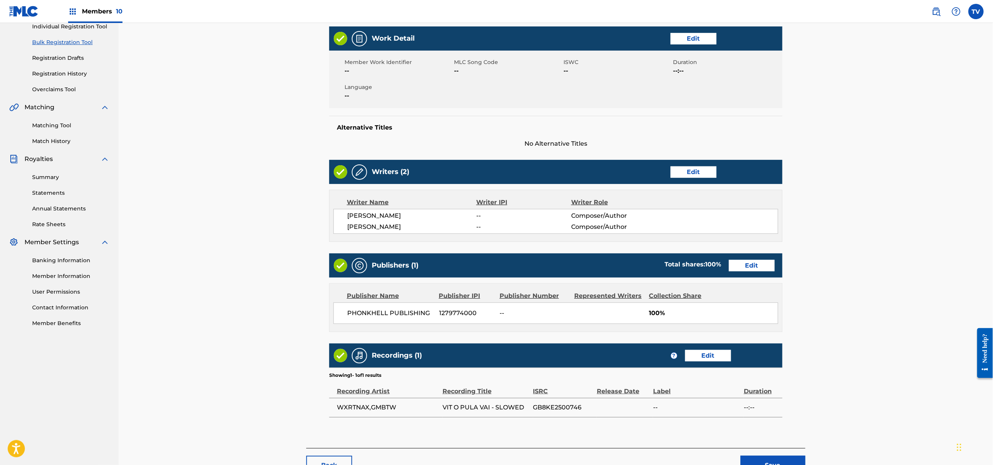
click at [764, 402] on td "--:--" at bounding box center [763, 406] width 39 height 19
click at [780, 457] on button "Save" at bounding box center [773, 464] width 65 height 19
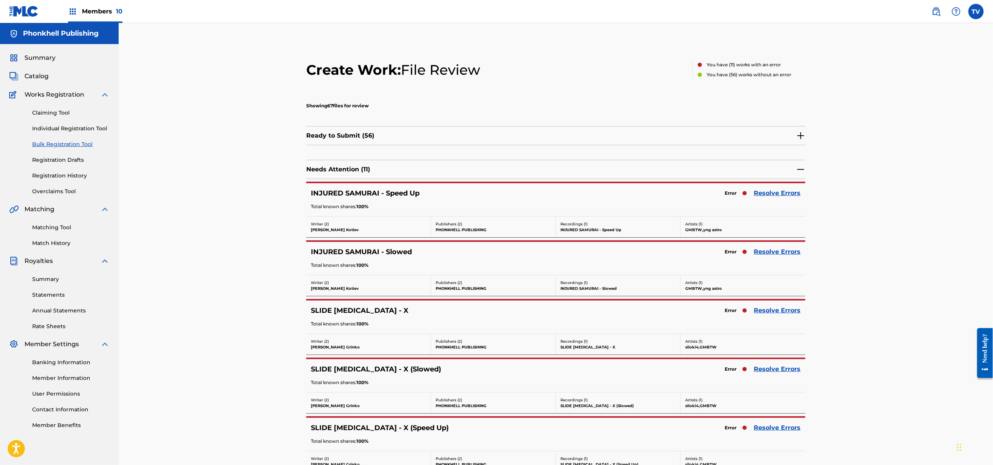
click at [772, 252] on link "Resolve Errors" at bounding box center [777, 251] width 47 height 9
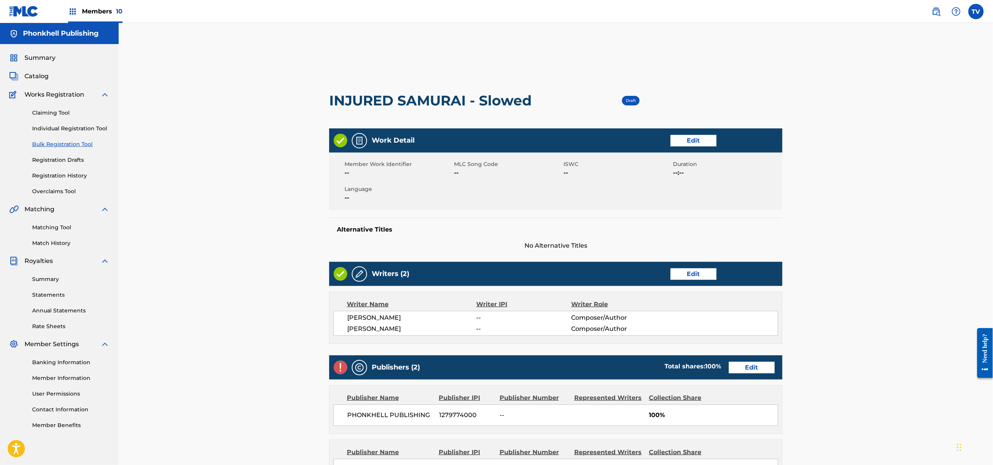
click at [751, 368] on link "Edit" at bounding box center [752, 367] width 46 height 11
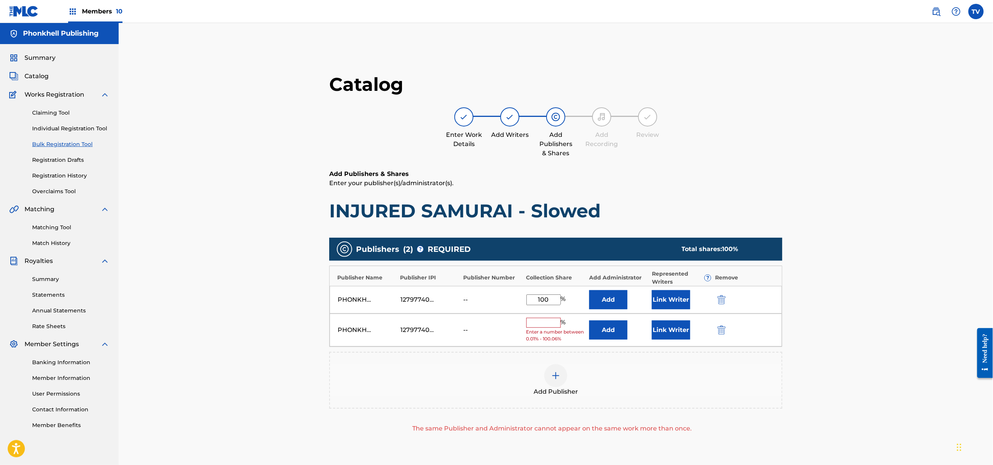
click at [721, 328] on img "submit" at bounding box center [722, 329] width 8 height 9
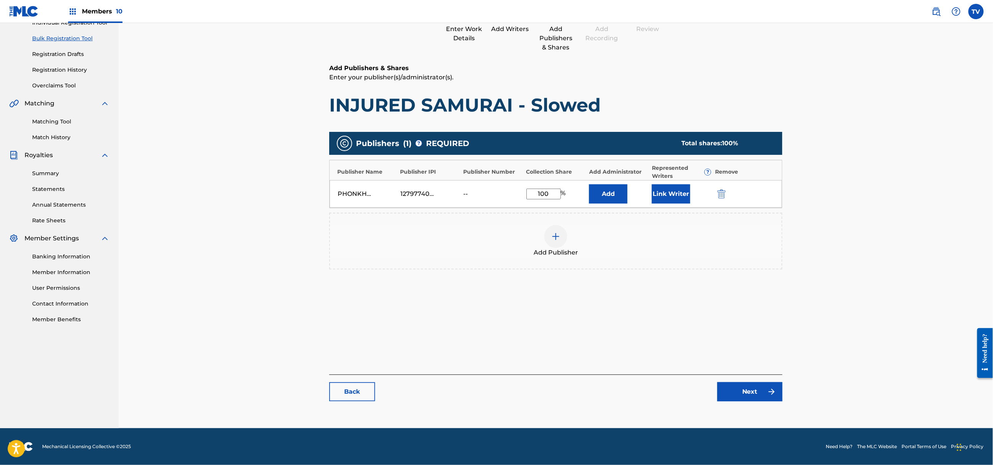
click at [759, 400] on link "Next" at bounding box center [750, 391] width 65 height 19
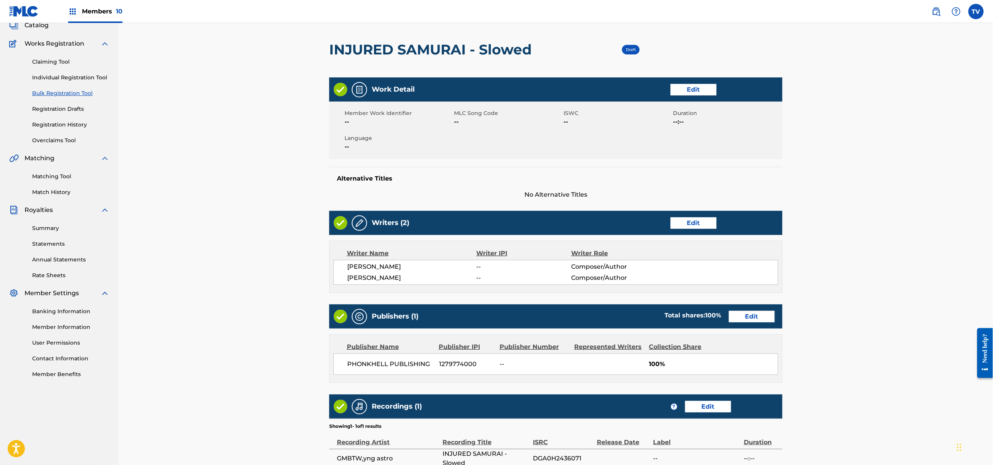
click at [771, 413] on div "Recordings (1) ? Edit" at bounding box center [555, 406] width 453 height 24
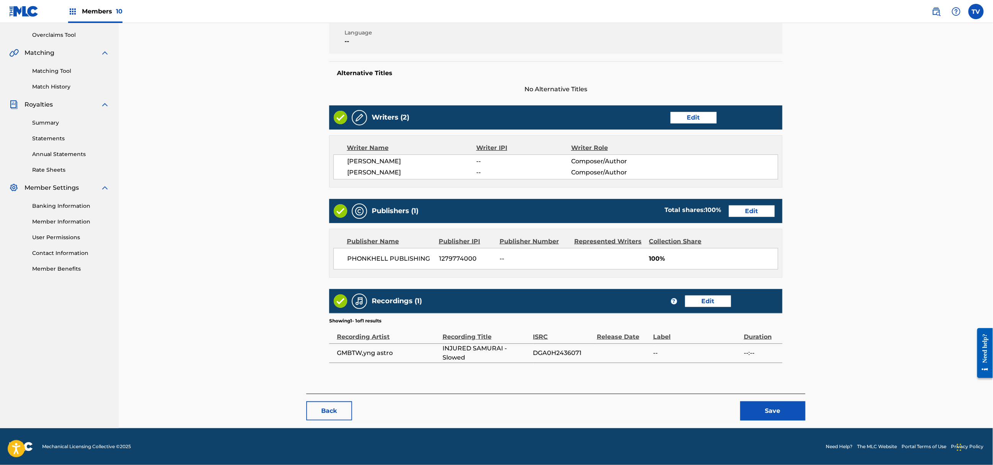
click at [765, 415] on button "Save" at bounding box center [773, 410] width 65 height 19
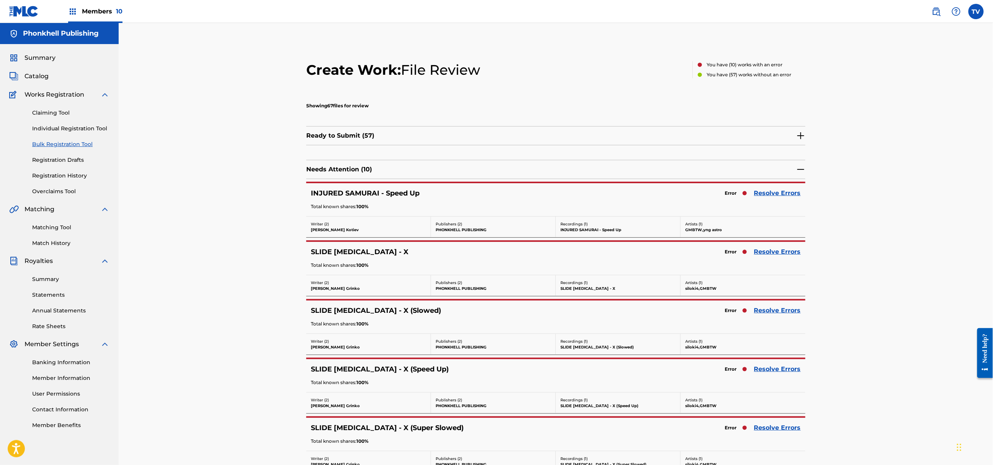
click at [772, 193] on link "Resolve Errors" at bounding box center [777, 192] width 47 height 9
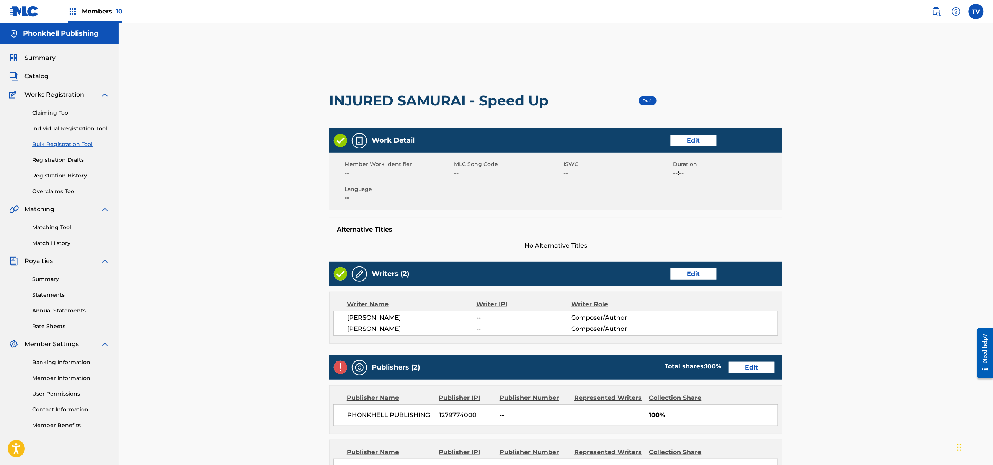
click at [748, 373] on link "Edit" at bounding box center [752, 367] width 46 height 11
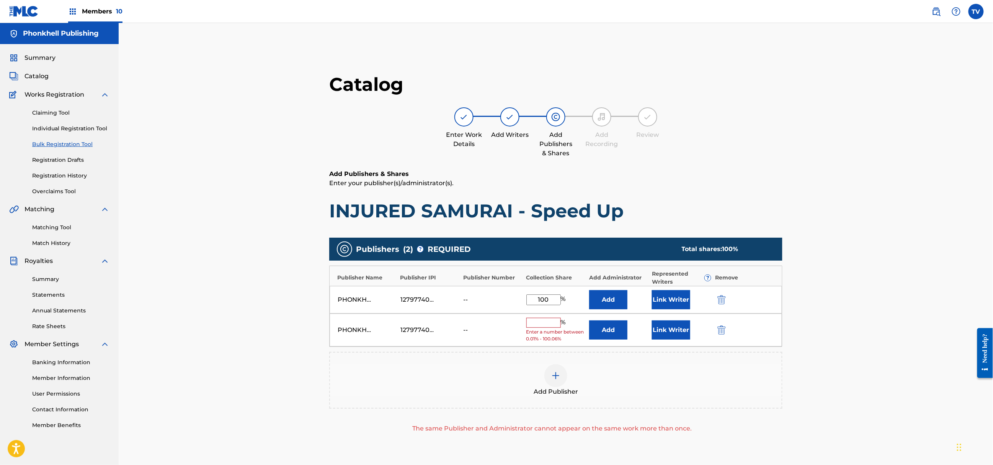
click at [723, 326] on img "submit" at bounding box center [722, 329] width 8 height 9
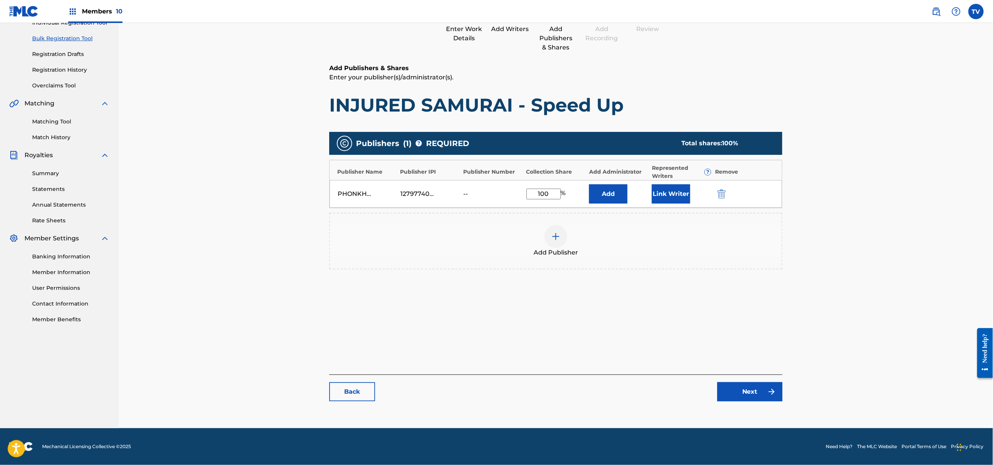
click at [766, 404] on div "Catalog Enter Work Details Add Writers Add Publishers & Shares Add Recording Re…" at bounding box center [555, 188] width 453 height 442
click at [763, 393] on link "Next" at bounding box center [750, 391] width 65 height 19
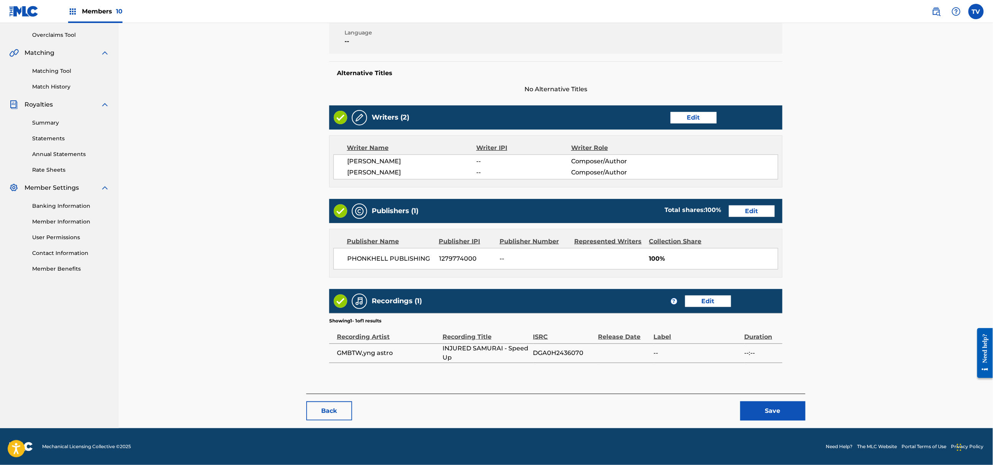
click at [774, 408] on button "Save" at bounding box center [773, 410] width 65 height 19
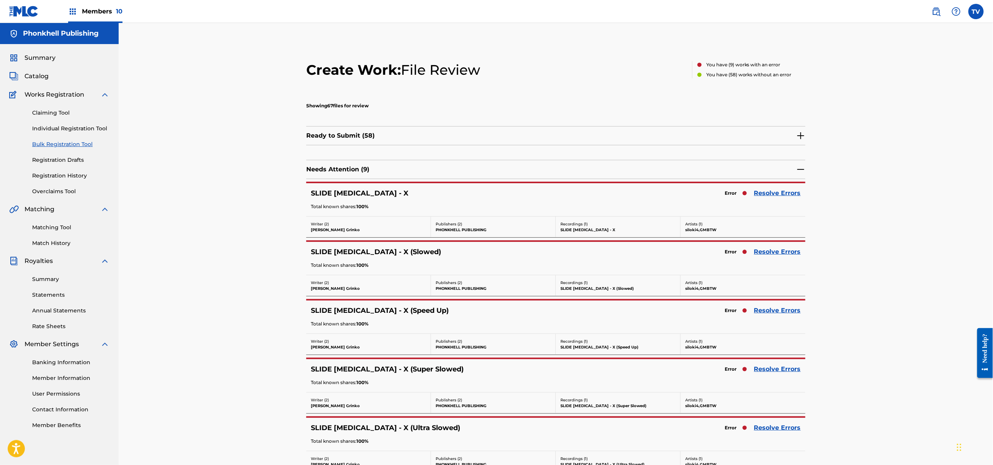
click at [767, 305] on div "SLIDE [MEDICAL_DATA] - X (Speed Up) Error Resolve Errors Total known shares: 10…" at bounding box center [555, 316] width 499 height 33
click at [778, 312] on link "Resolve Errors" at bounding box center [777, 310] width 47 height 9
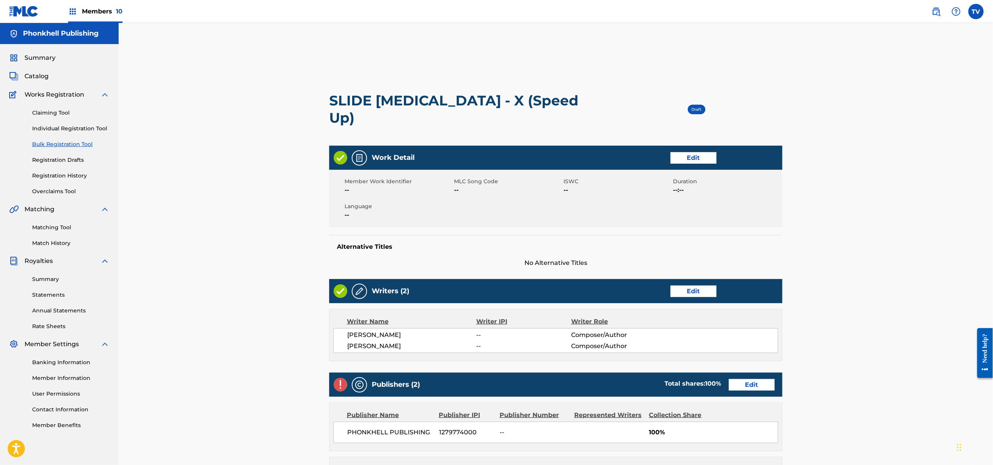
click at [759, 374] on div "Publishers (2) Total shares: 100 % Edit" at bounding box center [555, 384] width 453 height 24
click at [757, 379] on link "Edit" at bounding box center [752, 384] width 46 height 11
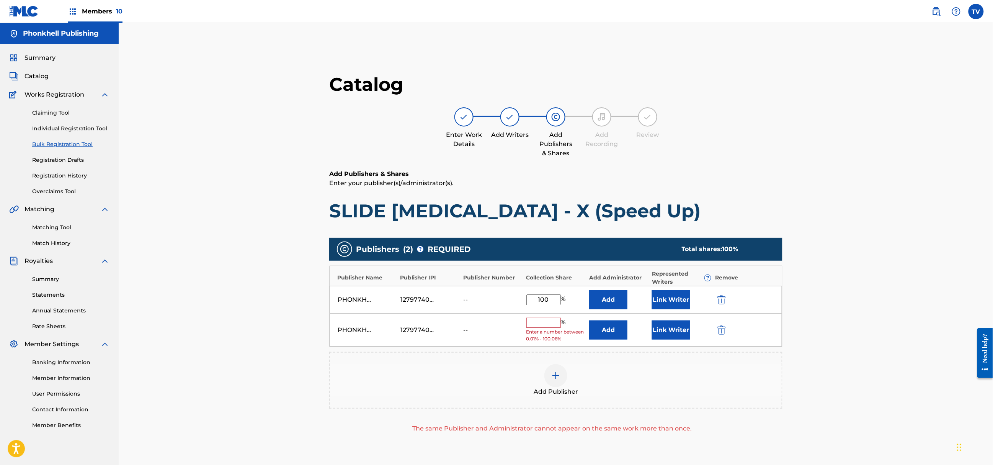
click at [722, 329] on img "submit" at bounding box center [722, 329] width 8 height 9
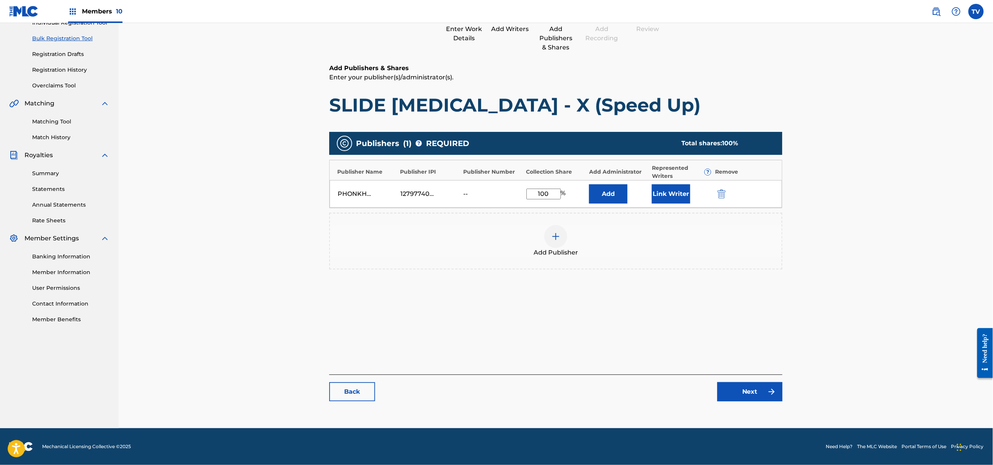
click at [763, 386] on link "Next" at bounding box center [750, 391] width 65 height 19
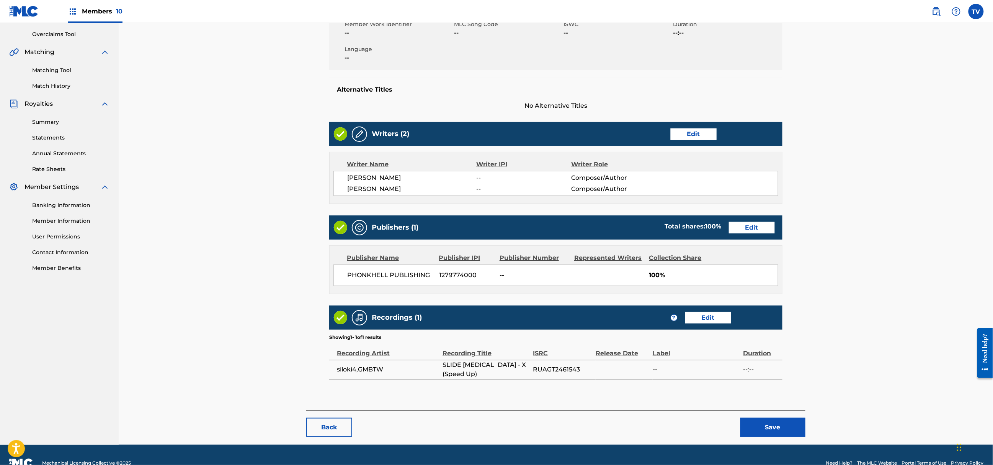
click at [763, 410] on div "Back Save" at bounding box center [555, 423] width 499 height 27
click at [770, 417] on button "Save" at bounding box center [773, 426] width 65 height 19
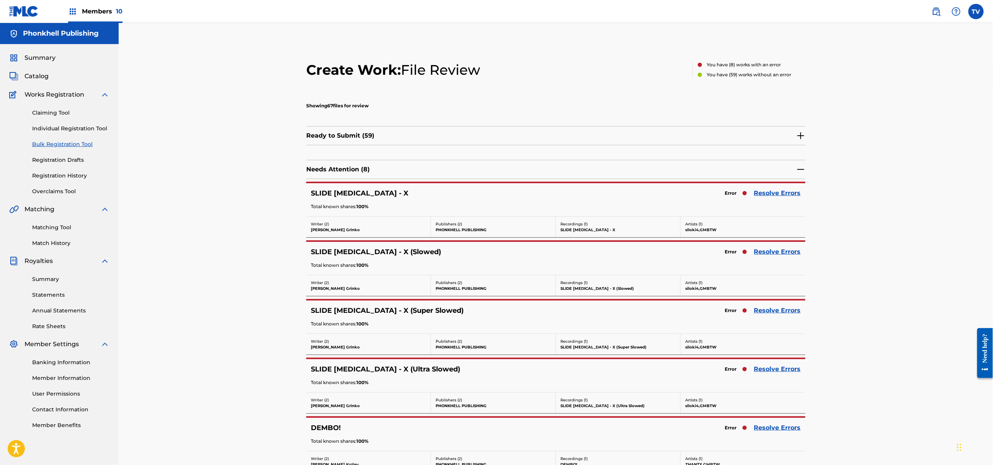
click at [771, 313] on link "Resolve Errors" at bounding box center [777, 310] width 47 height 9
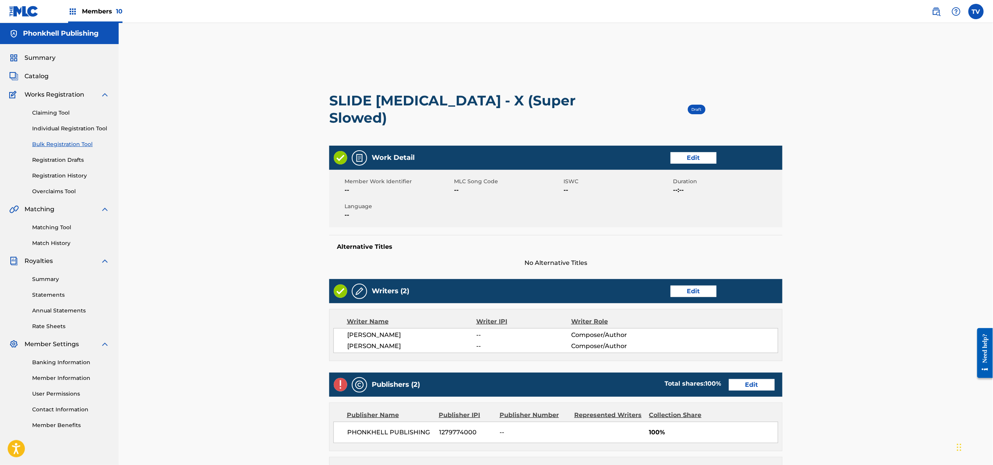
click at [762, 385] on link "Edit" at bounding box center [752, 384] width 46 height 11
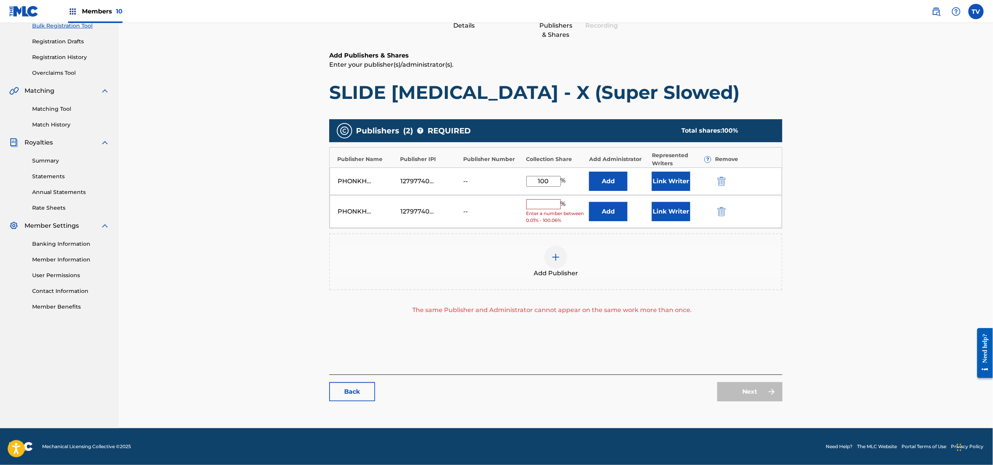
click at [726, 209] on button "submit" at bounding box center [720, 211] width 11 height 9
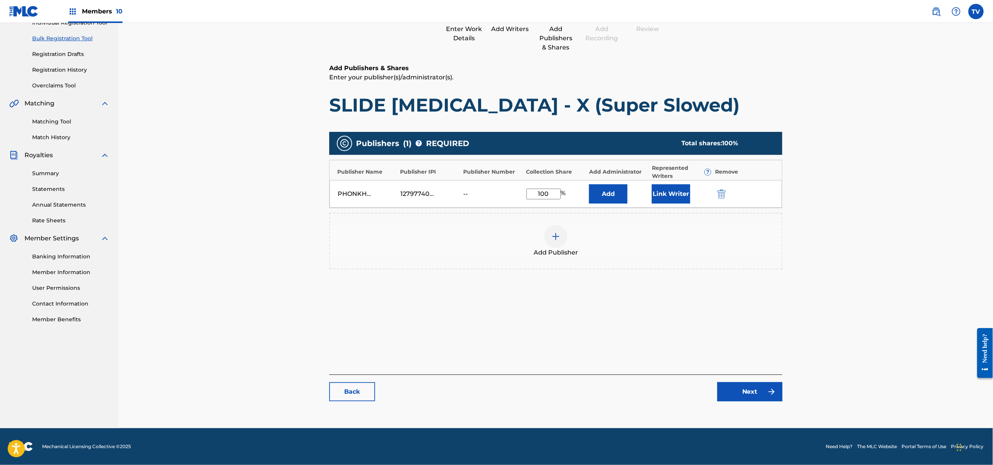
click at [765, 391] on link "Next" at bounding box center [750, 391] width 65 height 19
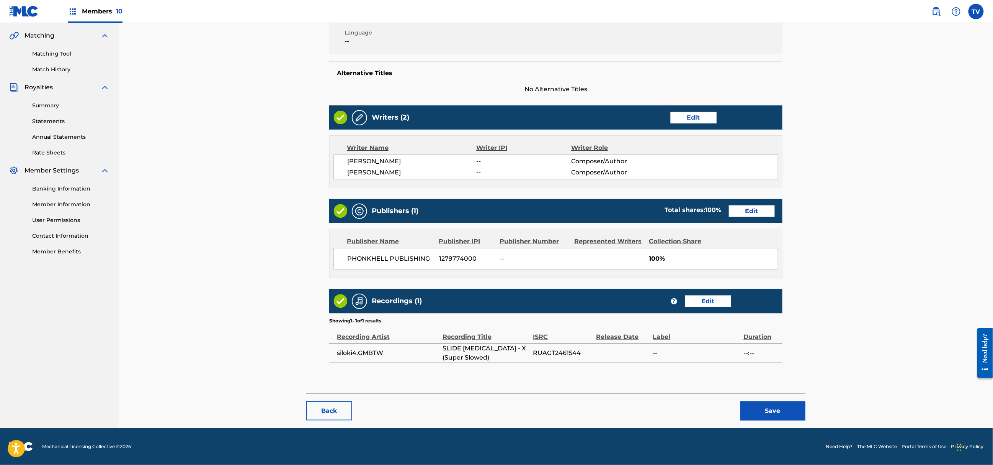
click at [780, 411] on button "Save" at bounding box center [773, 410] width 65 height 19
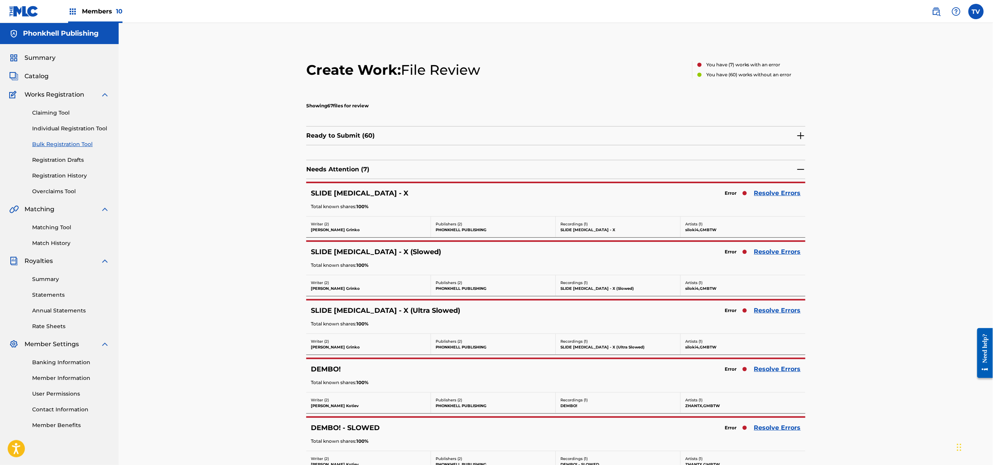
click at [779, 317] on div "SLIDE [MEDICAL_DATA] - X (Ultra Slowed) Error Resolve Errors Total known shares…" at bounding box center [555, 316] width 499 height 33
click at [777, 313] on link "Resolve Errors" at bounding box center [777, 310] width 47 height 9
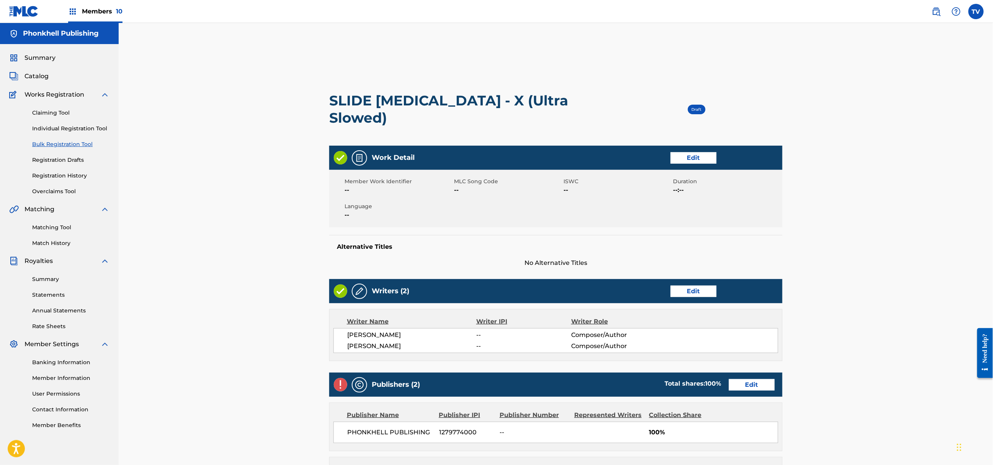
click at [758, 383] on link "Edit" at bounding box center [752, 384] width 46 height 11
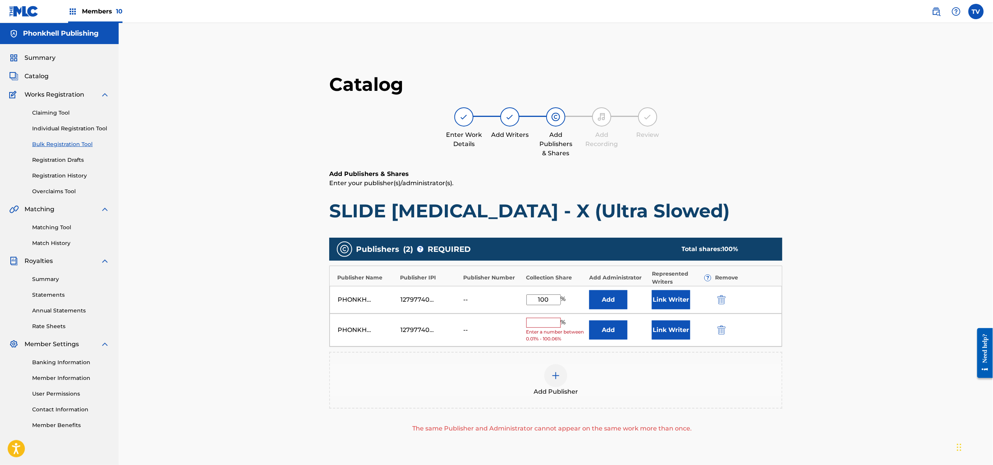
click at [723, 331] on img "submit" at bounding box center [722, 329] width 8 height 9
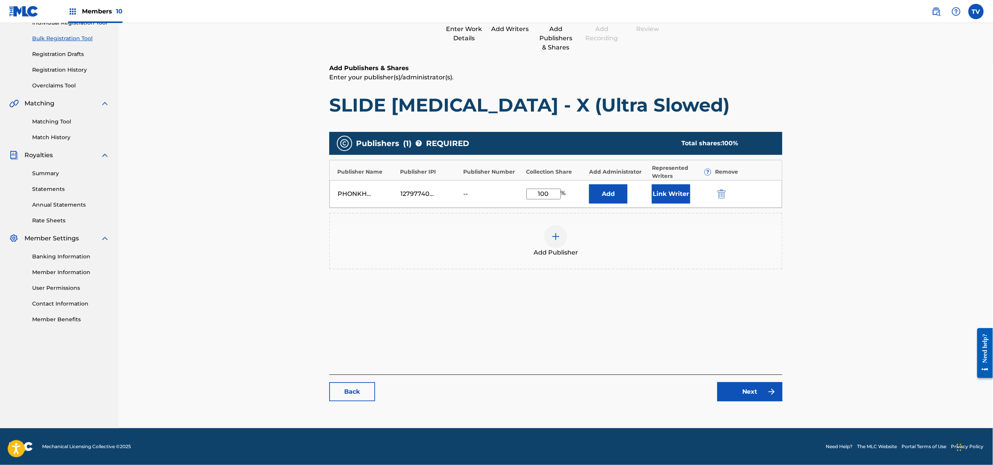
click at [758, 397] on link "Next" at bounding box center [750, 391] width 65 height 19
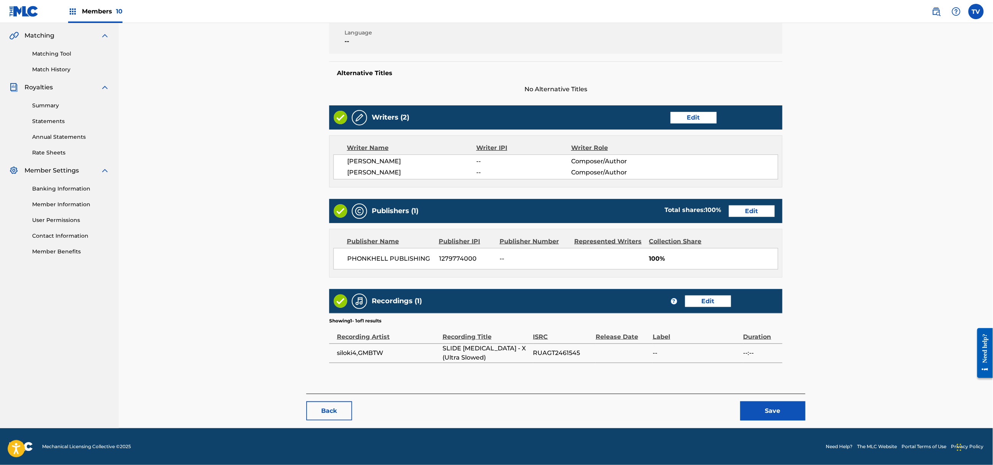
click at [768, 405] on button "Save" at bounding box center [773, 410] width 65 height 19
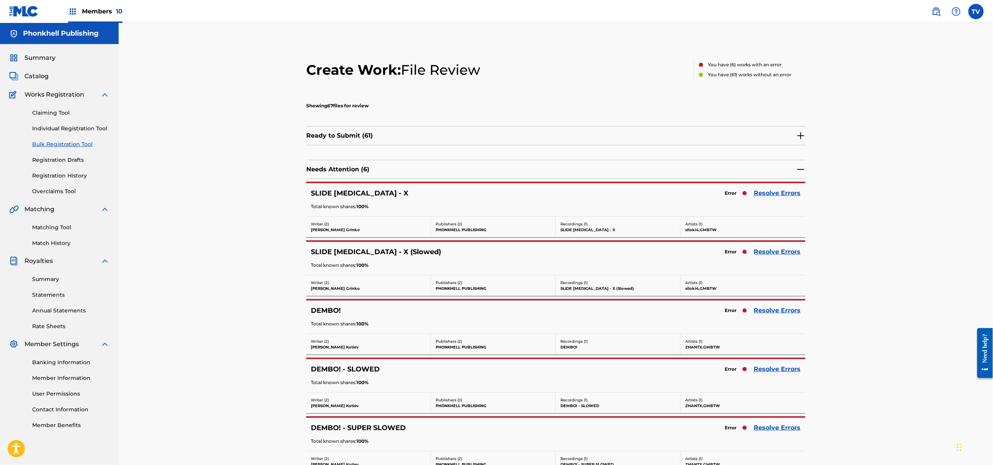
click at [781, 310] on link "Resolve Errors" at bounding box center [777, 310] width 47 height 9
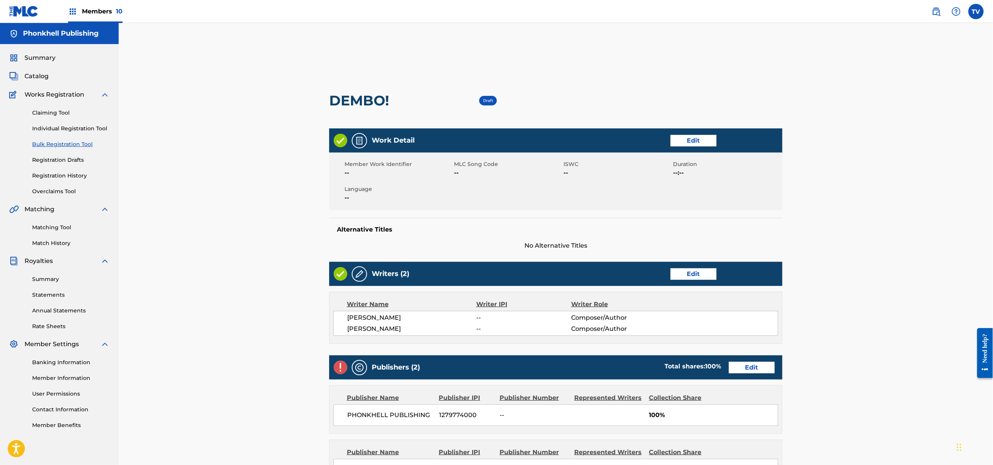
click at [756, 365] on link "Edit" at bounding box center [752, 367] width 46 height 11
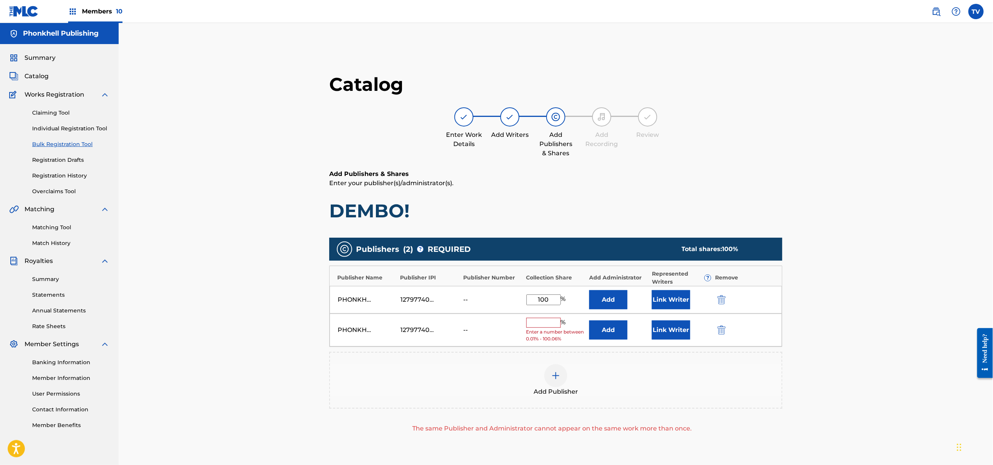
click at [720, 327] on img "submit" at bounding box center [722, 329] width 8 height 9
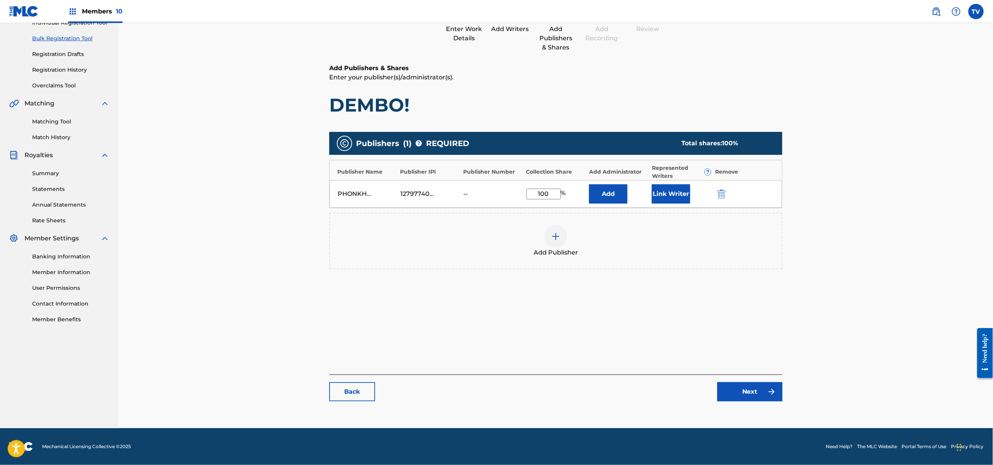
click at [752, 396] on link "Next" at bounding box center [750, 391] width 65 height 19
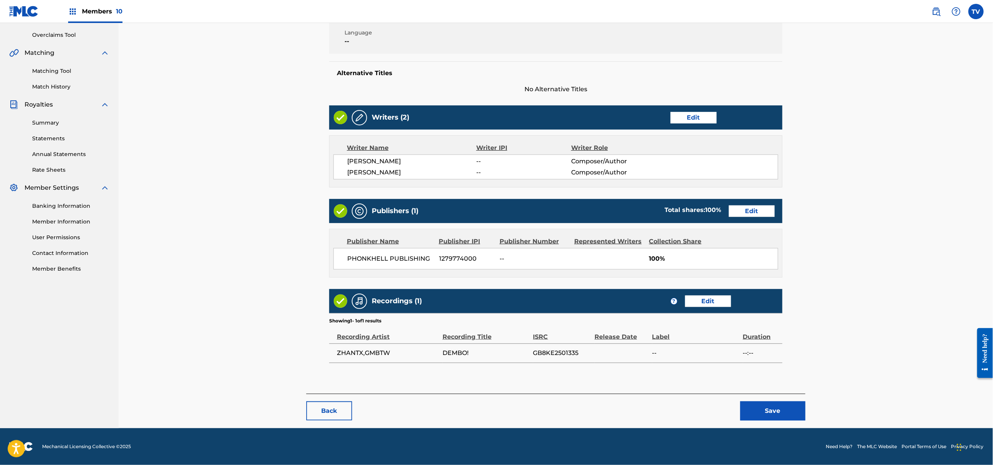
click at [778, 405] on button "Save" at bounding box center [773, 410] width 65 height 19
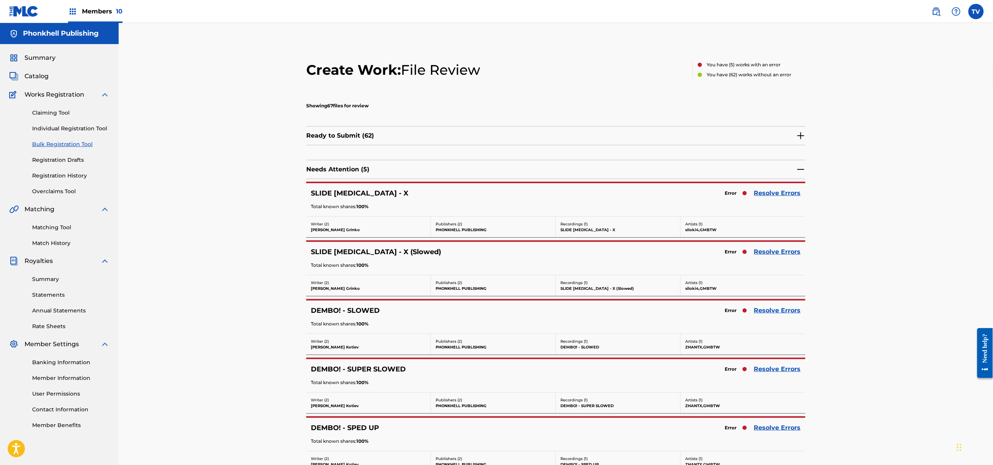
click at [775, 313] on link "Resolve Errors" at bounding box center [777, 310] width 47 height 9
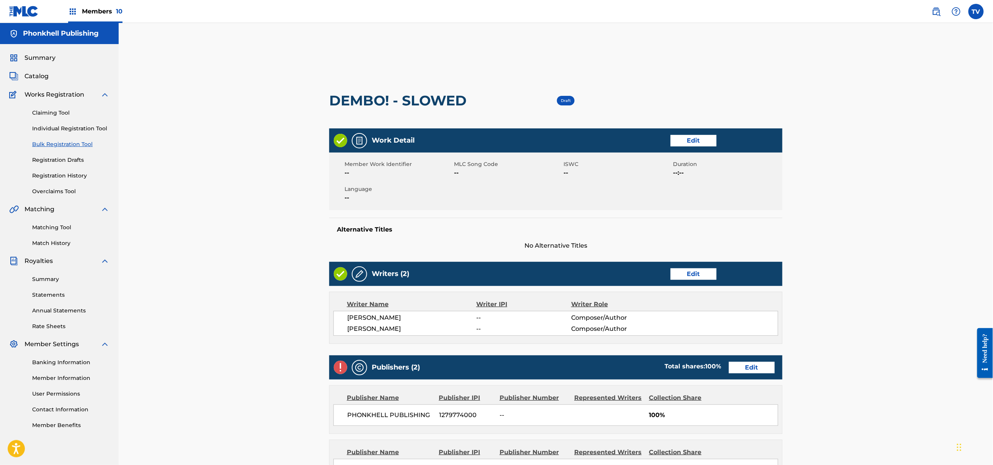
click at [740, 370] on link "Edit" at bounding box center [752, 367] width 46 height 11
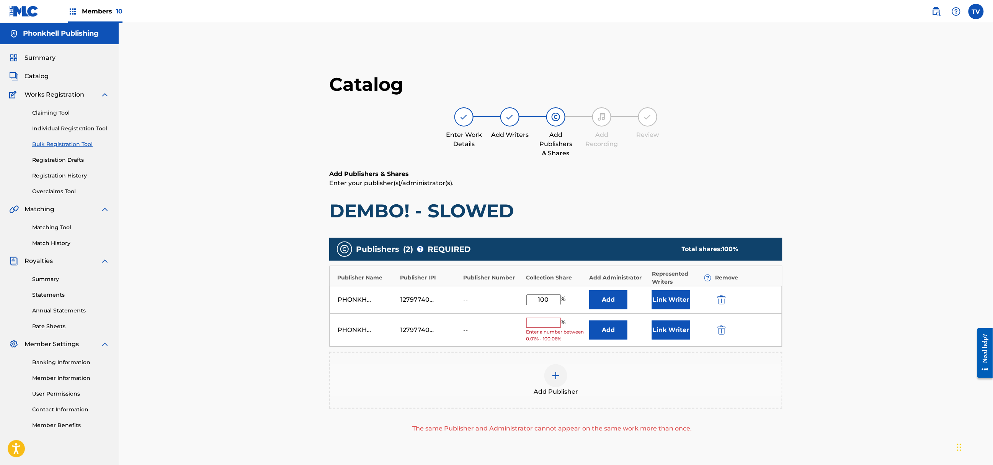
click at [725, 334] on img "submit" at bounding box center [722, 329] width 8 height 9
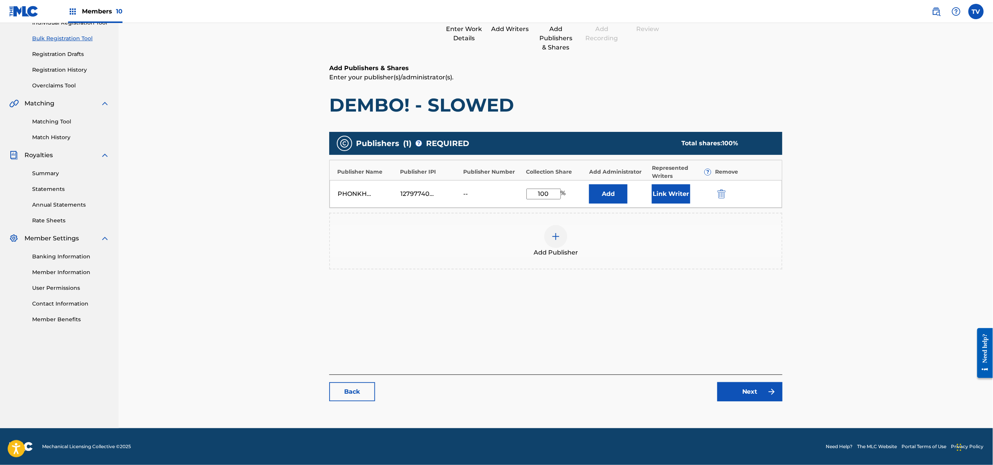
click at [772, 393] on img at bounding box center [771, 391] width 9 height 9
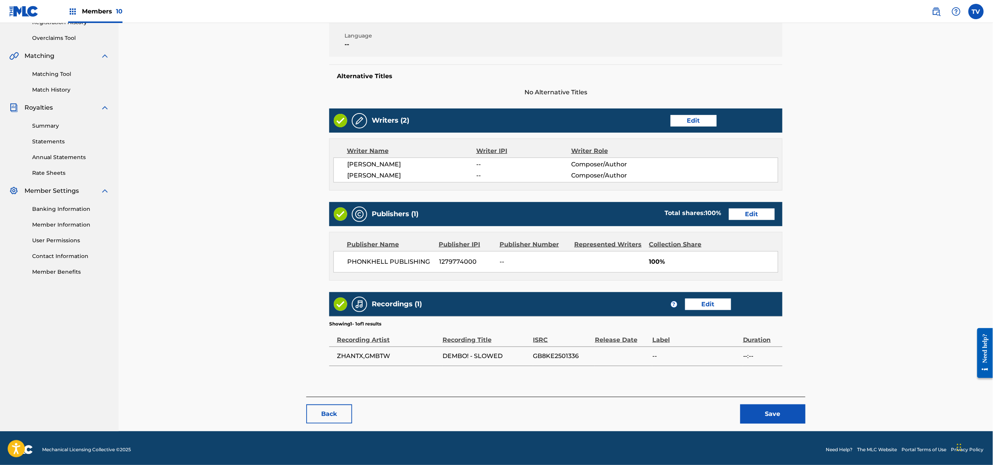
click at [780, 409] on button "Save" at bounding box center [773, 413] width 65 height 19
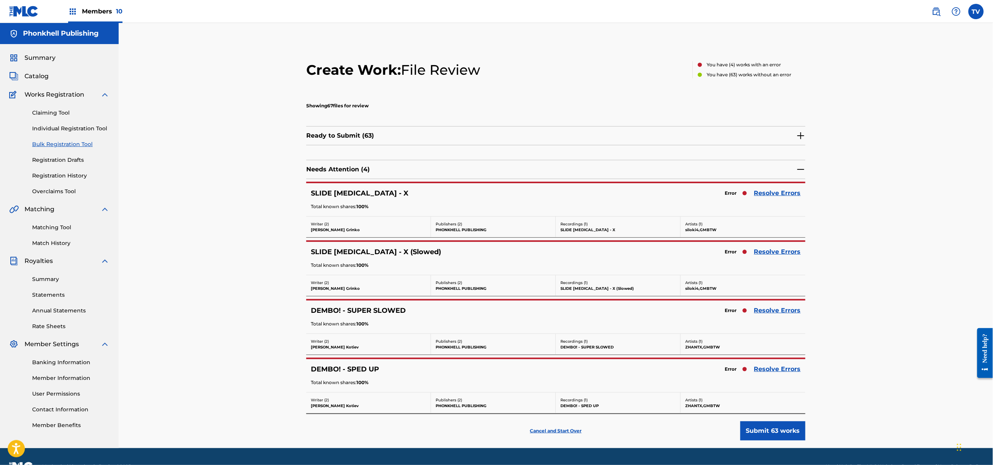
click at [770, 249] on link "Resolve Errors" at bounding box center [777, 251] width 47 height 9
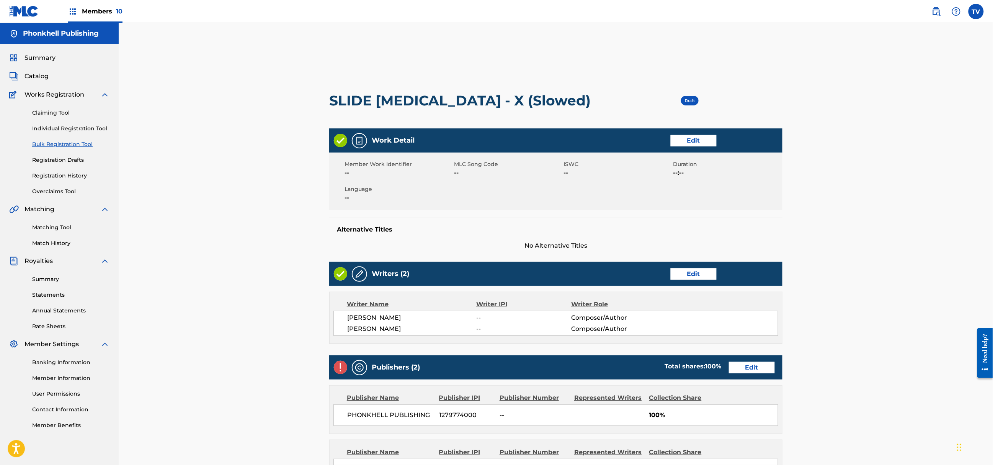
click at [749, 365] on link "Edit" at bounding box center [752, 367] width 46 height 11
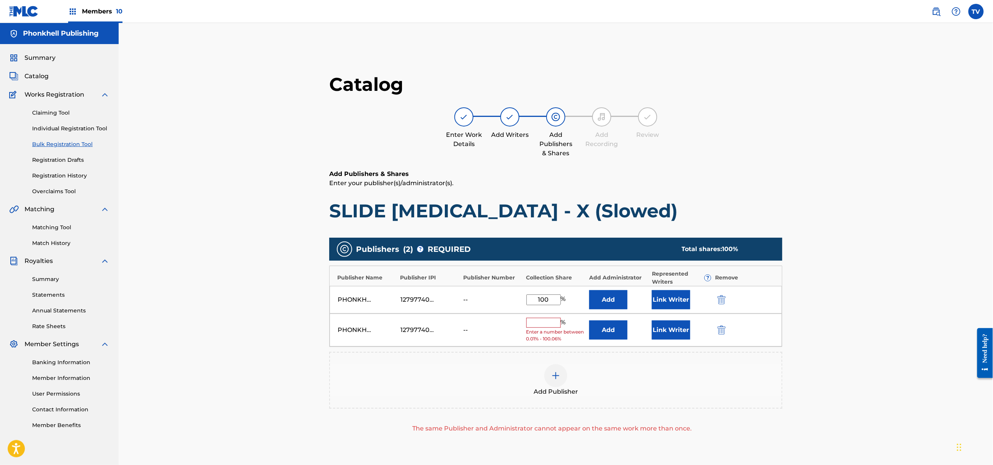
click at [722, 328] on img "submit" at bounding box center [722, 329] width 8 height 9
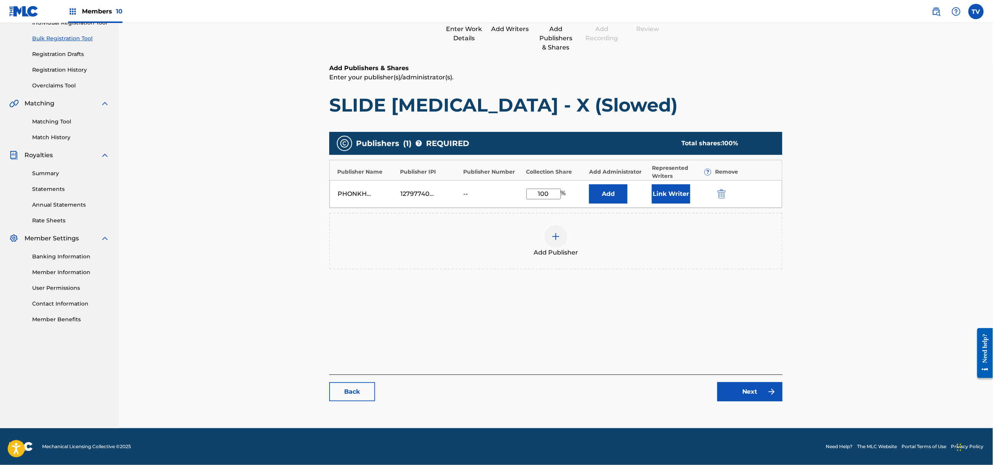
click at [763, 397] on link "Next" at bounding box center [750, 391] width 65 height 19
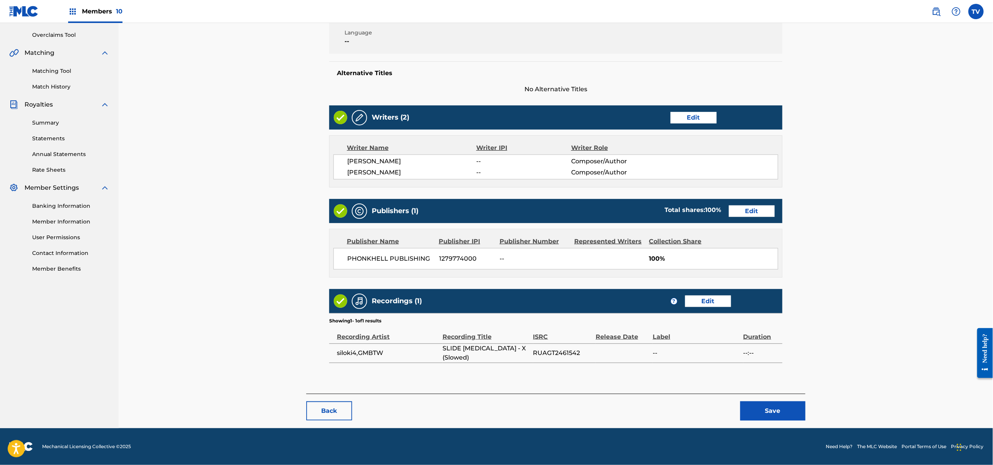
click at [777, 415] on button "Save" at bounding box center [773, 410] width 65 height 19
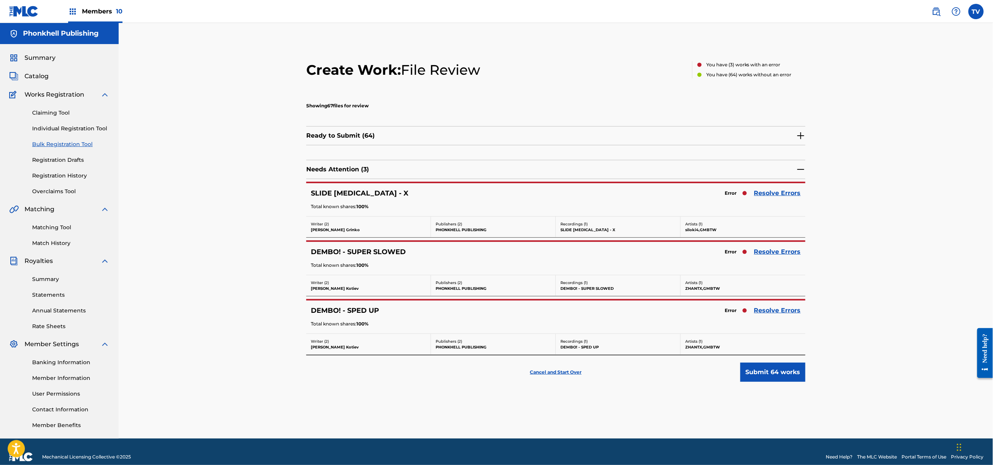
click at [780, 250] on link "Resolve Errors" at bounding box center [777, 251] width 47 height 9
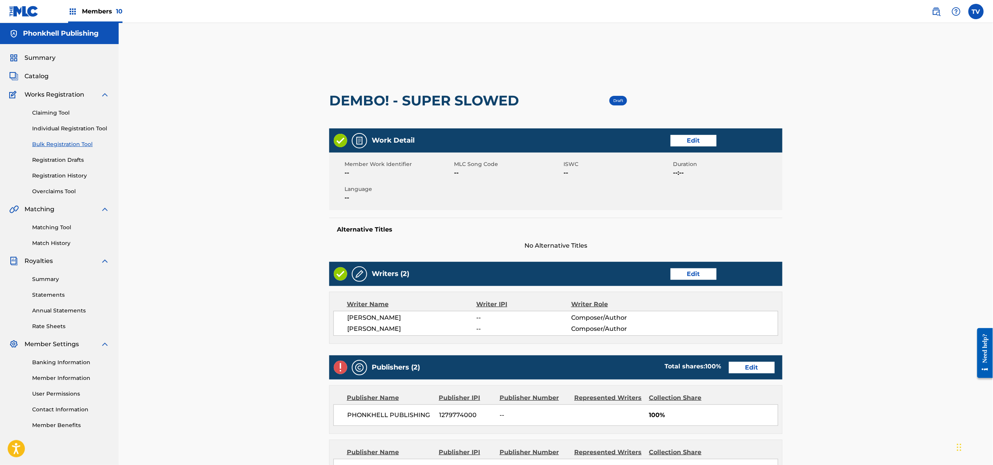
click at [761, 358] on div "Publishers (2) Total shares: 100 % Edit" at bounding box center [555, 367] width 453 height 24
click at [761, 363] on link "Edit" at bounding box center [752, 367] width 46 height 11
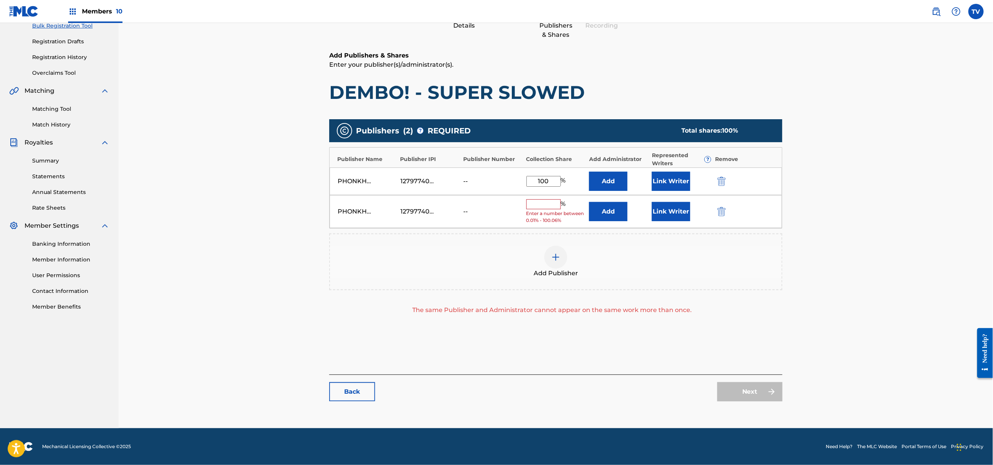
click at [718, 208] on img "submit" at bounding box center [722, 211] width 8 height 9
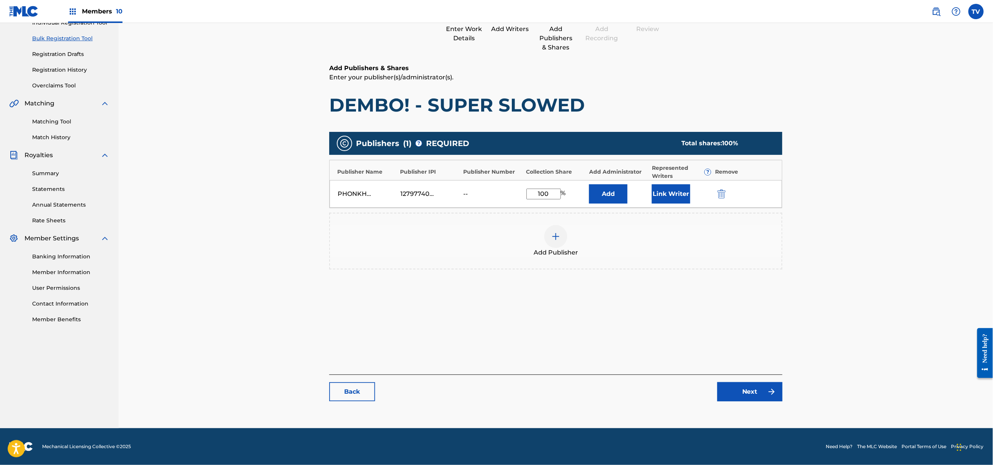
click at [748, 389] on link "Next" at bounding box center [750, 391] width 65 height 19
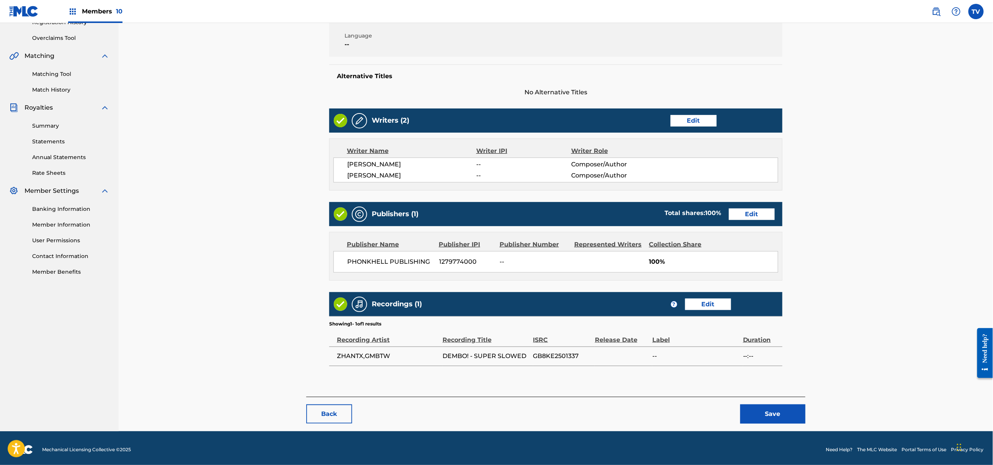
click at [782, 409] on button "Save" at bounding box center [773, 413] width 65 height 19
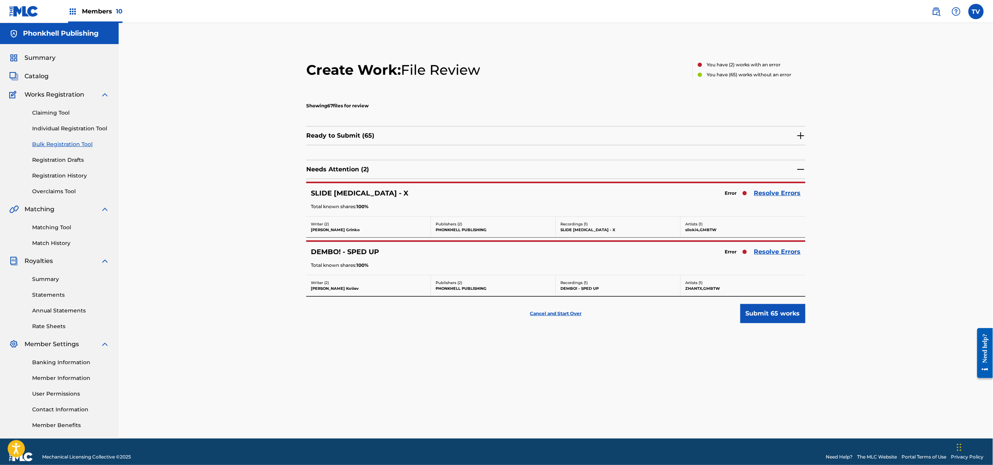
click at [785, 198] on link "Resolve Errors" at bounding box center [777, 192] width 47 height 9
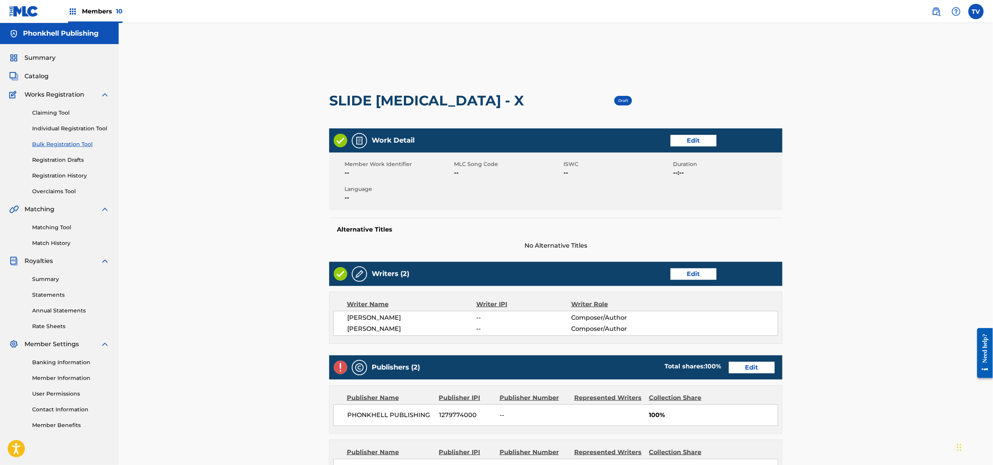
click at [754, 367] on link "Edit" at bounding box center [752, 367] width 46 height 11
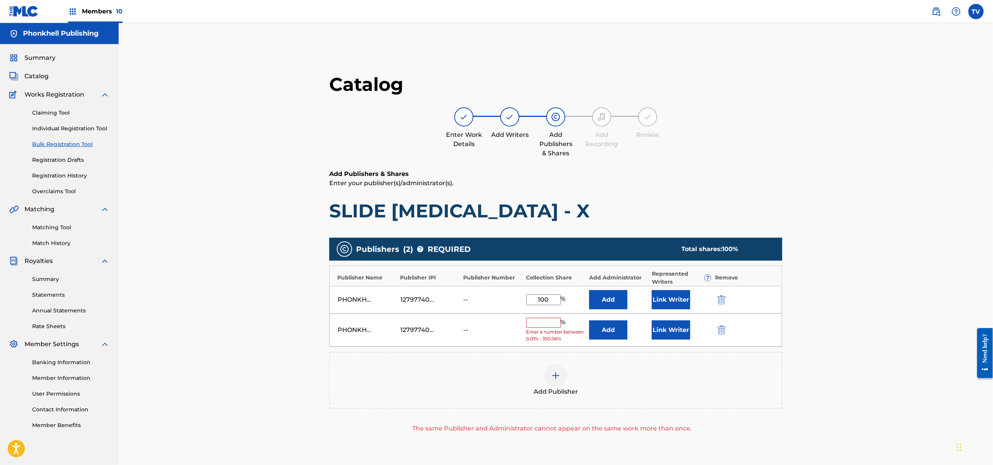
click at [724, 331] on img "submit" at bounding box center [722, 329] width 8 height 9
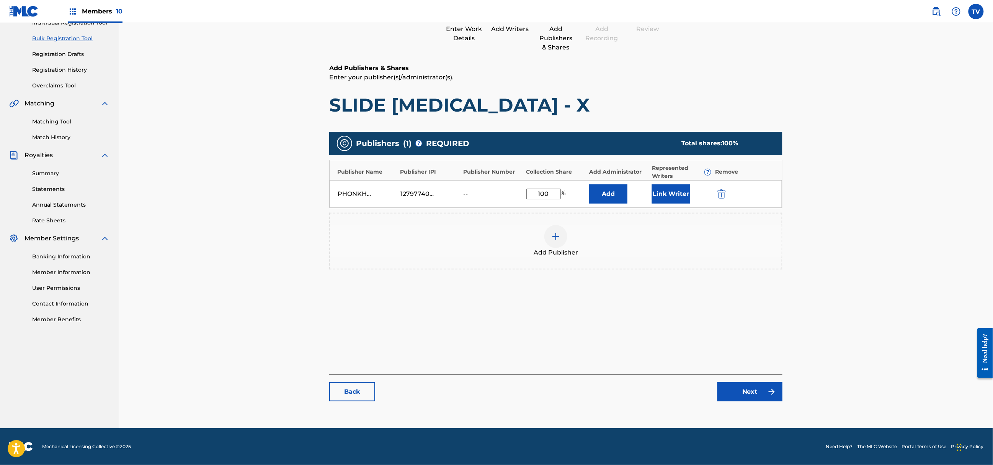
click at [757, 388] on link "Next" at bounding box center [750, 391] width 65 height 19
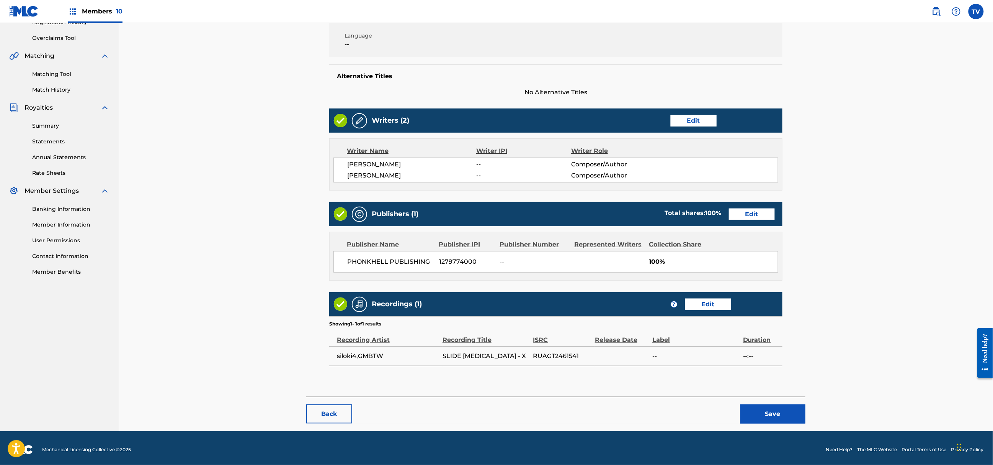
click at [777, 405] on button "Save" at bounding box center [773, 413] width 65 height 19
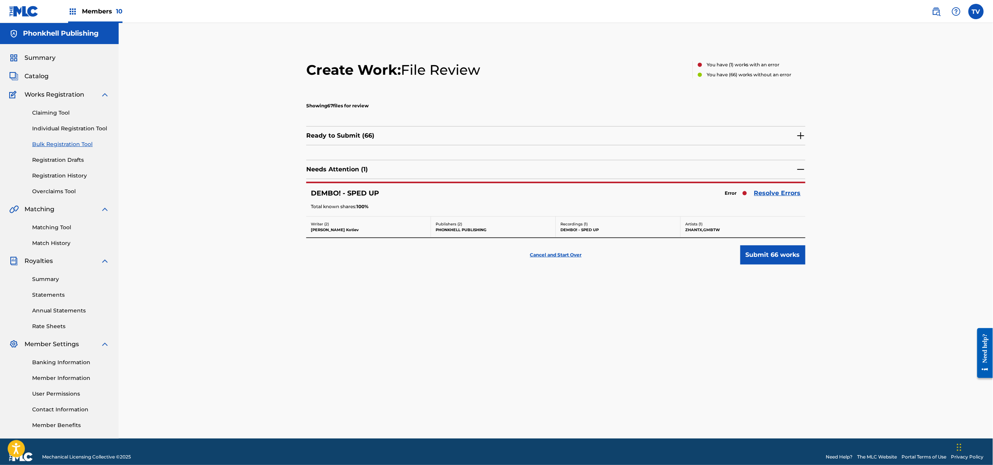
click at [782, 193] on link "Resolve Errors" at bounding box center [777, 192] width 47 height 9
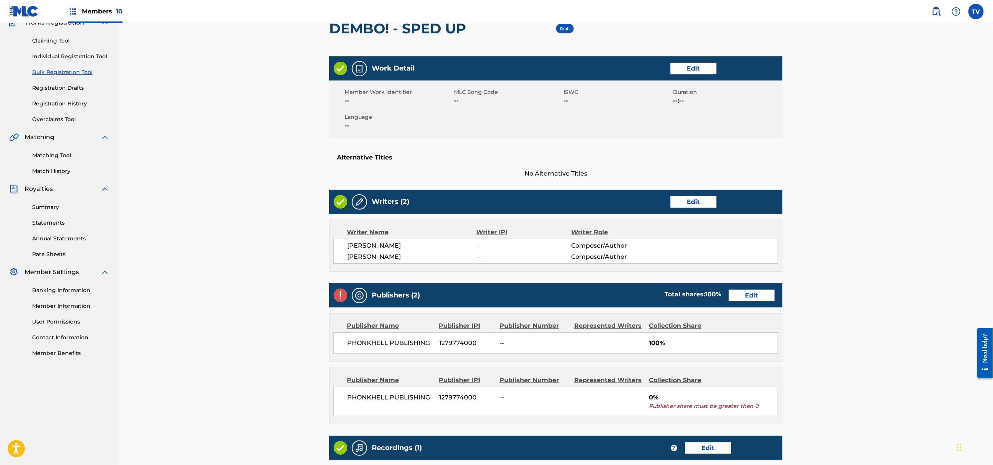
scroll to position [102, 0]
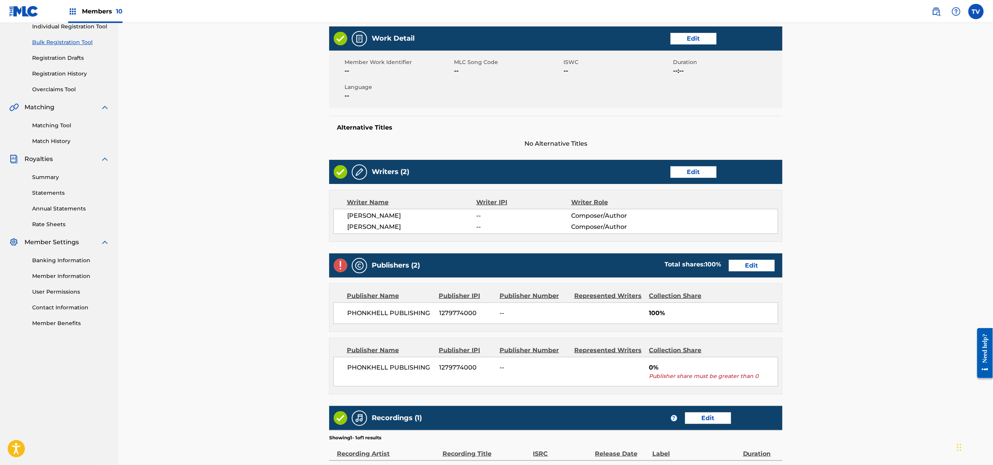
click at [746, 261] on link "Edit" at bounding box center [752, 265] width 46 height 11
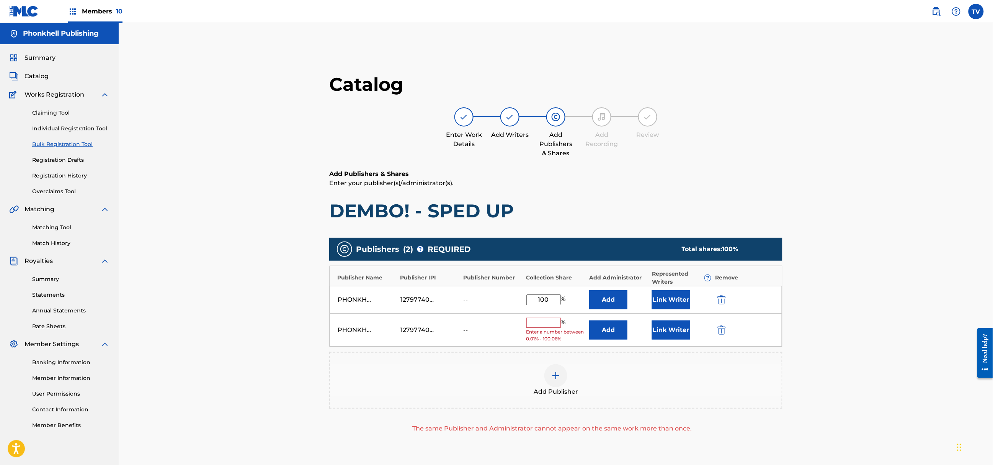
click at [725, 329] on img "submit" at bounding box center [722, 329] width 8 height 9
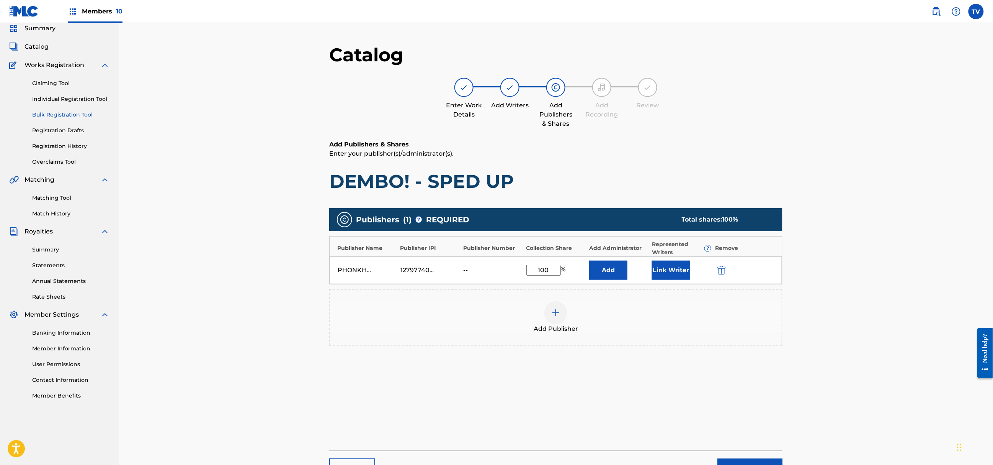
scroll to position [106, 0]
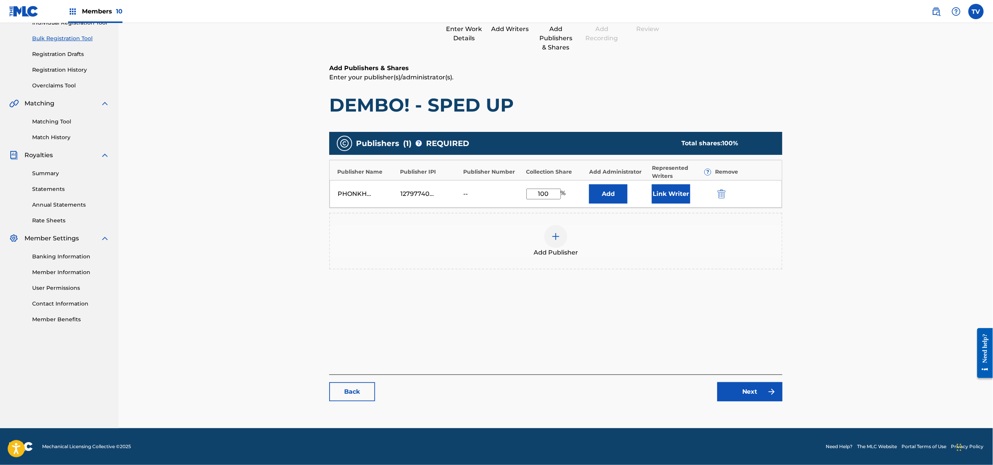
click at [748, 385] on link "Next" at bounding box center [750, 391] width 65 height 19
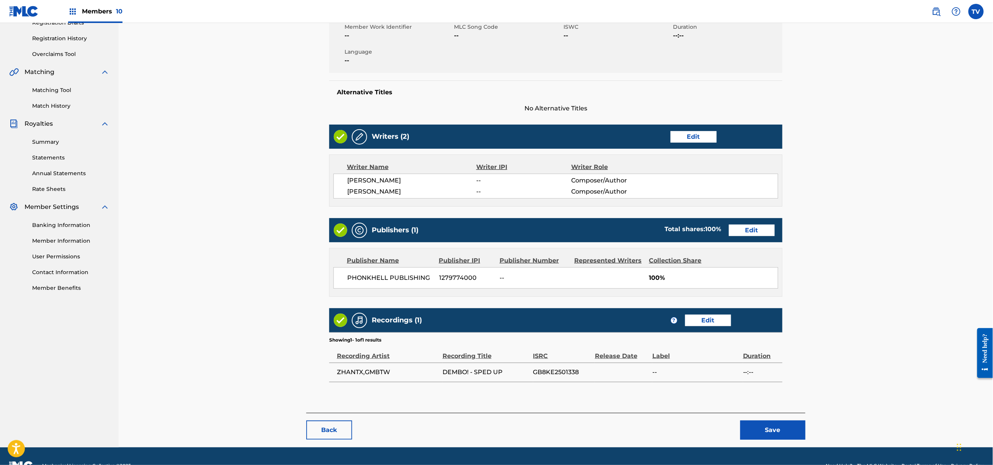
scroll to position [157, 0]
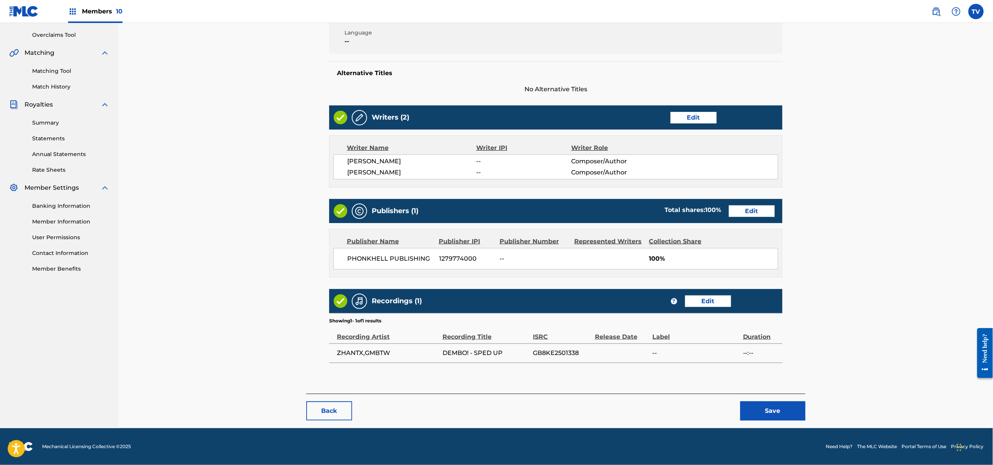
click at [774, 409] on button "Save" at bounding box center [773, 410] width 65 height 19
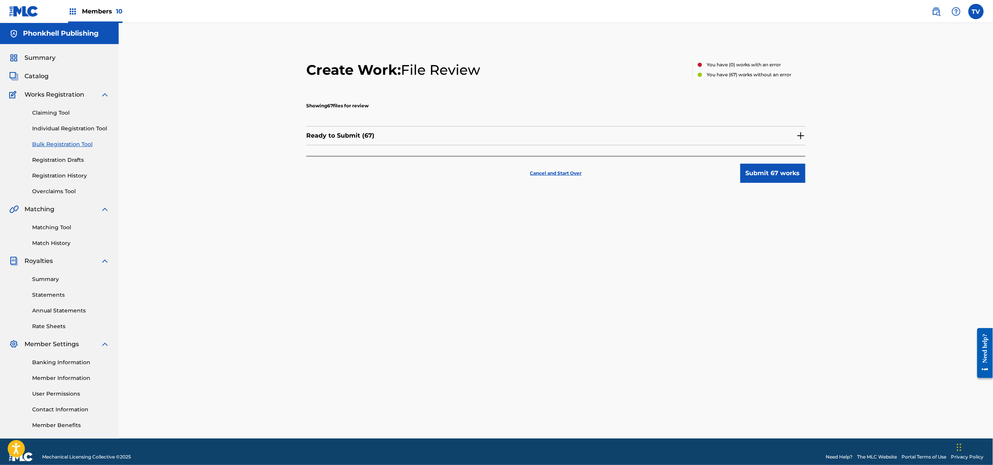
click at [800, 229] on div "Create Work: File Review You have ( 0 ) works with an error You have ( 67 ) wor…" at bounding box center [556, 240] width 536 height 396
click at [800, 132] on img at bounding box center [801, 135] width 9 height 9
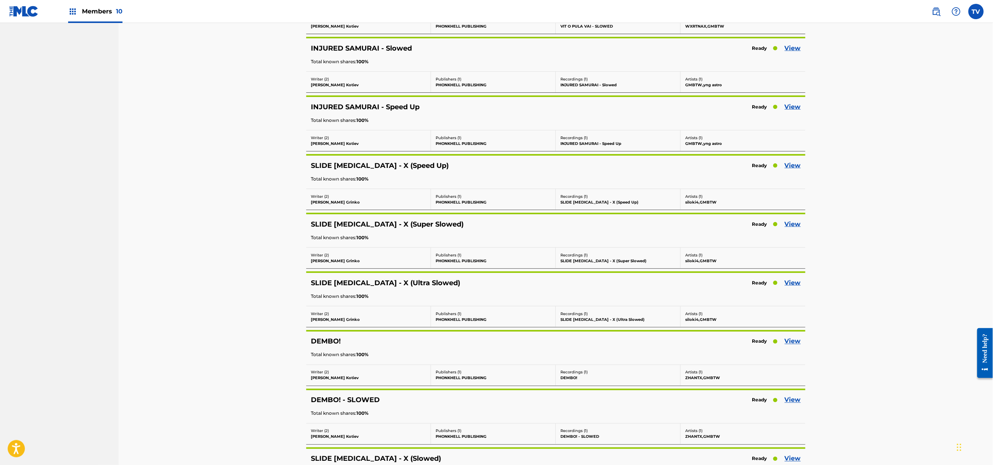
scroll to position [3093, 0]
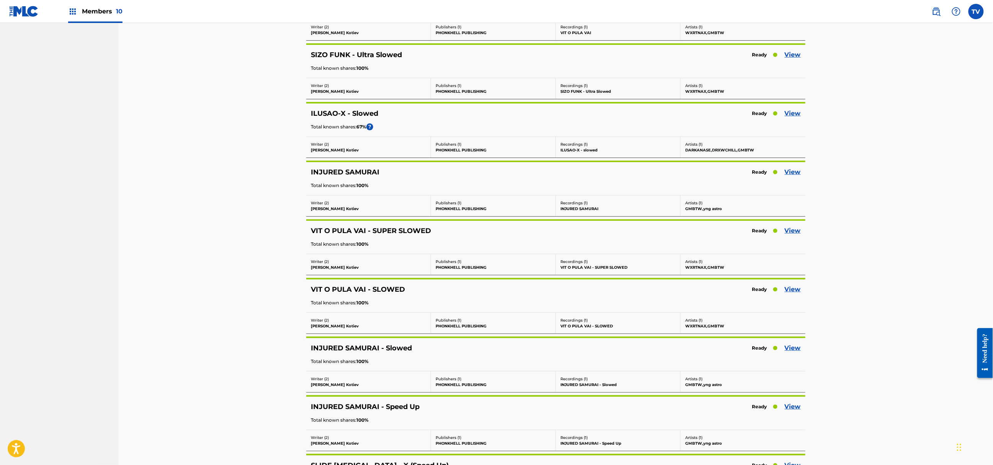
click at [795, 118] on link "View" at bounding box center [793, 113] width 16 height 9
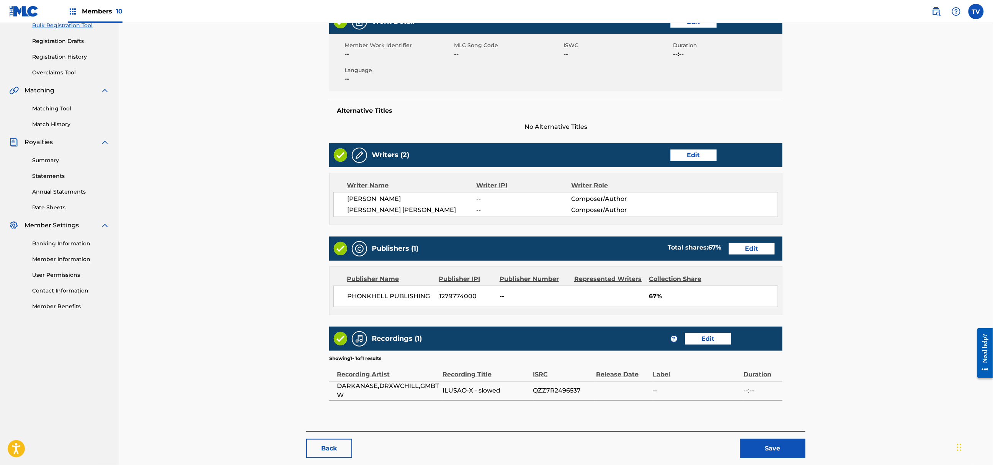
scroll to position [157, 0]
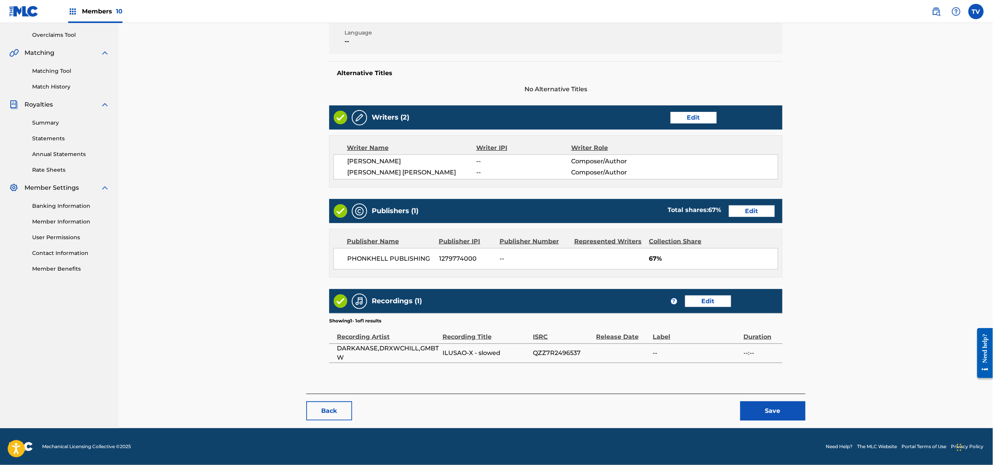
click at [771, 408] on button "Save" at bounding box center [773, 410] width 65 height 19
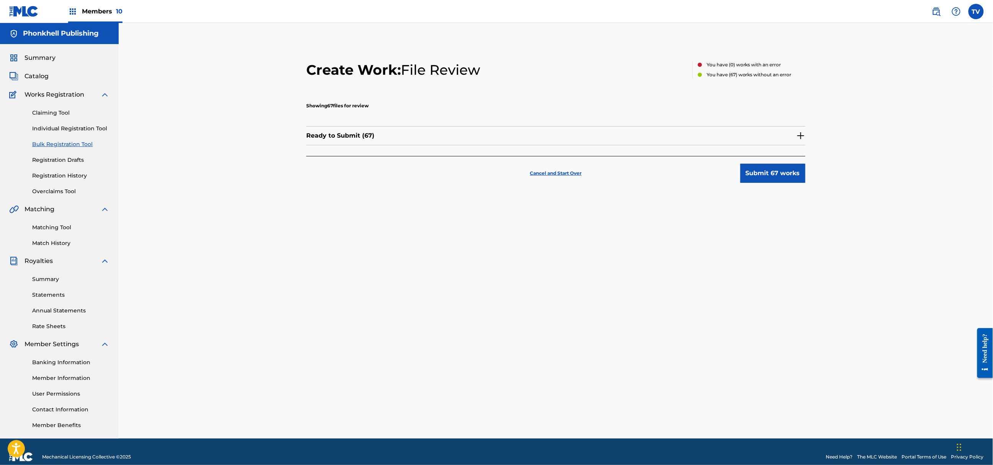
click at [800, 135] on img at bounding box center [801, 135] width 9 height 9
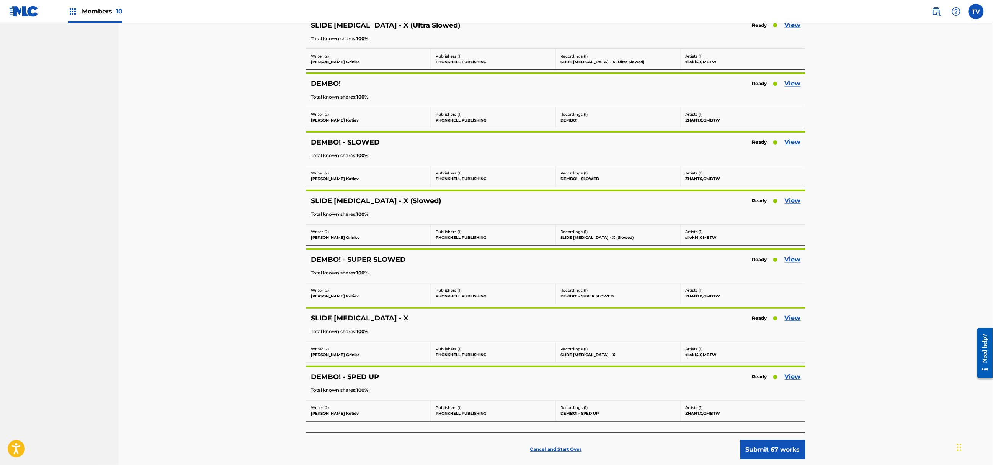
scroll to position [3676, 0]
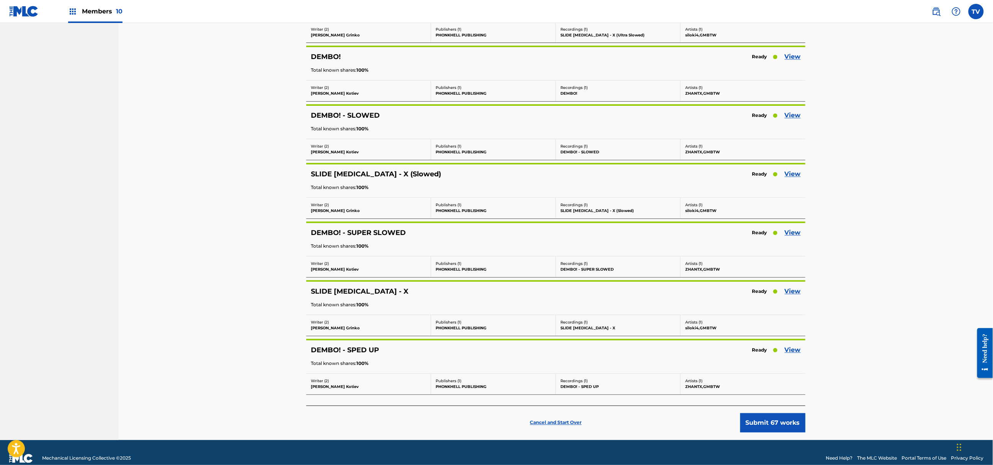
click at [776, 432] on button "Submit 67 works" at bounding box center [773, 422] width 65 height 19
